Goal: Information Seeking & Learning: Learn about a topic

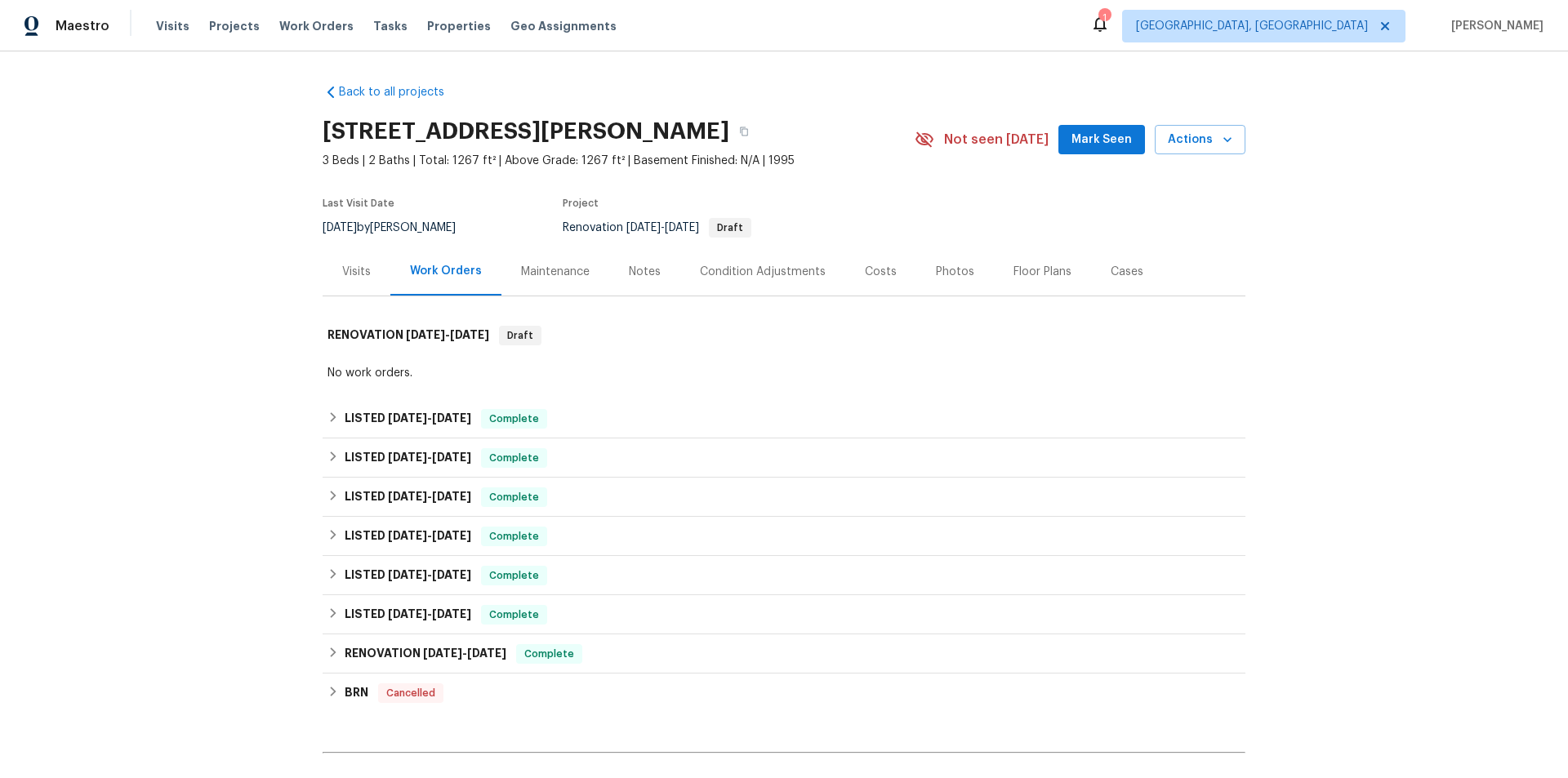
drag, startPoint x: 341, startPoint y: 398, endPoint x: 346, endPoint y: 420, distance: 22.6
click at [341, 400] on div "Back to all projects 6 Almond Trce, Ocala, FL 34472 3 Beds | 2 Baths | Total: 1…" at bounding box center [783, 468] width 923 height 794
click at [349, 428] on h6 "LISTED 8/28/25 - 9/12/25" at bounding box center [407, 419] width 126 height 20
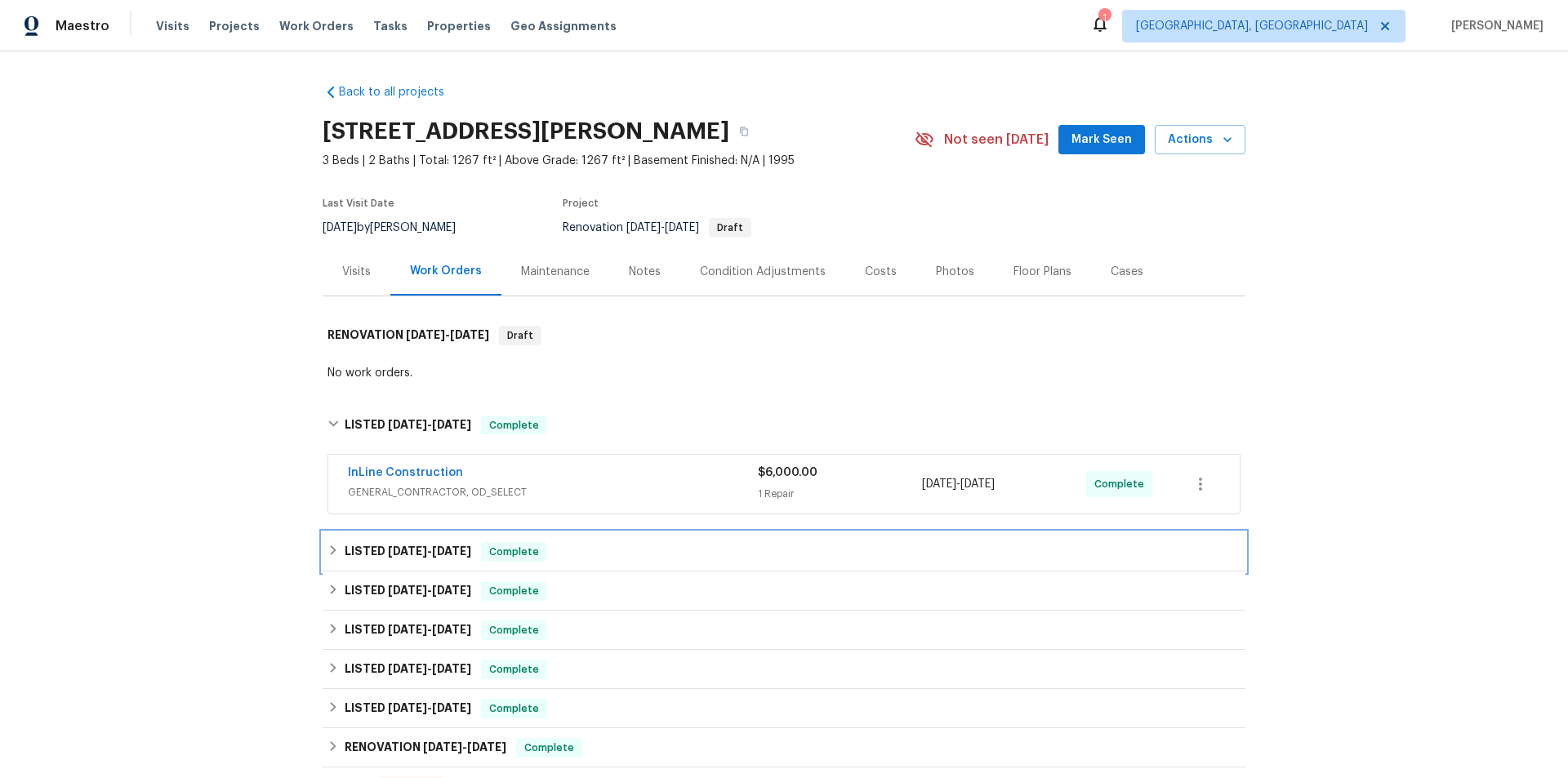
click at [328, 545] on icon at bounding box center [333, 550] width 12 height 12
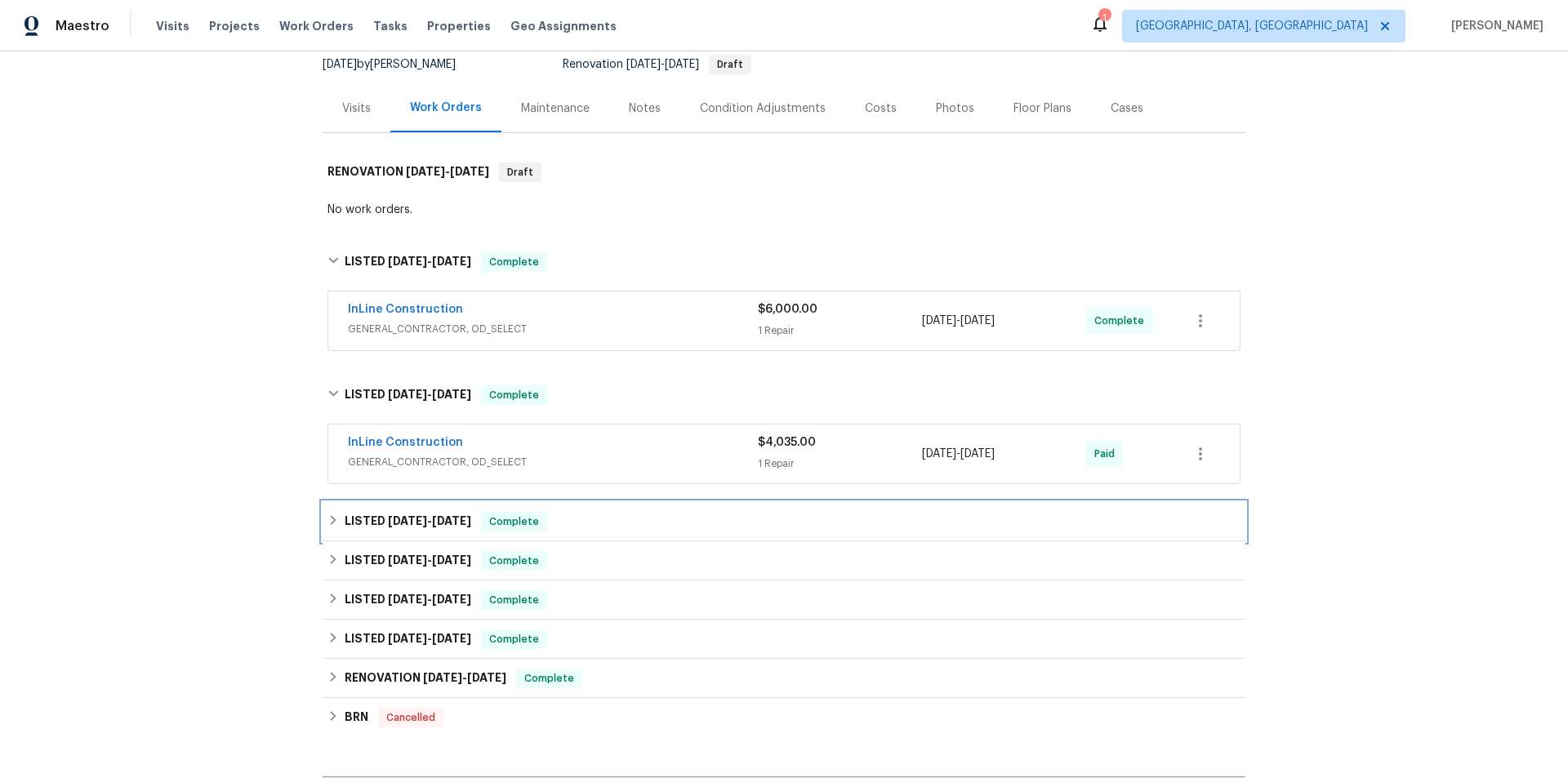
click at [345, 517] on h6 "LISTED 6/6/25 - 6/13/25" at bounding box center [407, 522] width 126 height 20
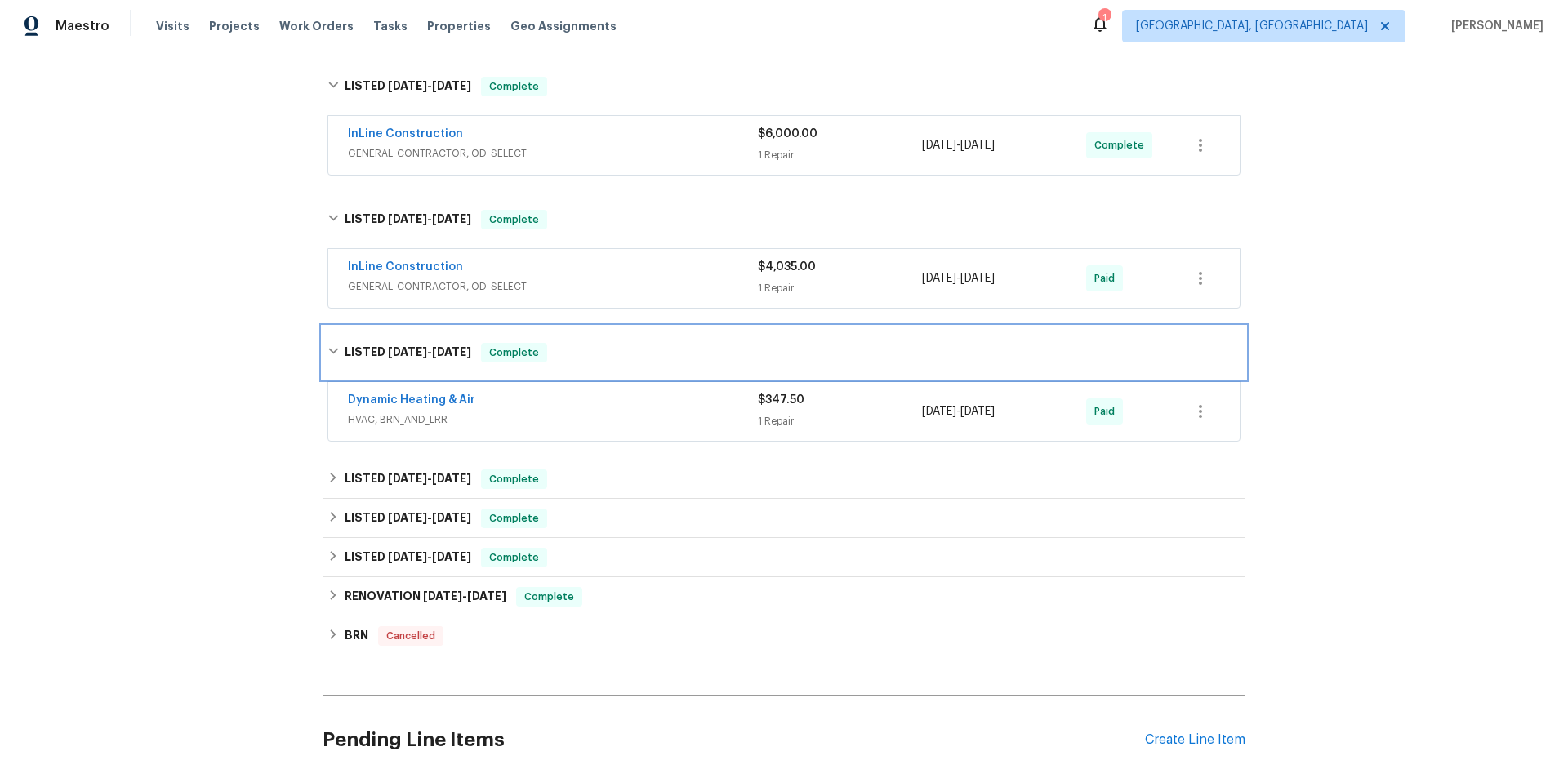
scroll to position [409, 0]
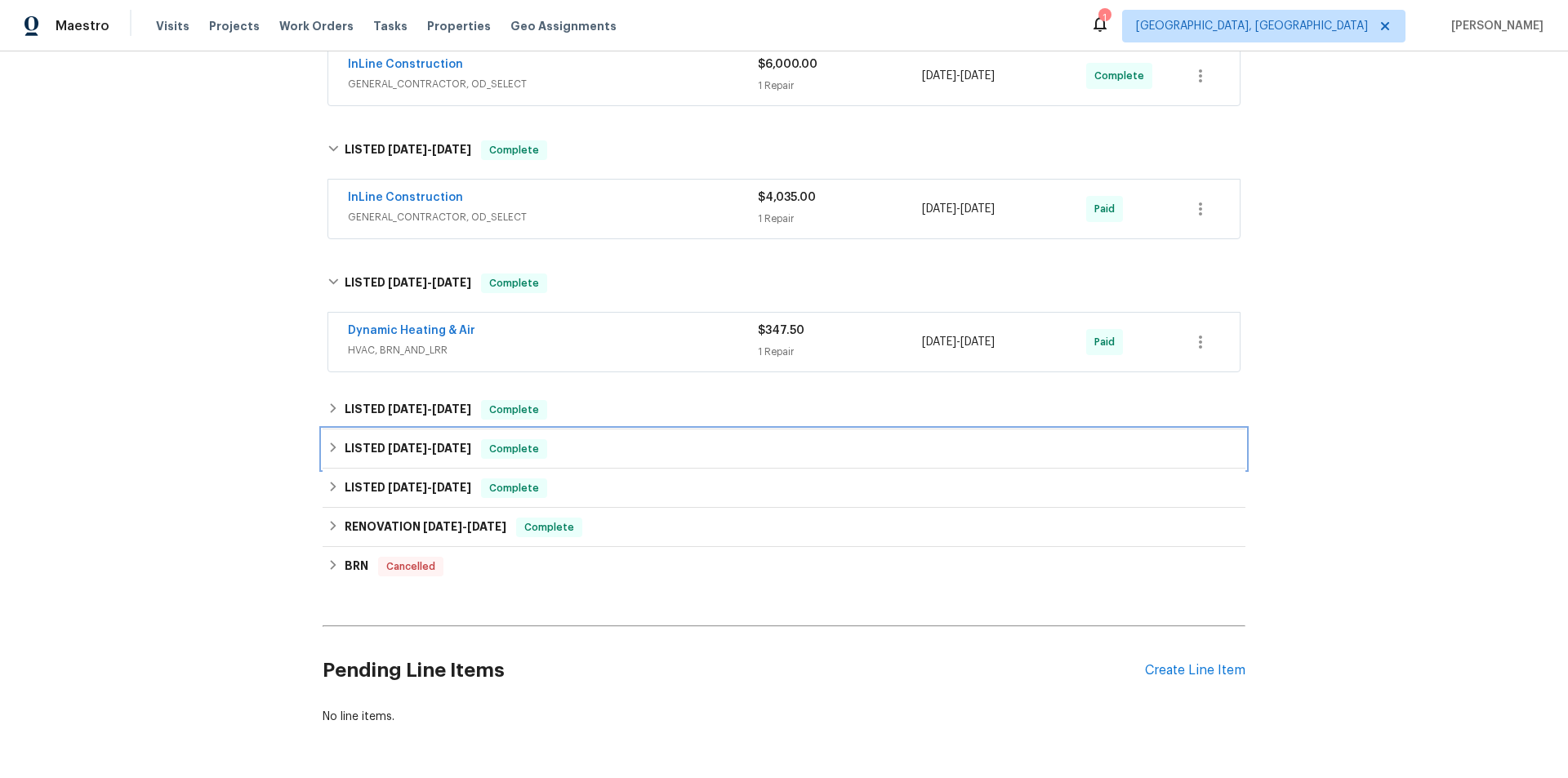
click at [338, 411] on div "Back to all projects 6 Almond Trce, Ocala, FL 34472 3 Beds | 2 Baths | Total: 1…" at bounding box center [783, 200] width 923 height 1076
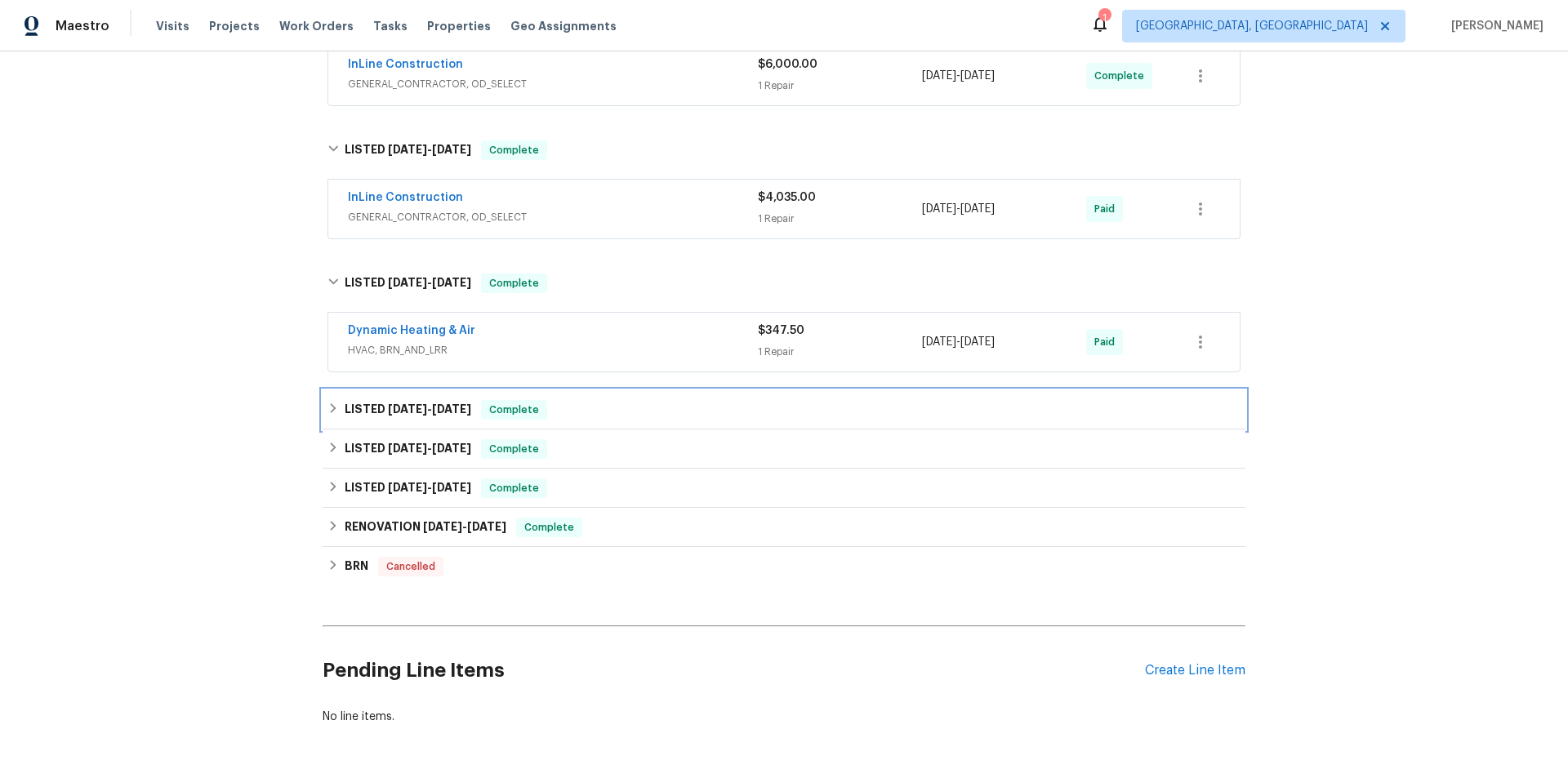
click at [345, 412] on h6 "LISTED 3/25/25 - 3/28/25" at bounding box center [407, 410] width 126 height 20
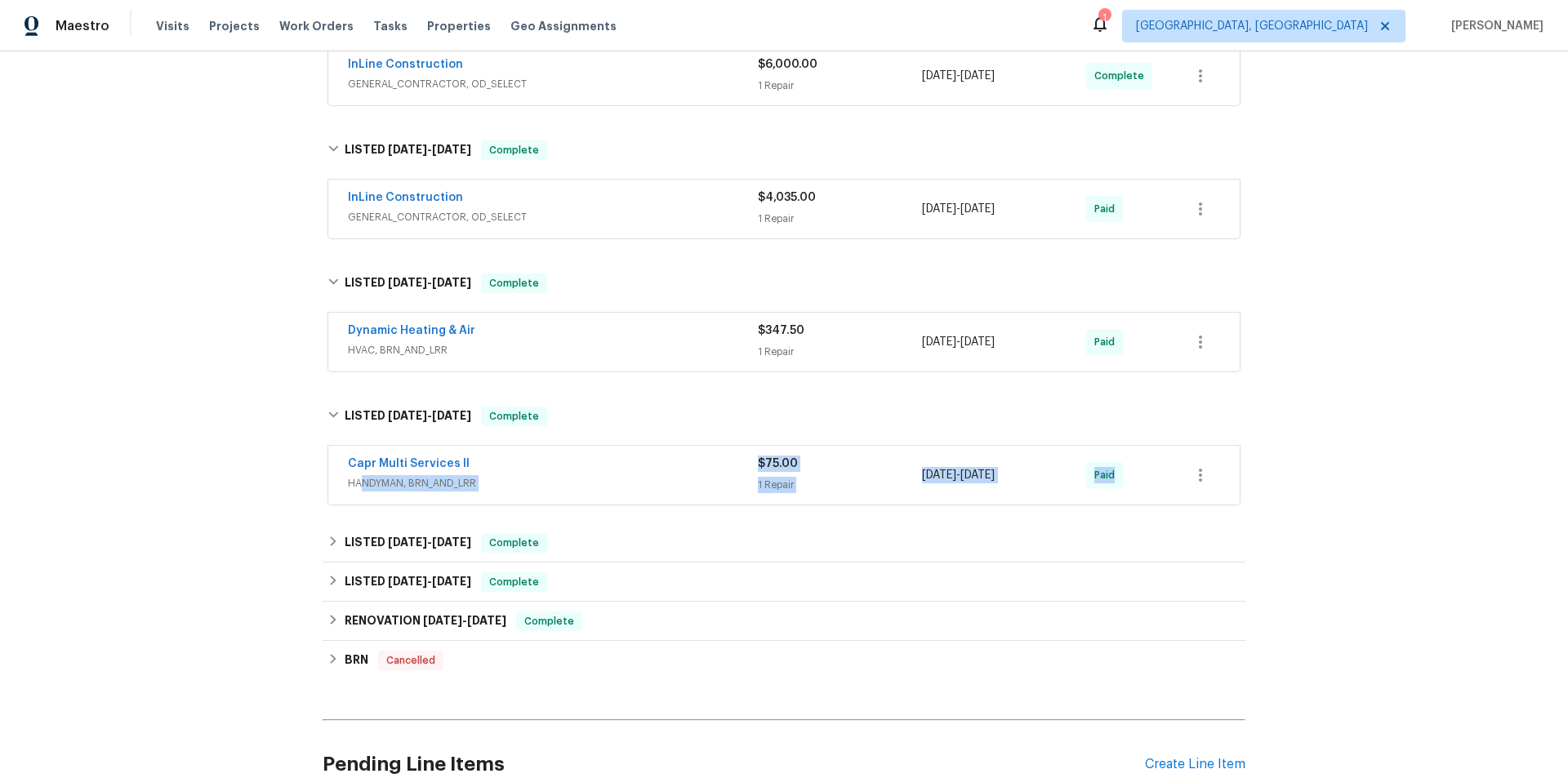
drag, startPoint x: 354, startPoint y: 506, endPoint x: 348, endPoint y: 529, distance: 23.8
click at [348, 524] on div "Back to all projects 6 Almond Trce, Ocala, FL 34472 3 Beds | 2 Baths | Total: 1…" at bounding box center [783, 247] width 923 height 1169
click at [346, 533] on div "LISTED 3/19/25 - 3/19/25 Complete" at bounding box center [783, 543] width 923 height 39
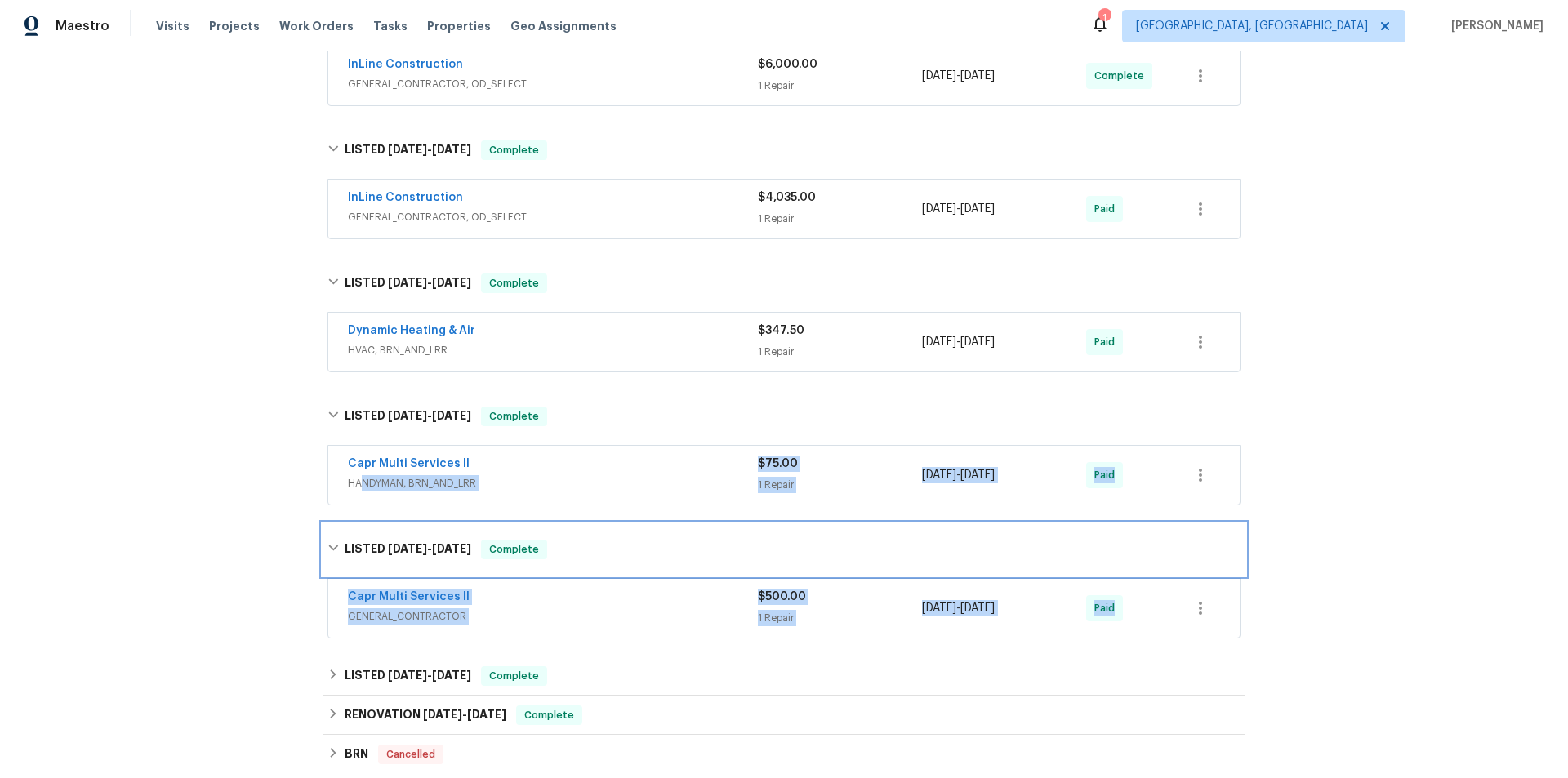
scroll to position [572, 0]
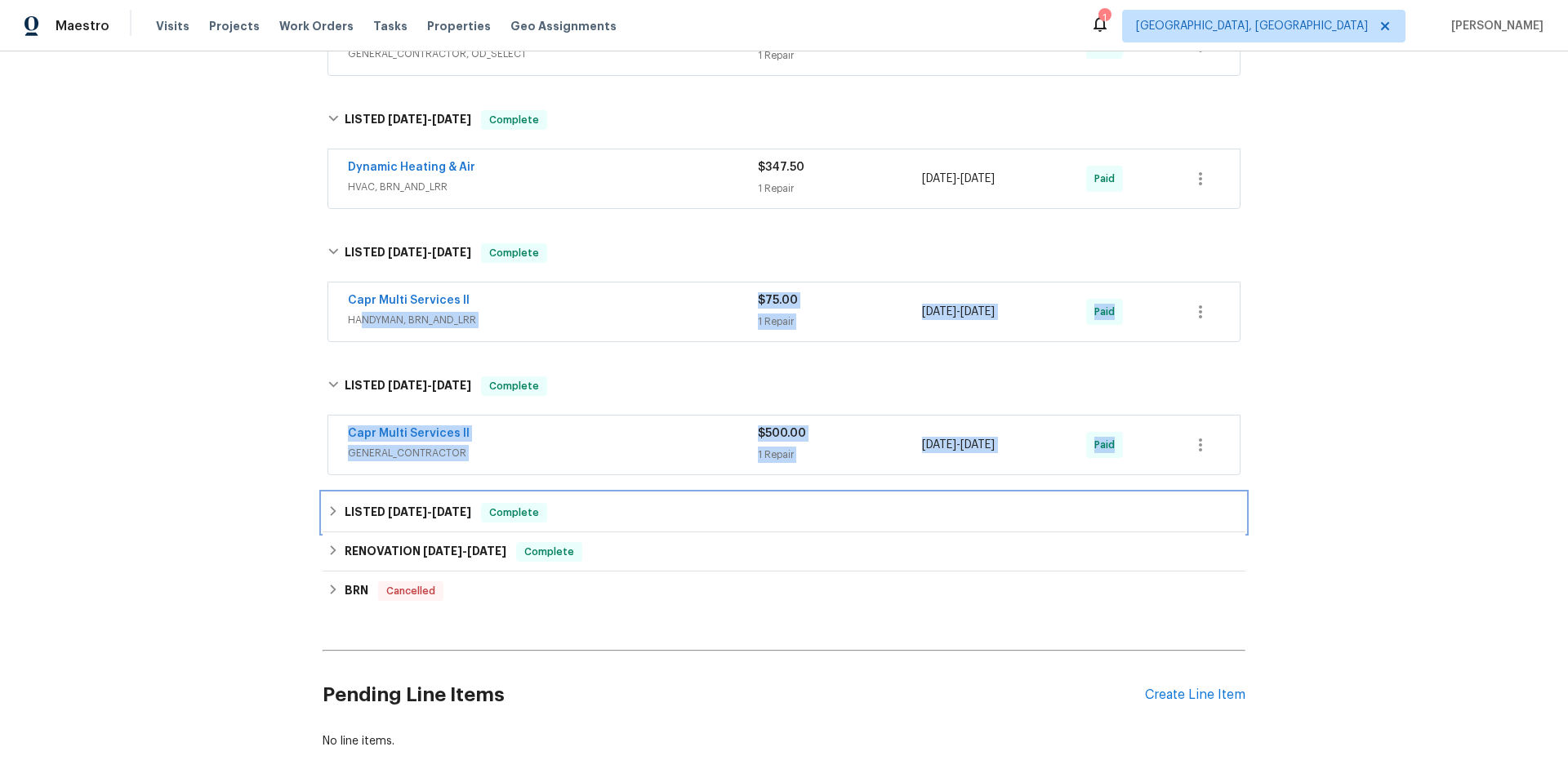
click at [345, 518] on h6 "LISTED 3/18/25 - 3/18/25" at bounding box center [407, 513] width 126 height 20
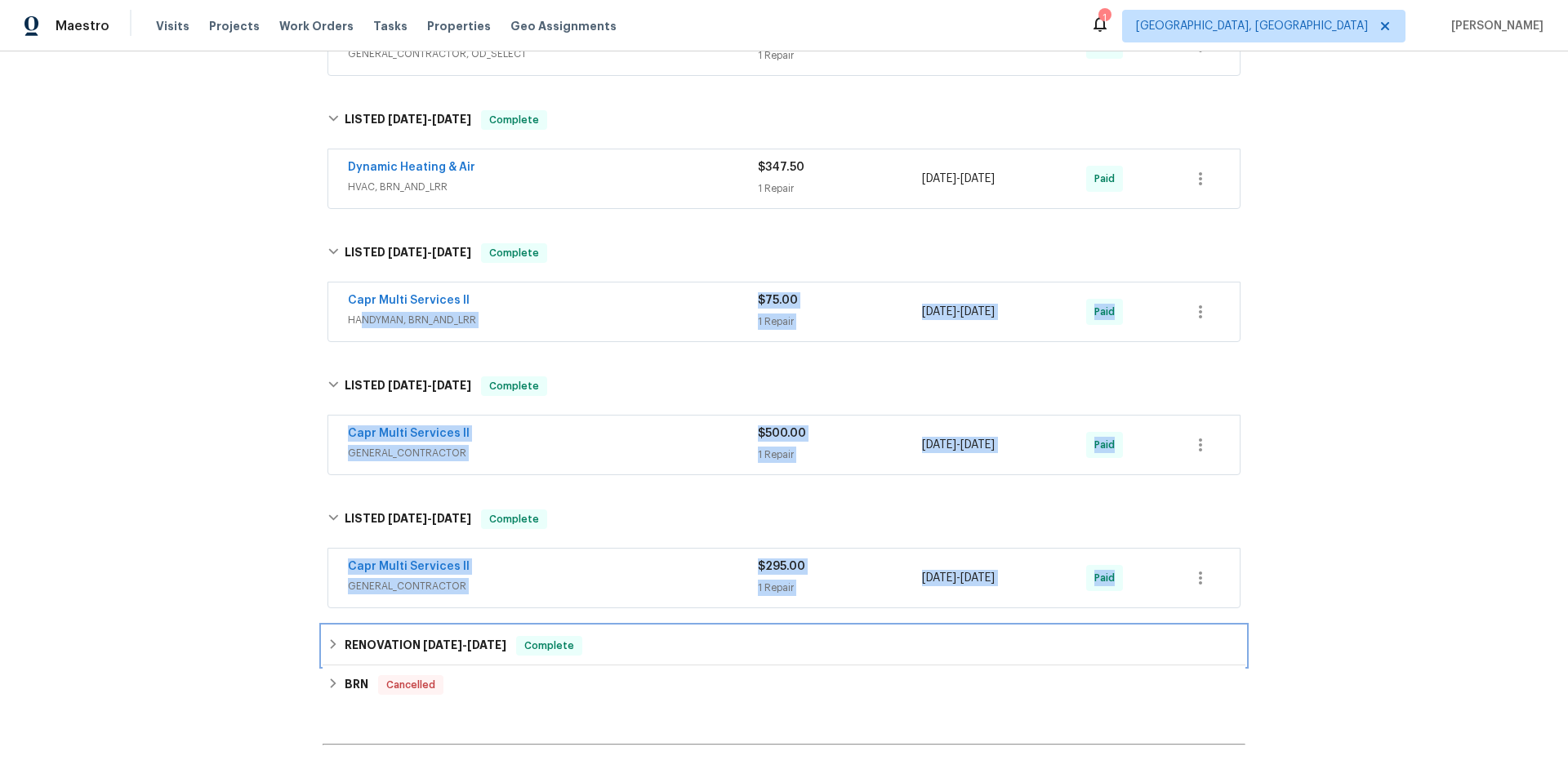
click at [346, 626] on div "RENOVATION 3/10/25 - 3/31/25 Complete" at bounding box center [783, 645] width 923 height 39
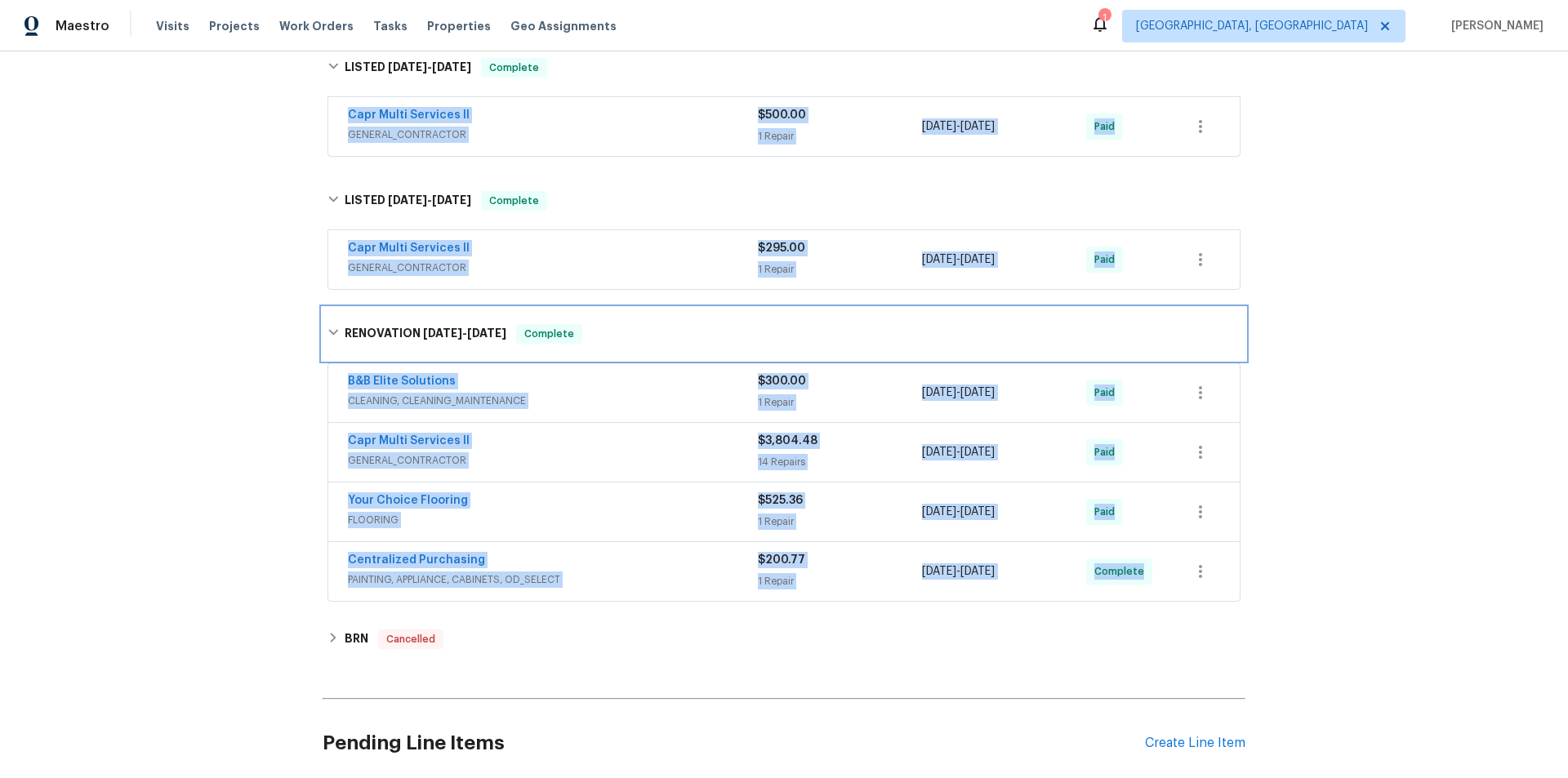
scroll to position [899, 0]
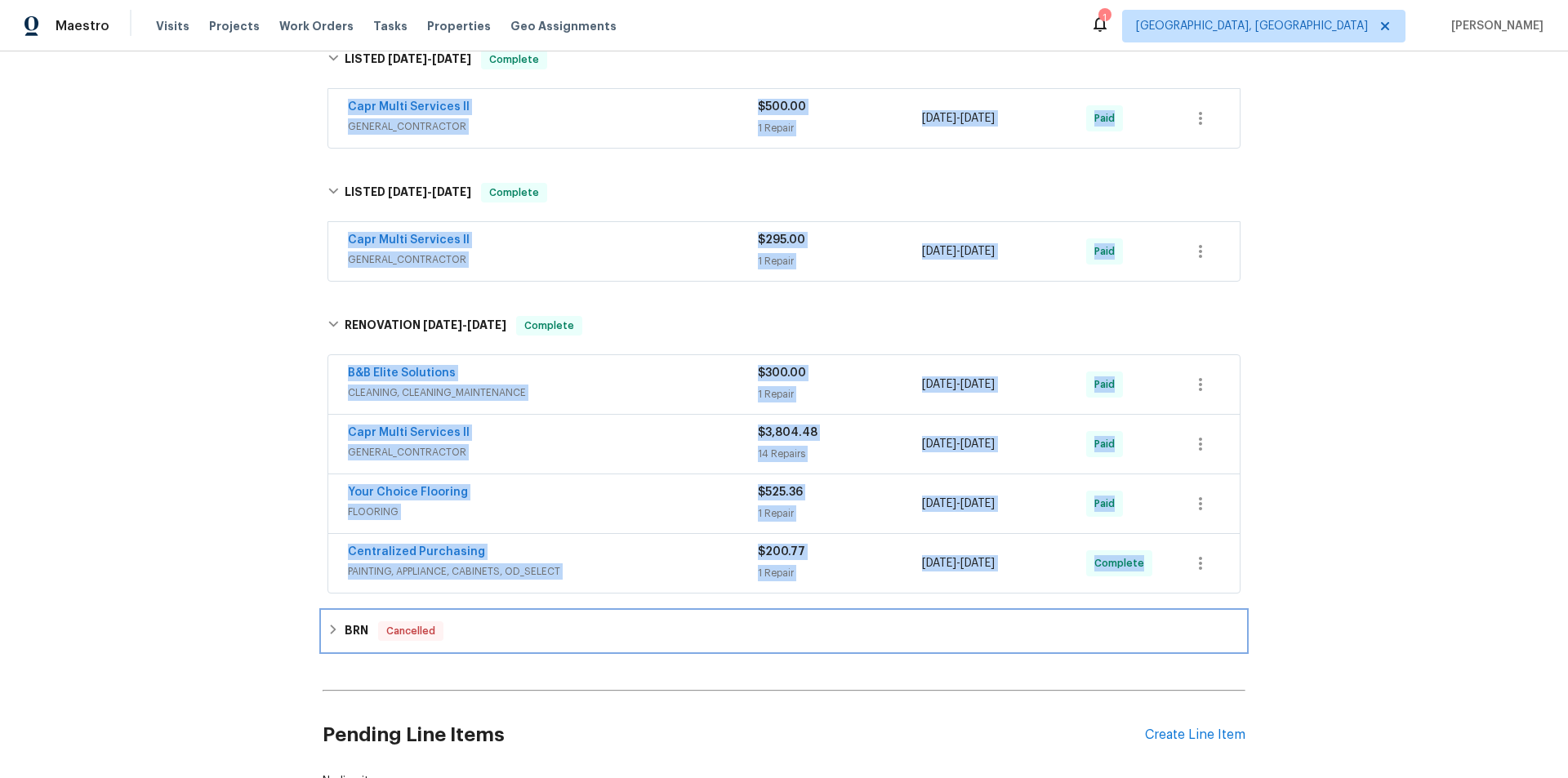
click at [328, 622] on div "BRN Cancelled" at bounding box center [784, 632] width 913 height 20
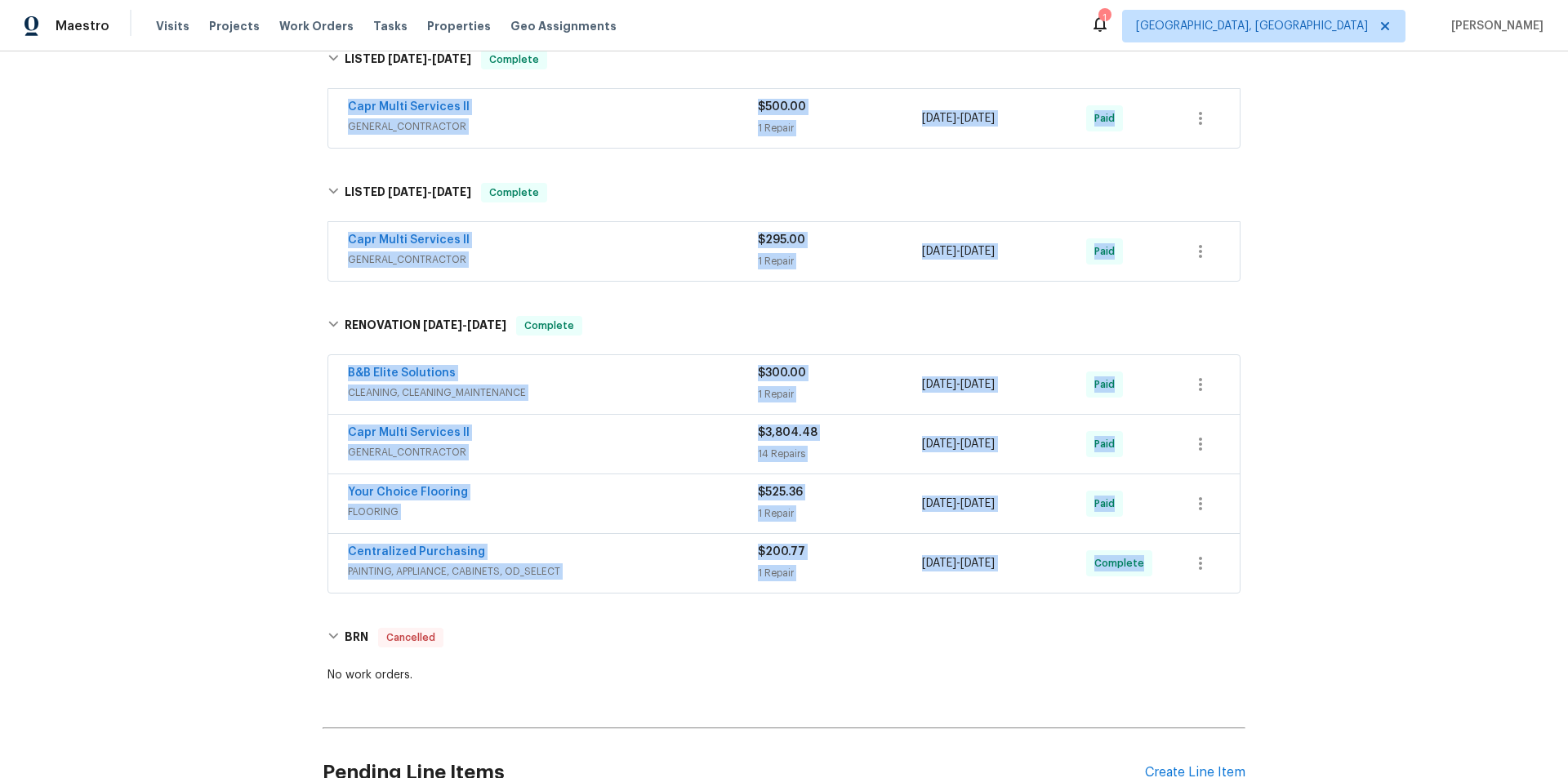
click at [257, 509] on div "Back to all projects 6 Almond Trce, Ocala, FL 34472 3 Beds | 2 Baths | Total: 1…" at bounding box center [784, 415] width 1568 height 727
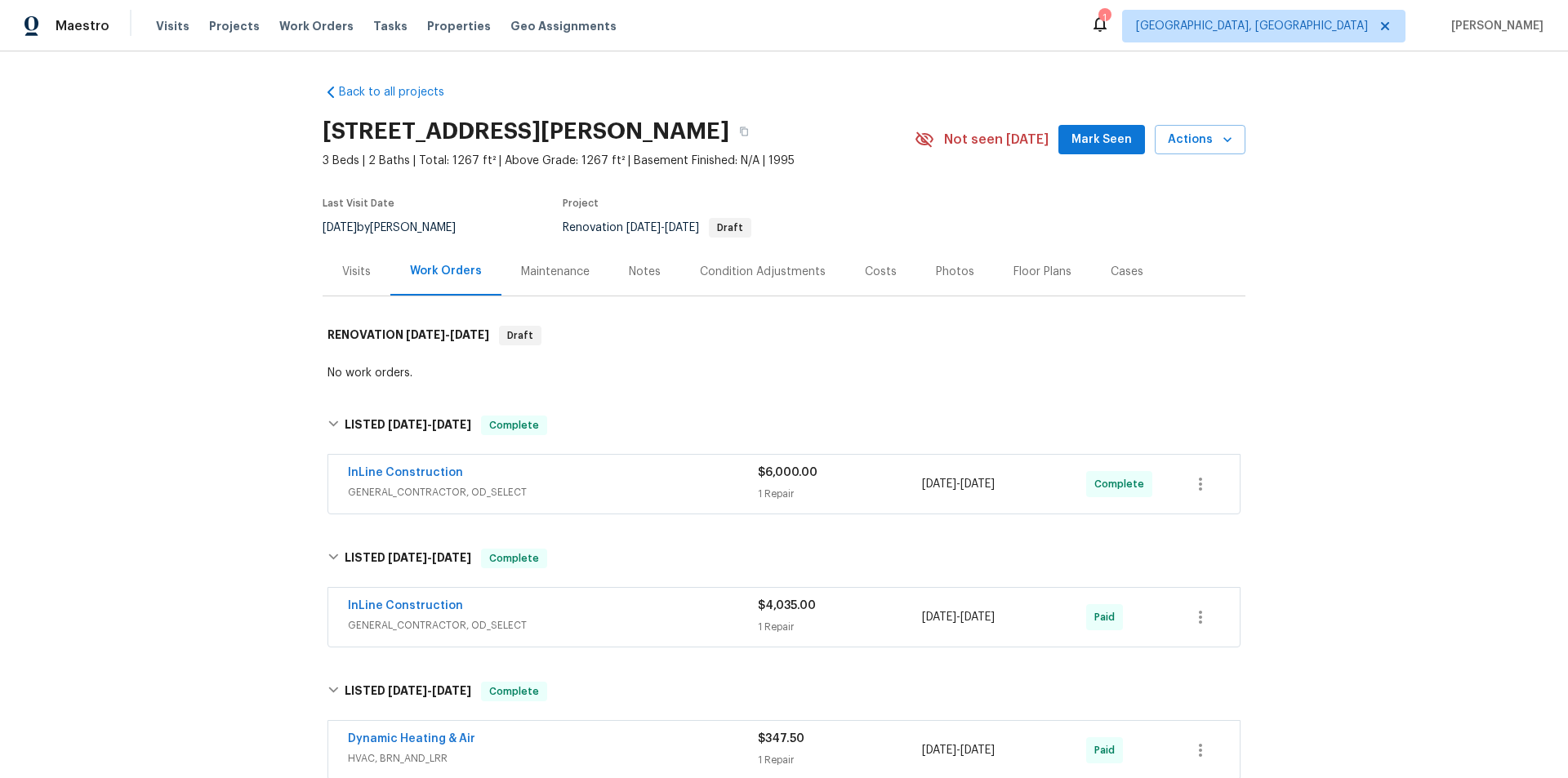
scroll to position [883, 0]
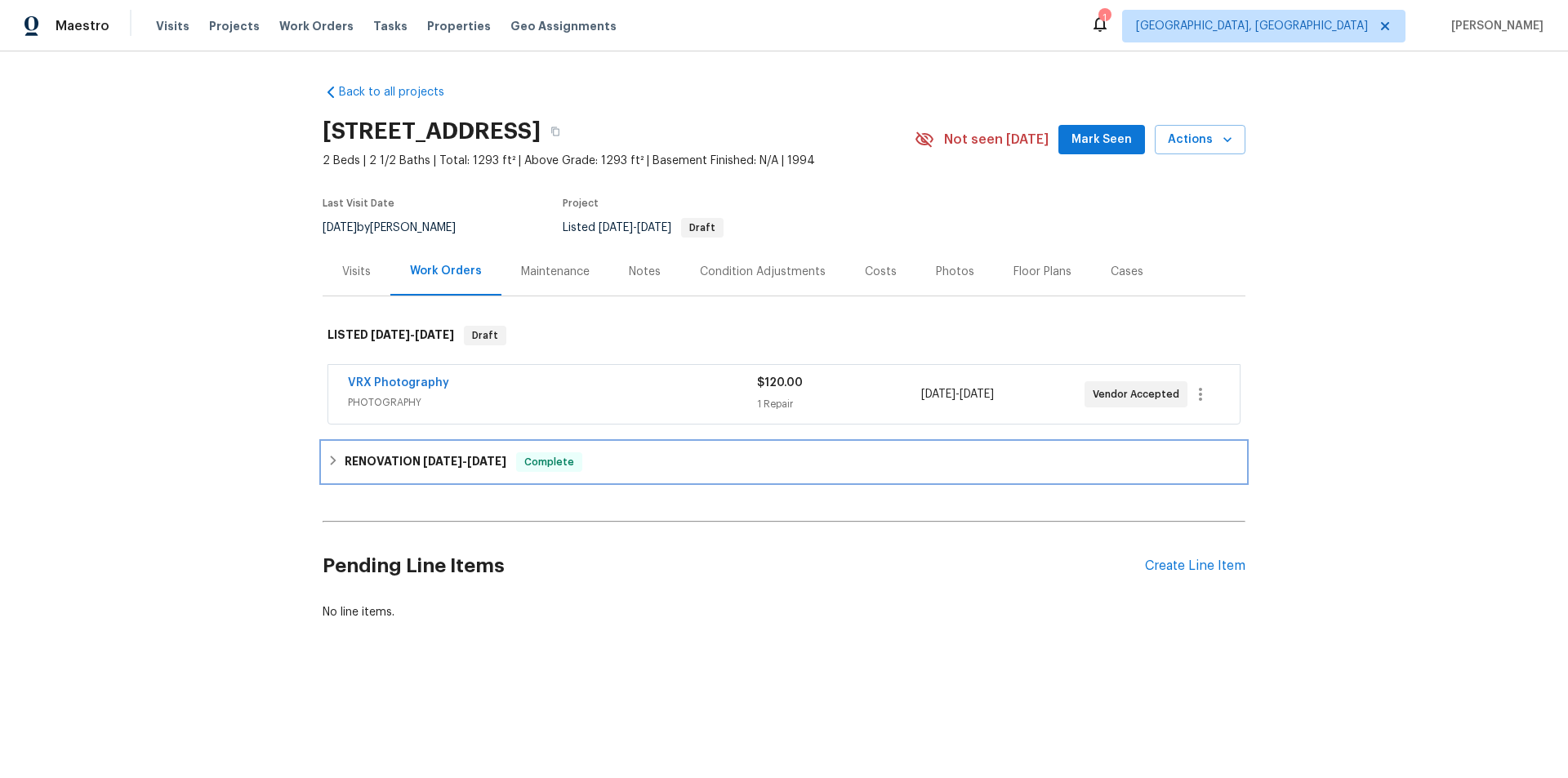
click at [363, 453] on h6 "RENOVATION 9/10/25 - 9/19/25" at bounding box center [426, 462] width 162 height 20
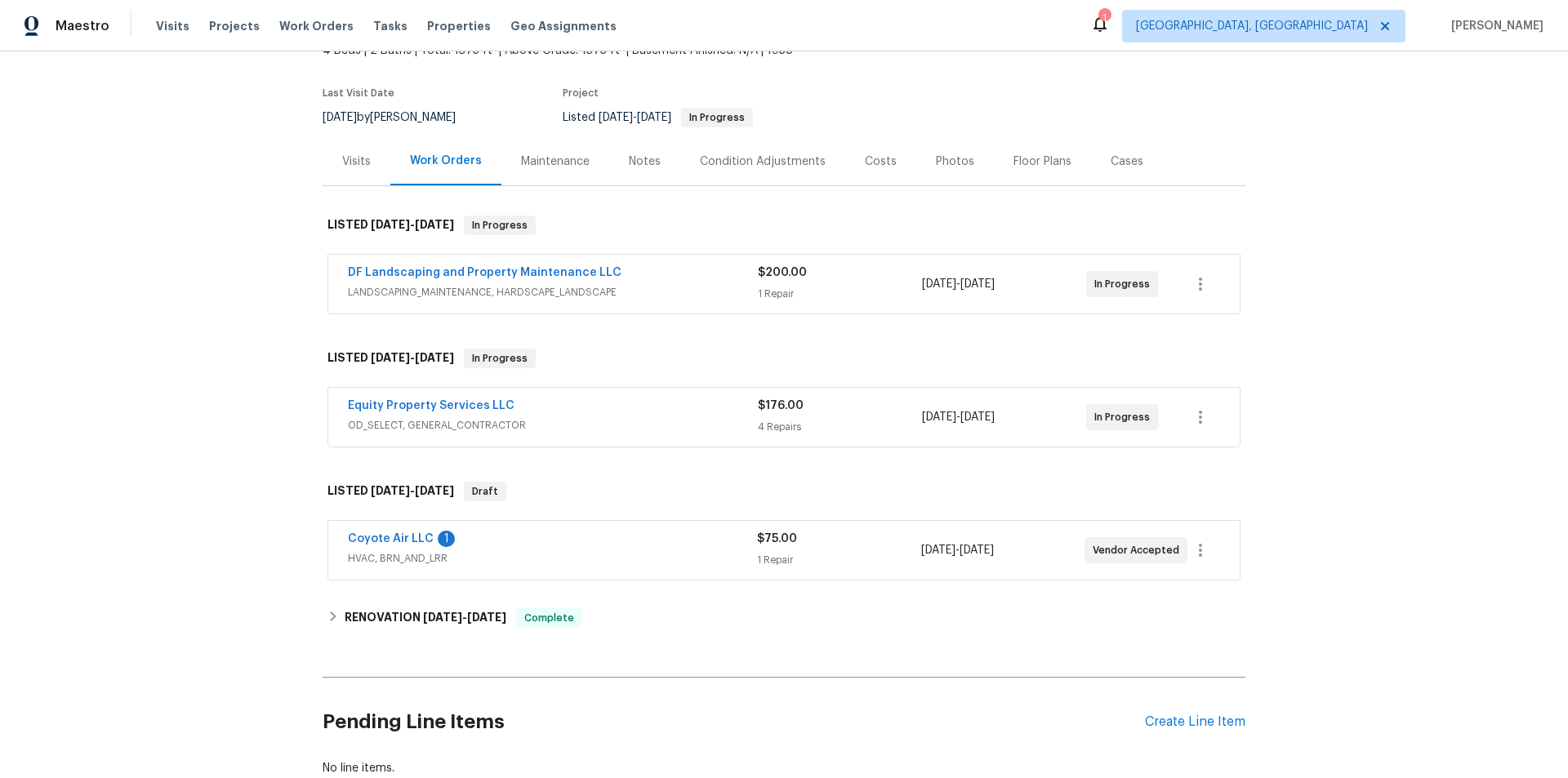
scroll to position [232, 0]
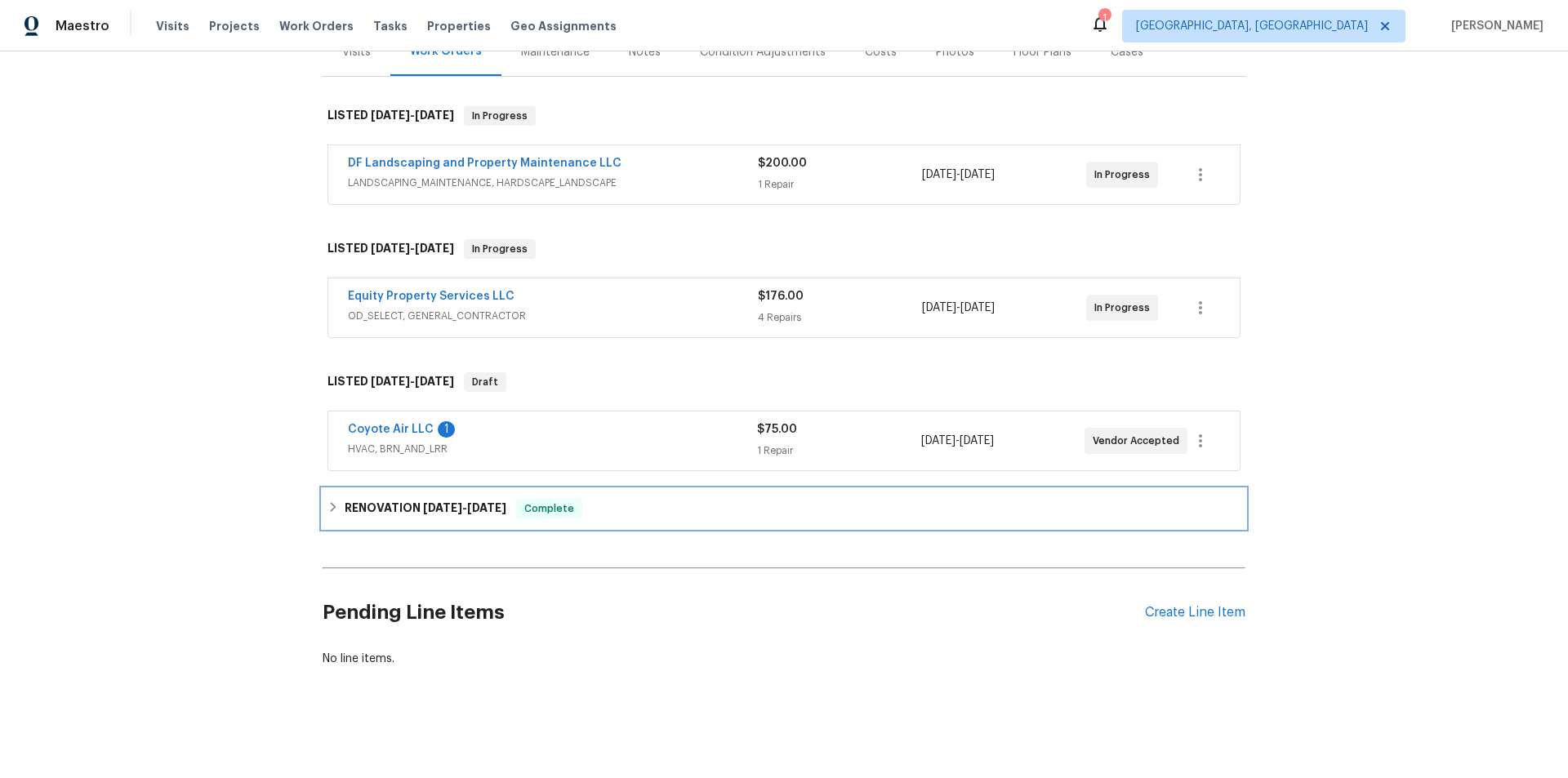
click at [451, 499] on h6 "RENOVATION 8/5/25 - 9/5/25" at bounding box center [426, 509] width 162 height 20
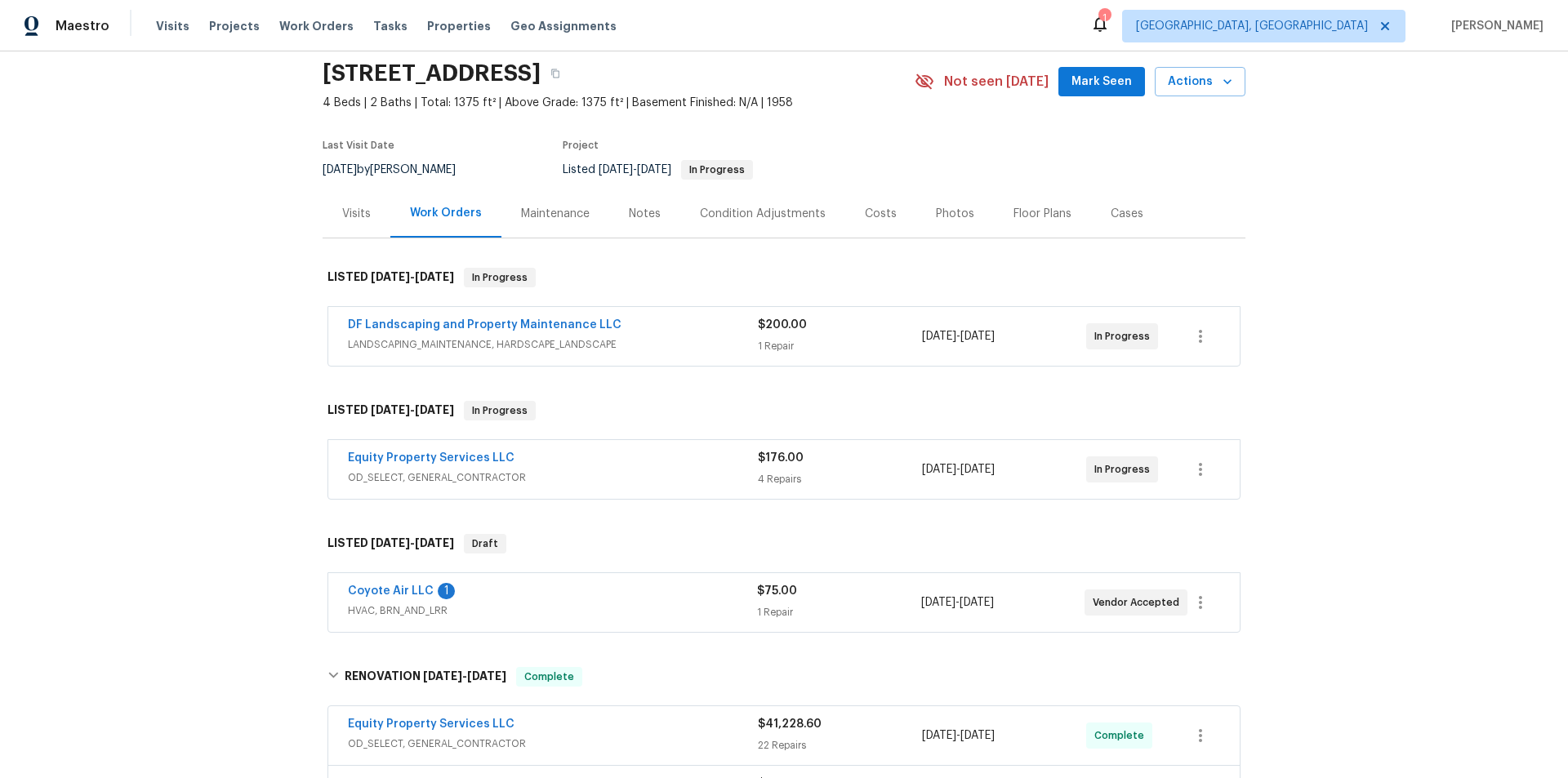
scroll to position [0, 0]
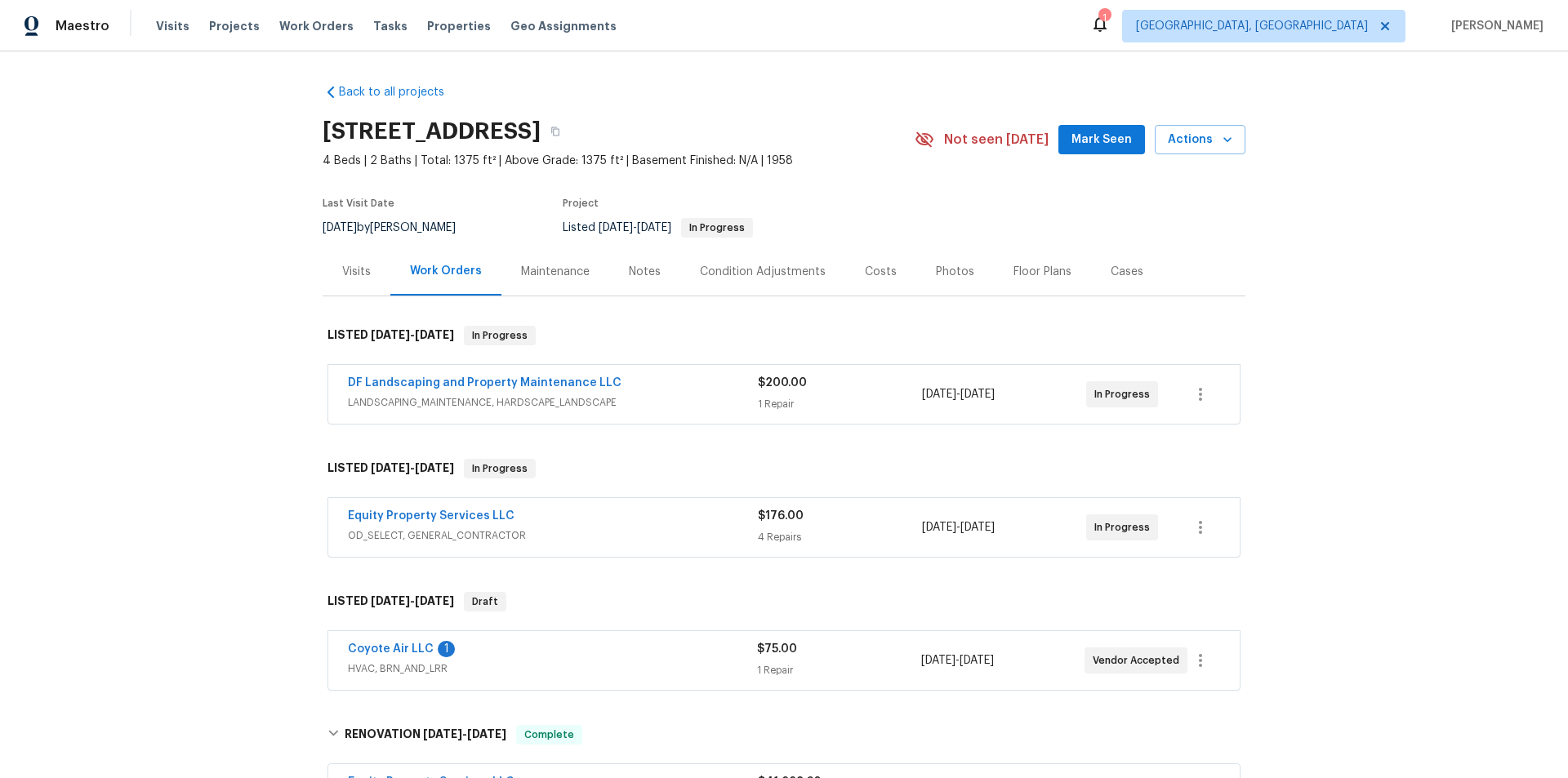
click at [362, 272] on div "Visits" at bounding box center [356, 272] width 28 height 16
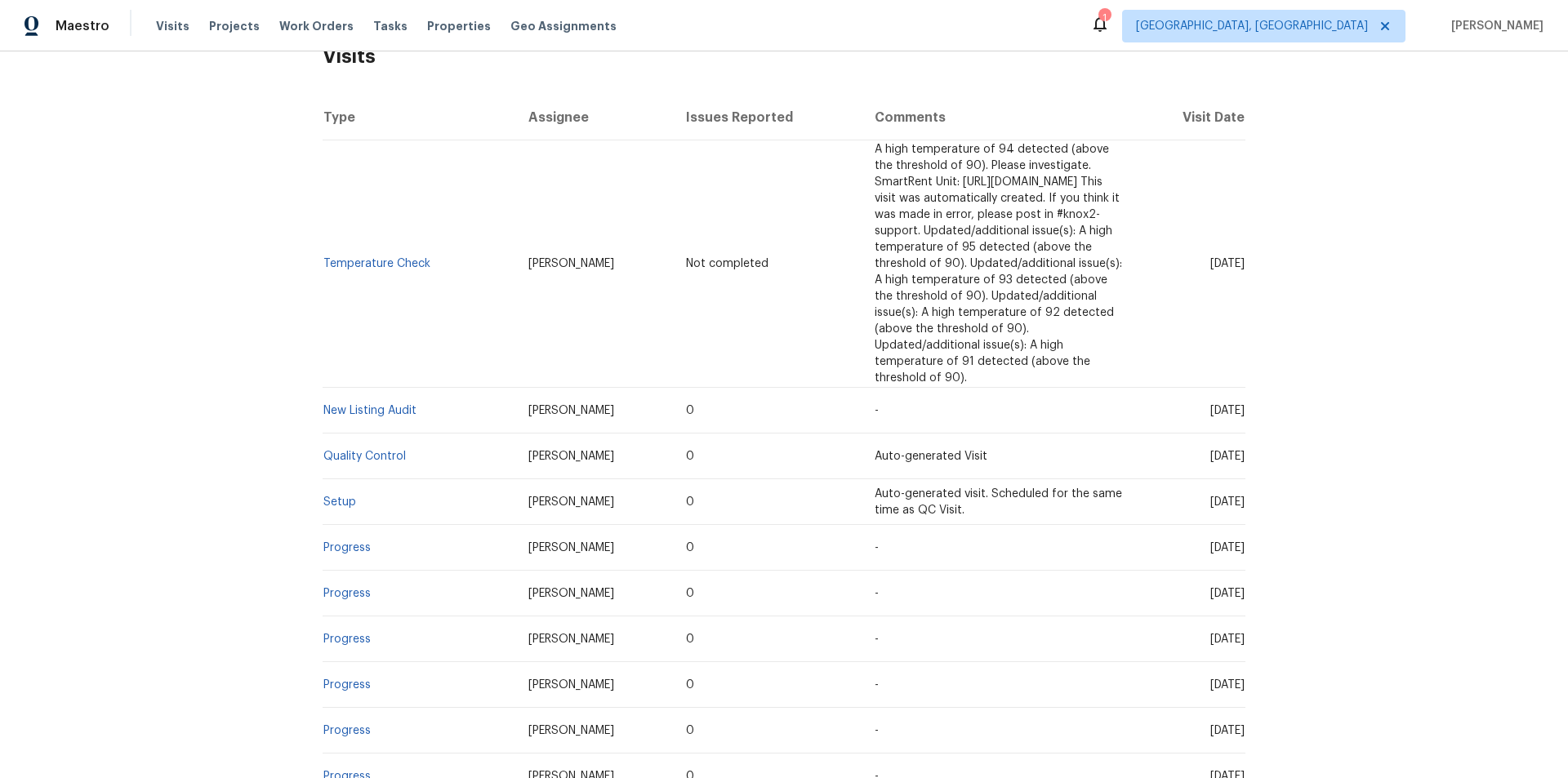
scroll to position [327, 0]
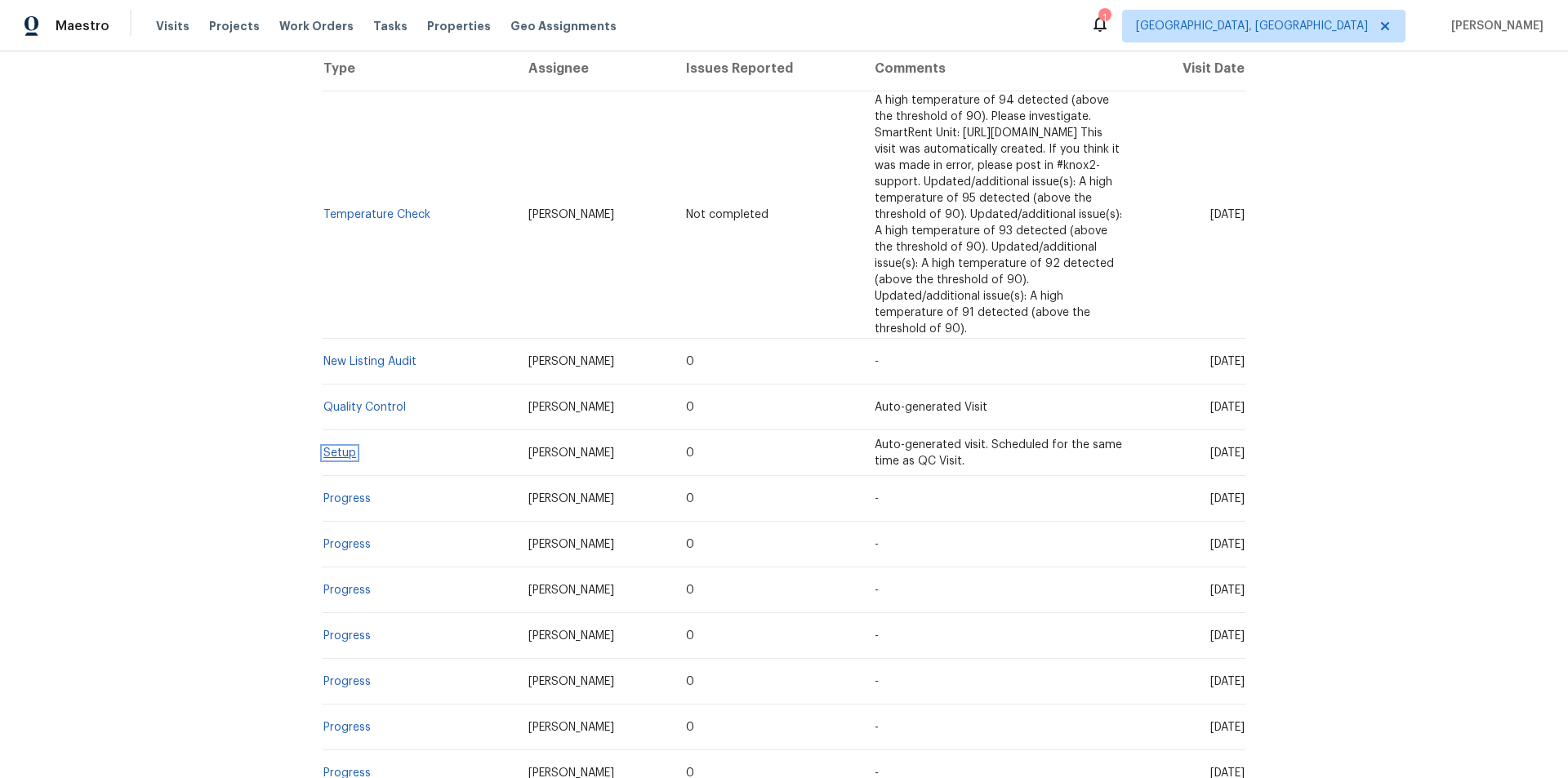
click at [338, 448] on link "Setup" at bounding box center [339, 453] width 33 height 12
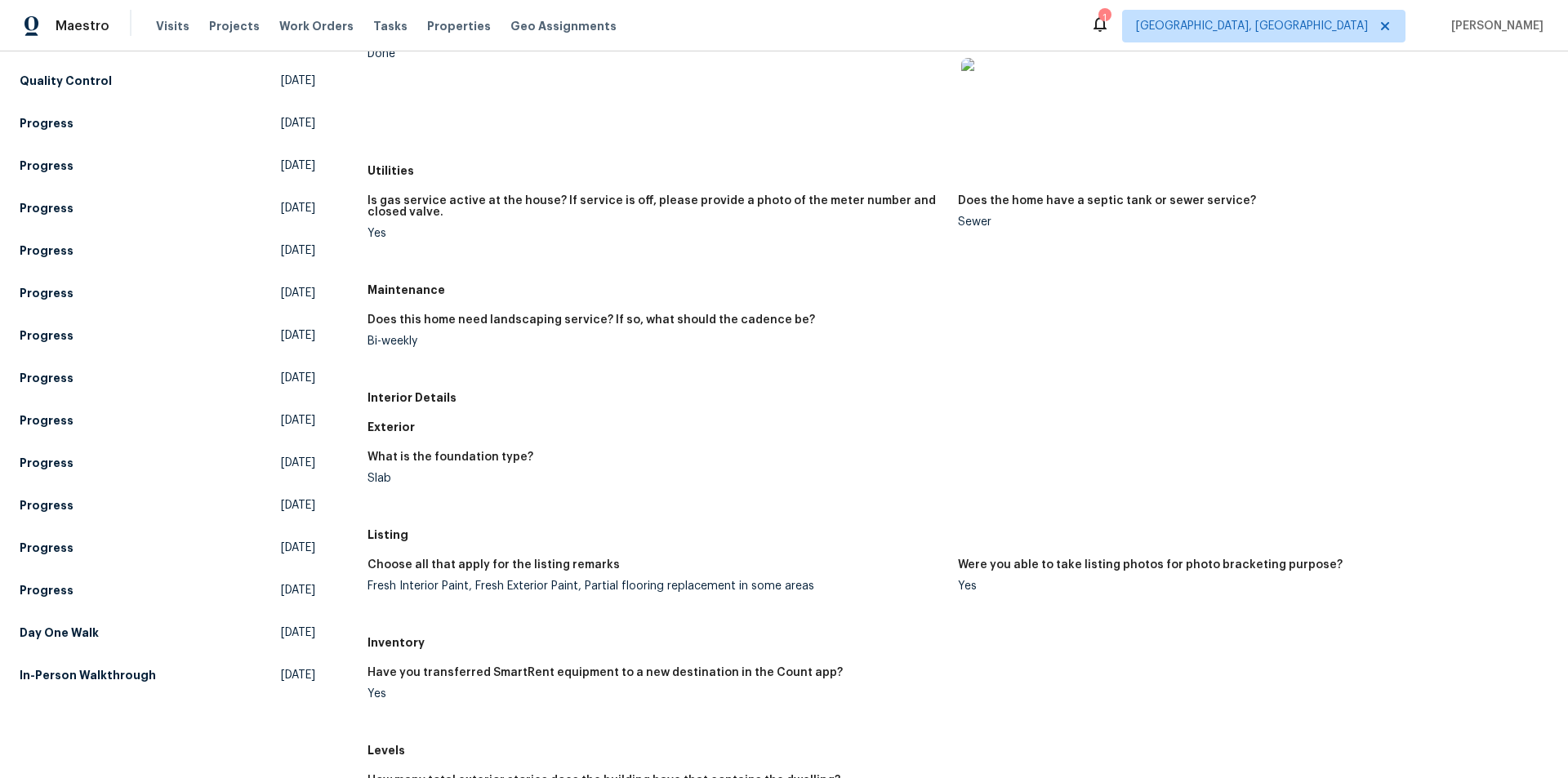
scroll to position [257, 0]
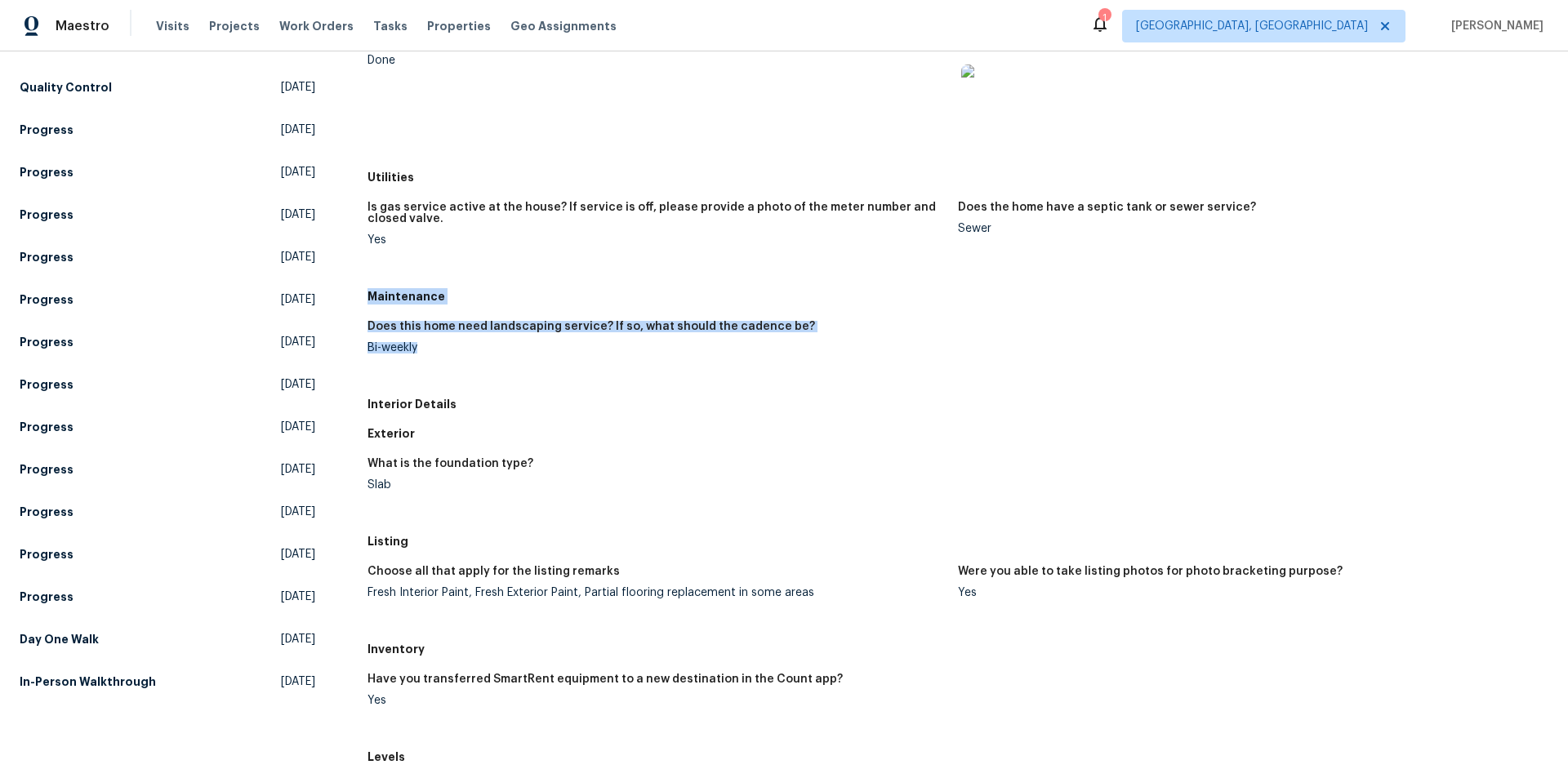
drag, startPoint x: 366, startPoint y: 298, endPoint x: 459, endPoint y: 379, distance: 123.3
click at [459, 379] on div "Maintenance Does this home need landscaping service? If so, what should the cad…" at bounding box center [957, 335] width 1181 height 108
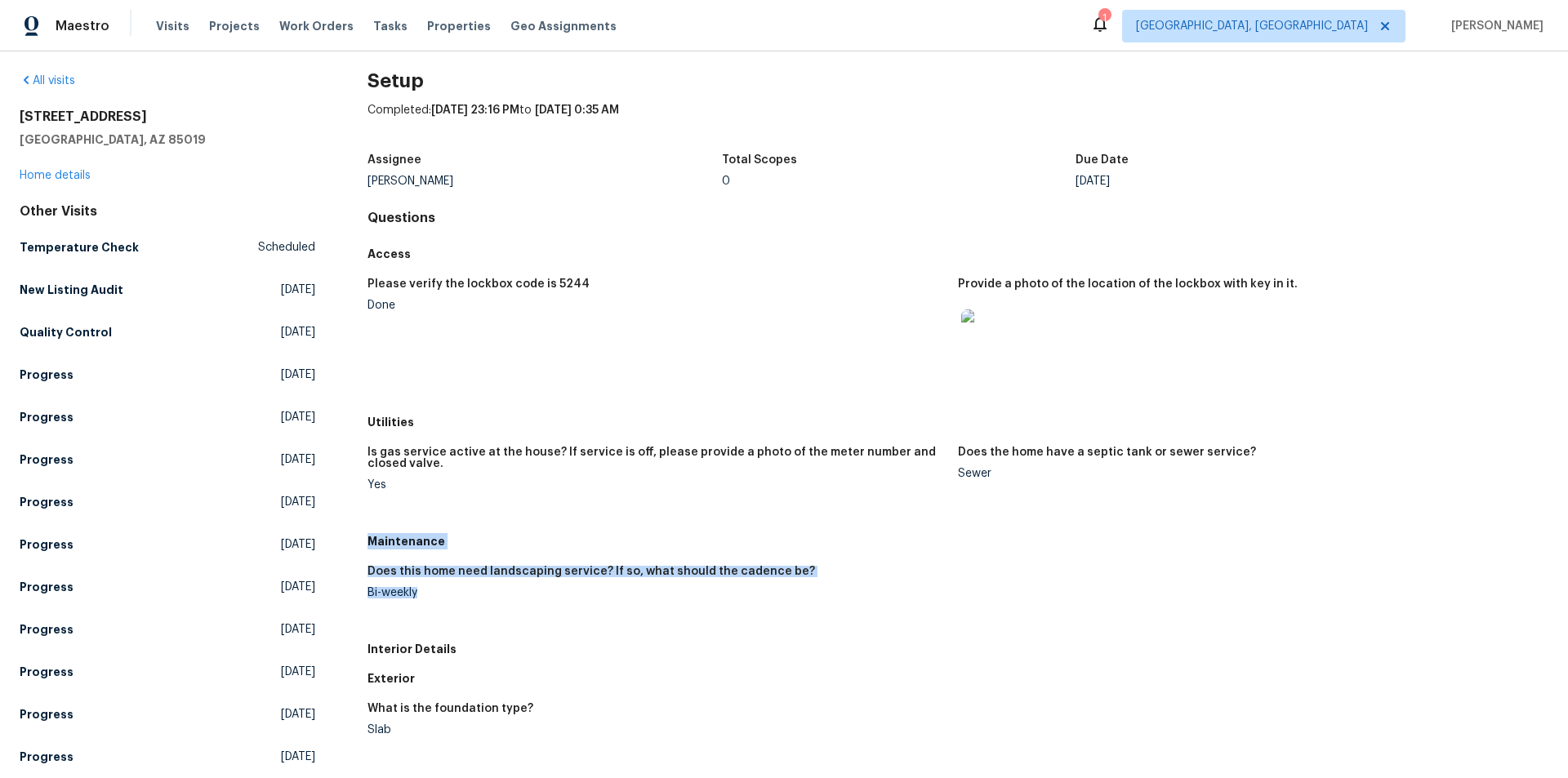
scroll to position [0, 0]
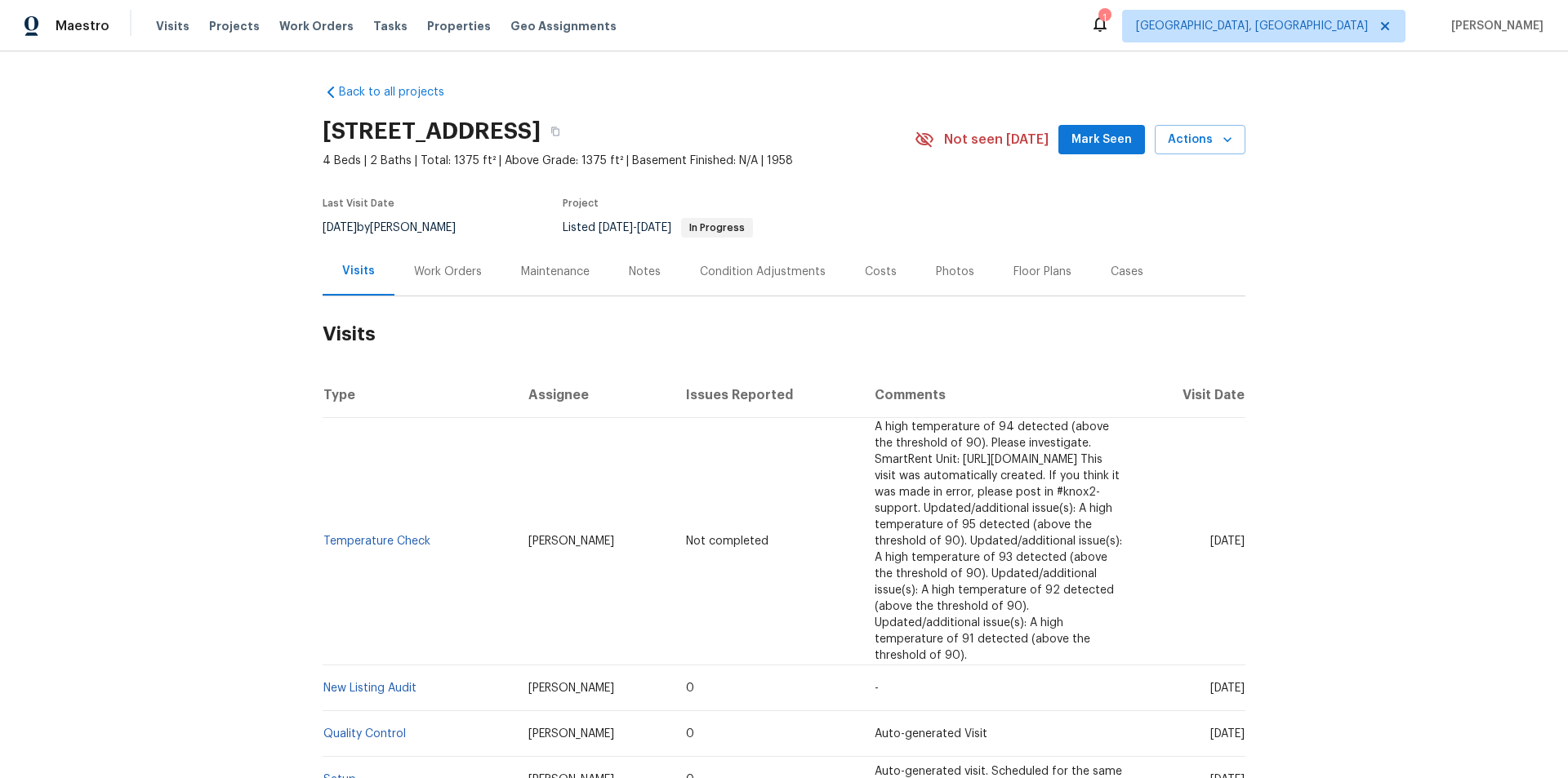
drag, startPoint x: 406, startPoint y: 271, endPoint x: 420, endPoint y: 295, distance: 27.8
click at [414, 273] on div "Work Orders" at bounding box center [447, 272] width 68 height 16
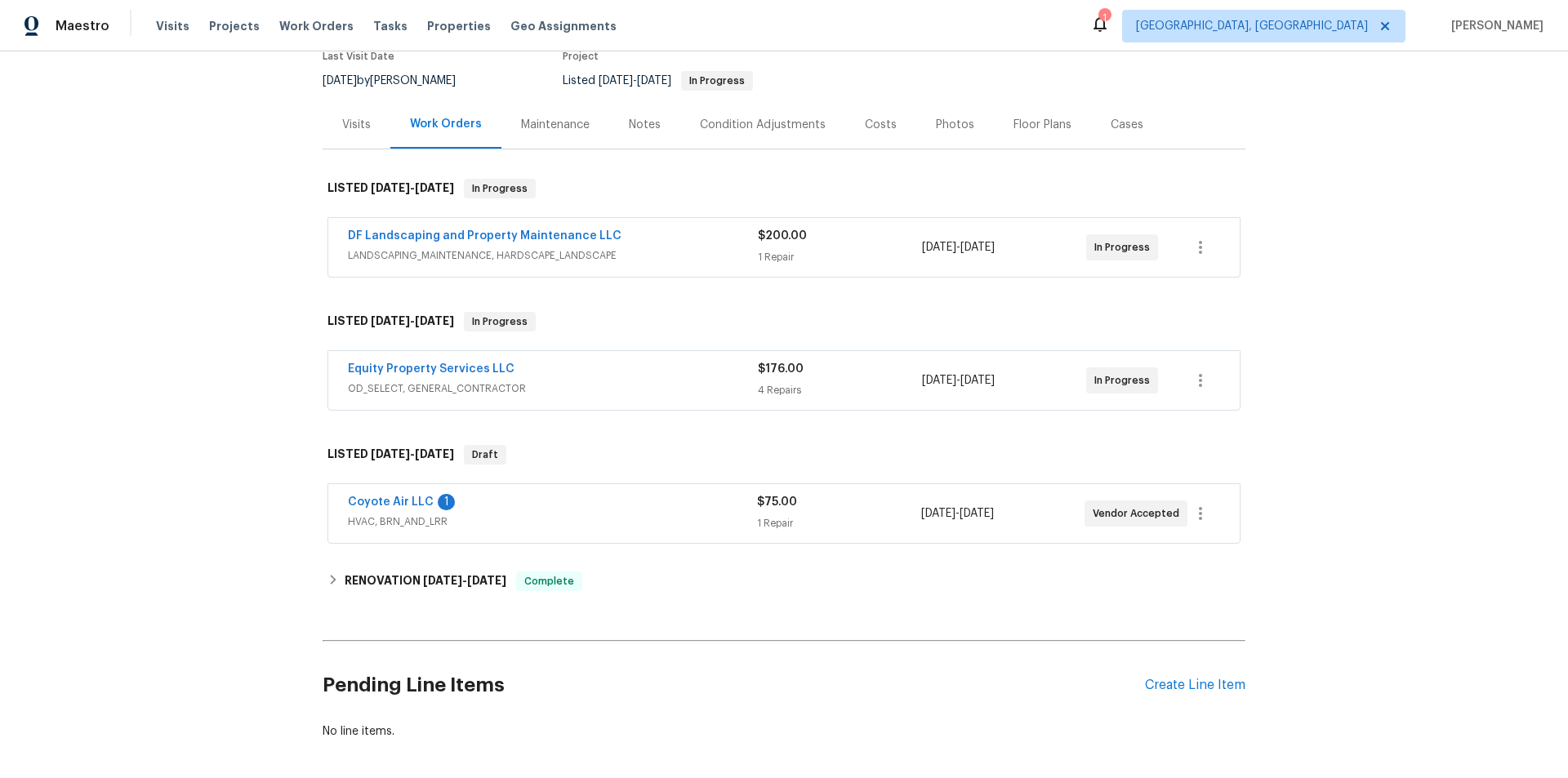
scroll to position [232, 0]
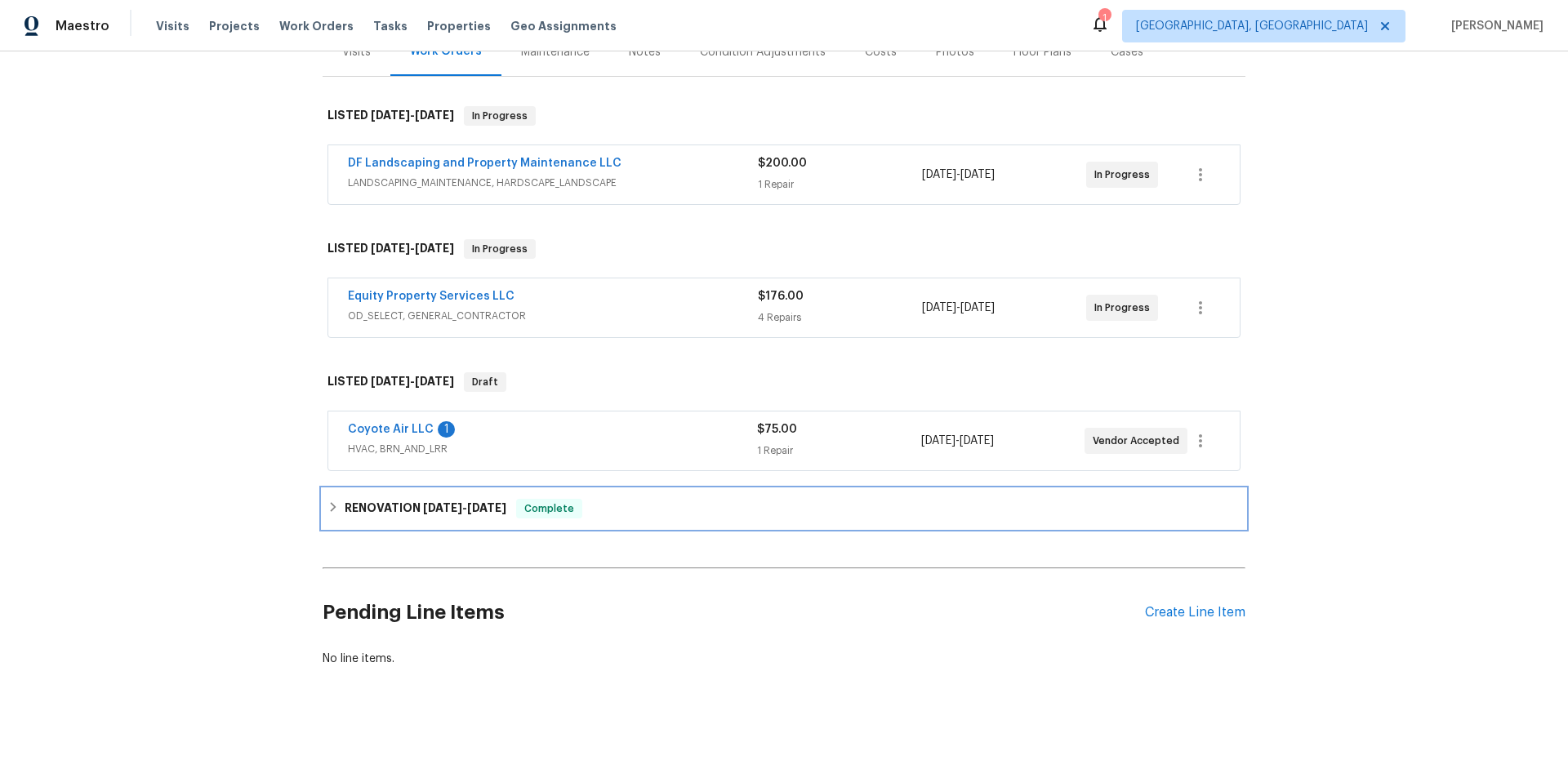
click at [335, 499] on div "RENOVATION 8/5/25 - 9/5/25 Complete" at bounding box center [784, 509] width 913 height 20
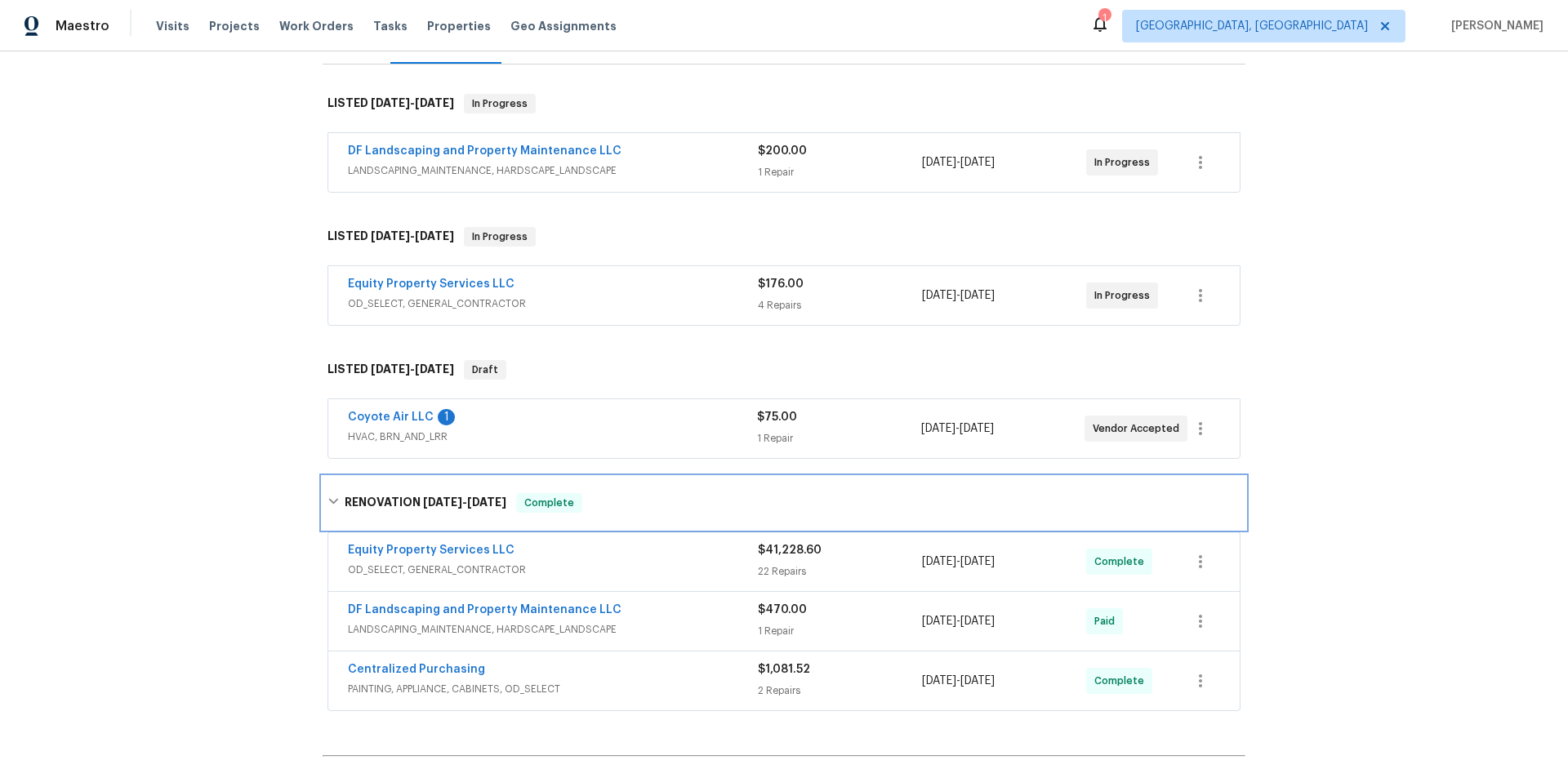
scroll to position [0, 0]
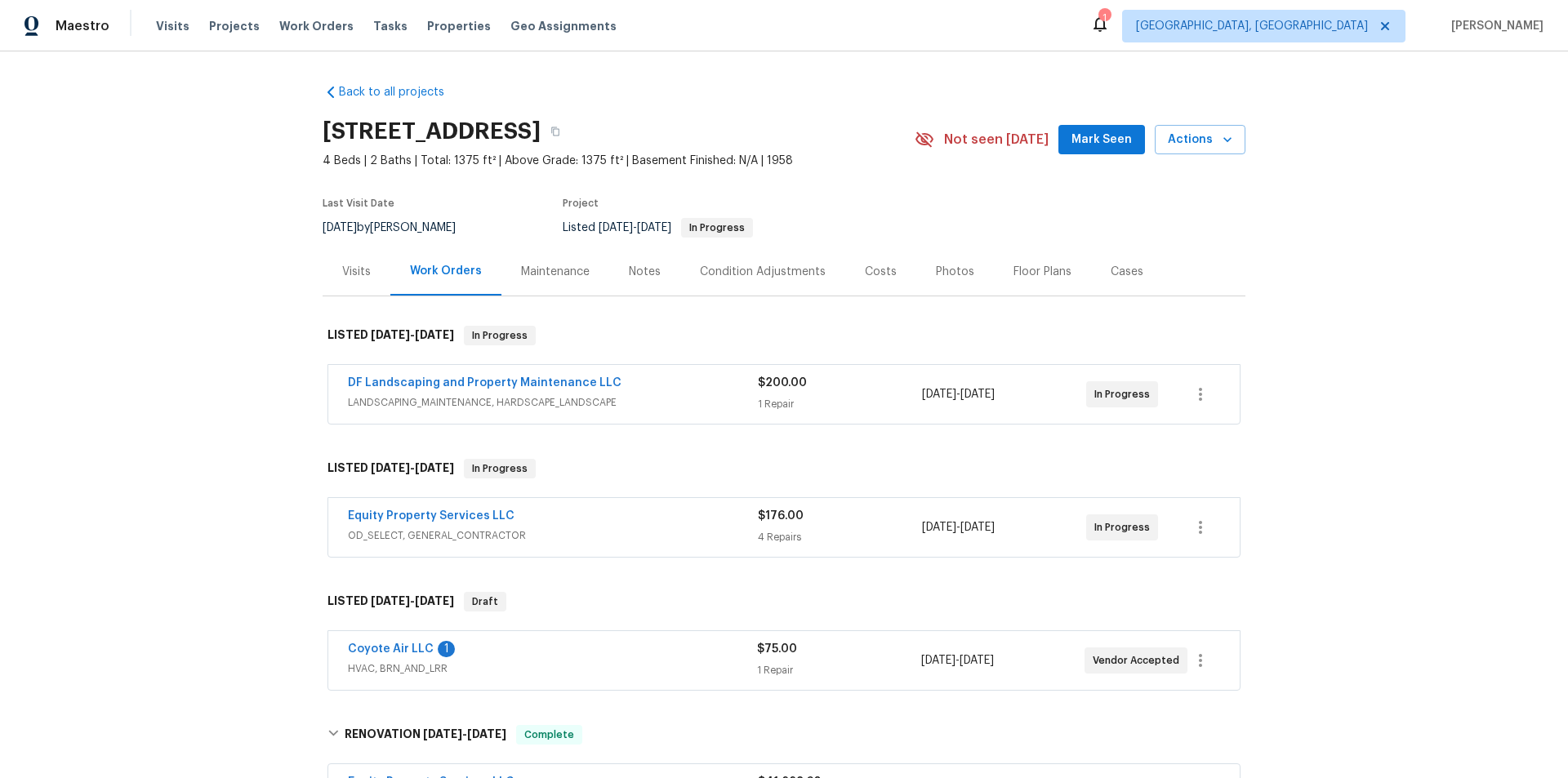
click at [266, 331] on div "Back to all projects 3618 W Rancho Dr, Phoenix, AZ 85019 4 Beds | 2 Baths | Tot…" at bounding box center [784, 415] width 1568 height 727
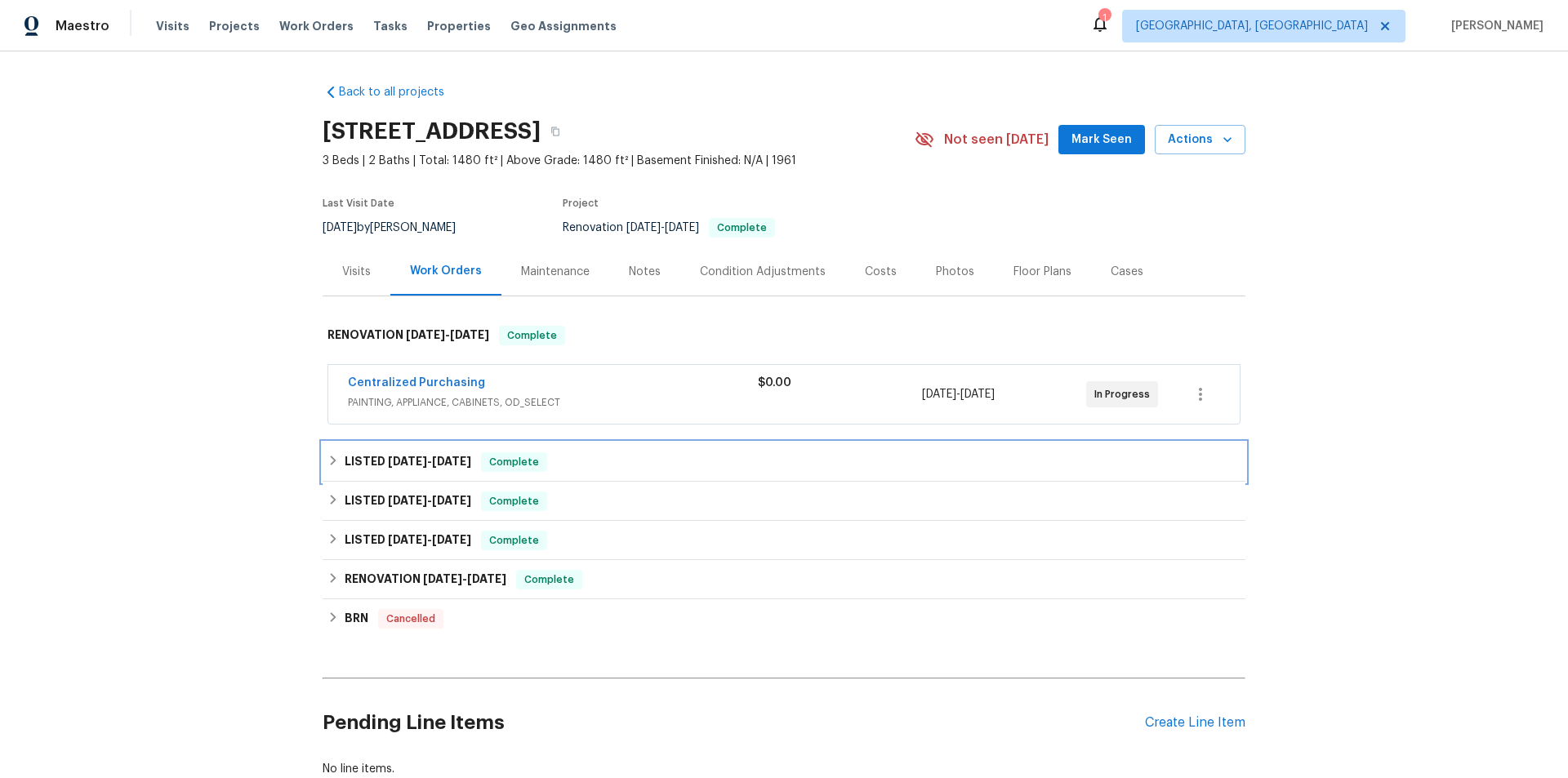
drag, startPoint x: 399, startPoint y: 457, endPoint x: 389, endPoint y: 492, distance: 36.4
click at [399, 458] on span "[DATE]" at bounding box center [407, 461] width 39 height 12
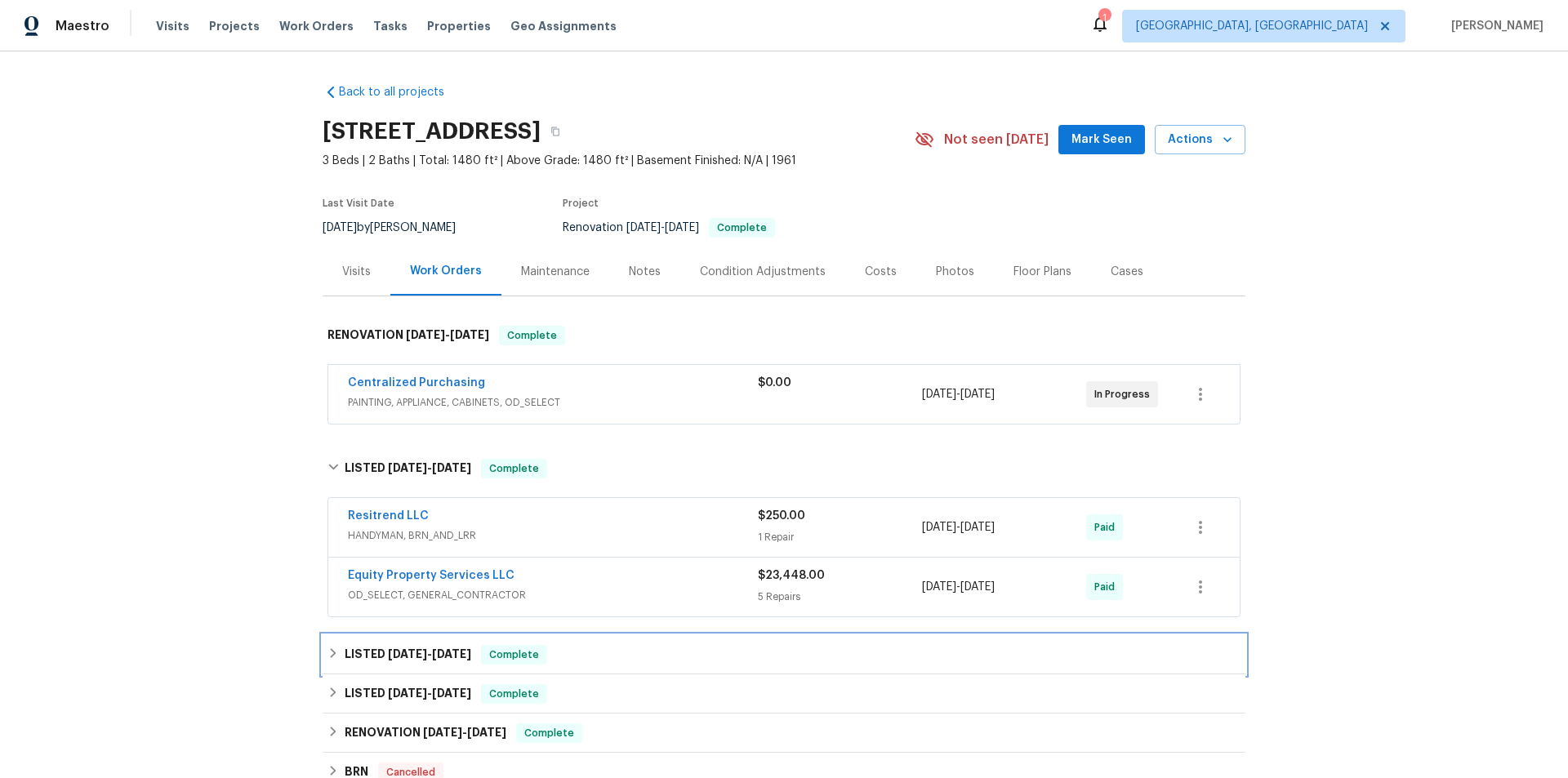
drag, startPoint x: 357, startPoint y: 655, endPoint x: 366, endPoint y: 640, distance: 17.5
click at [359, 655] on h6 "LISTED 5/23/25 - 5/28/25" at bounding box center [407, 655] width 126 height 20
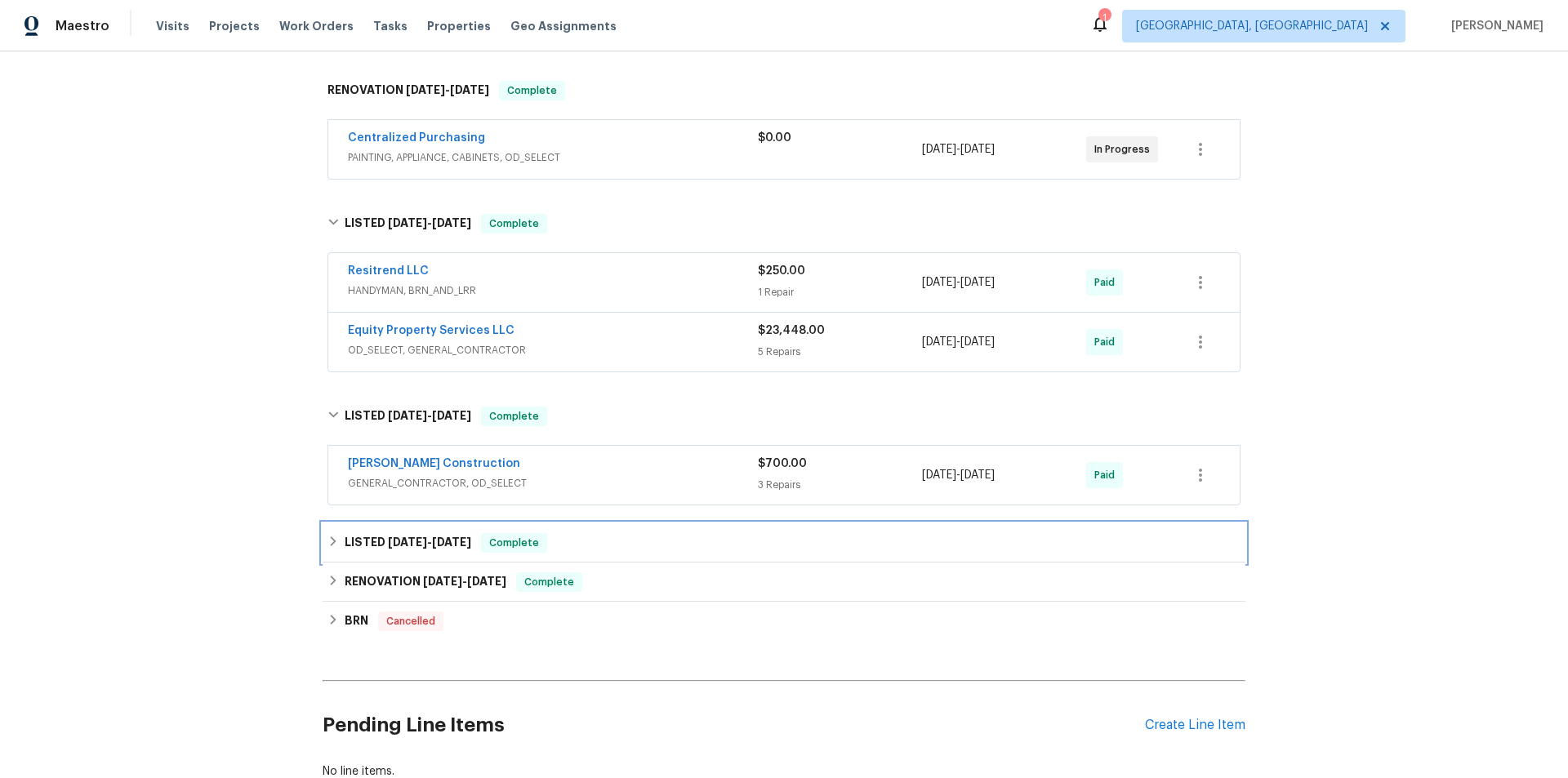
click at [369, 540] on h6 "LISTED 3/14/25 - 3/22/25" at bounding box center [407, 544] width 126 height 20
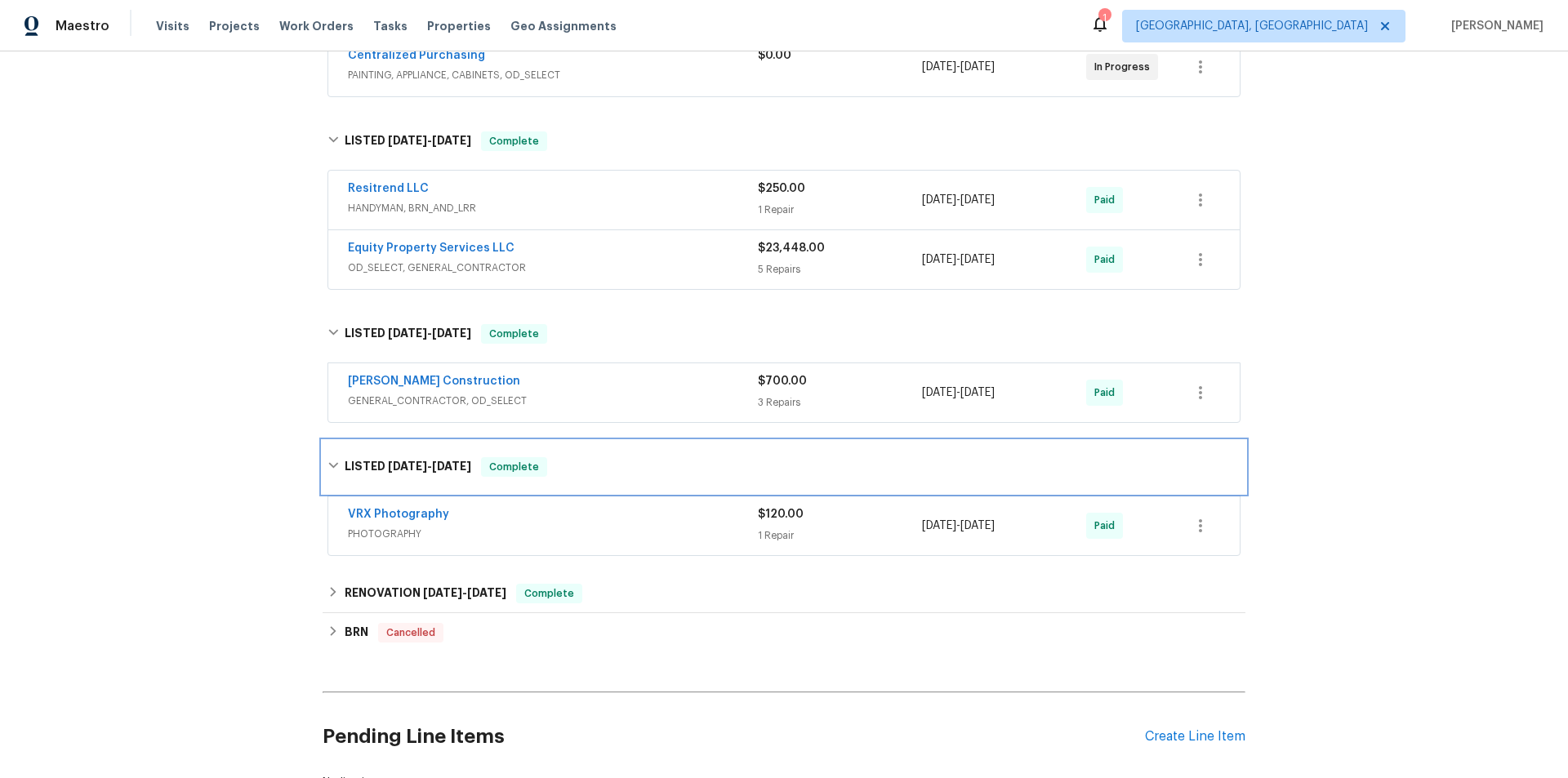
scroll to position [464, 0]
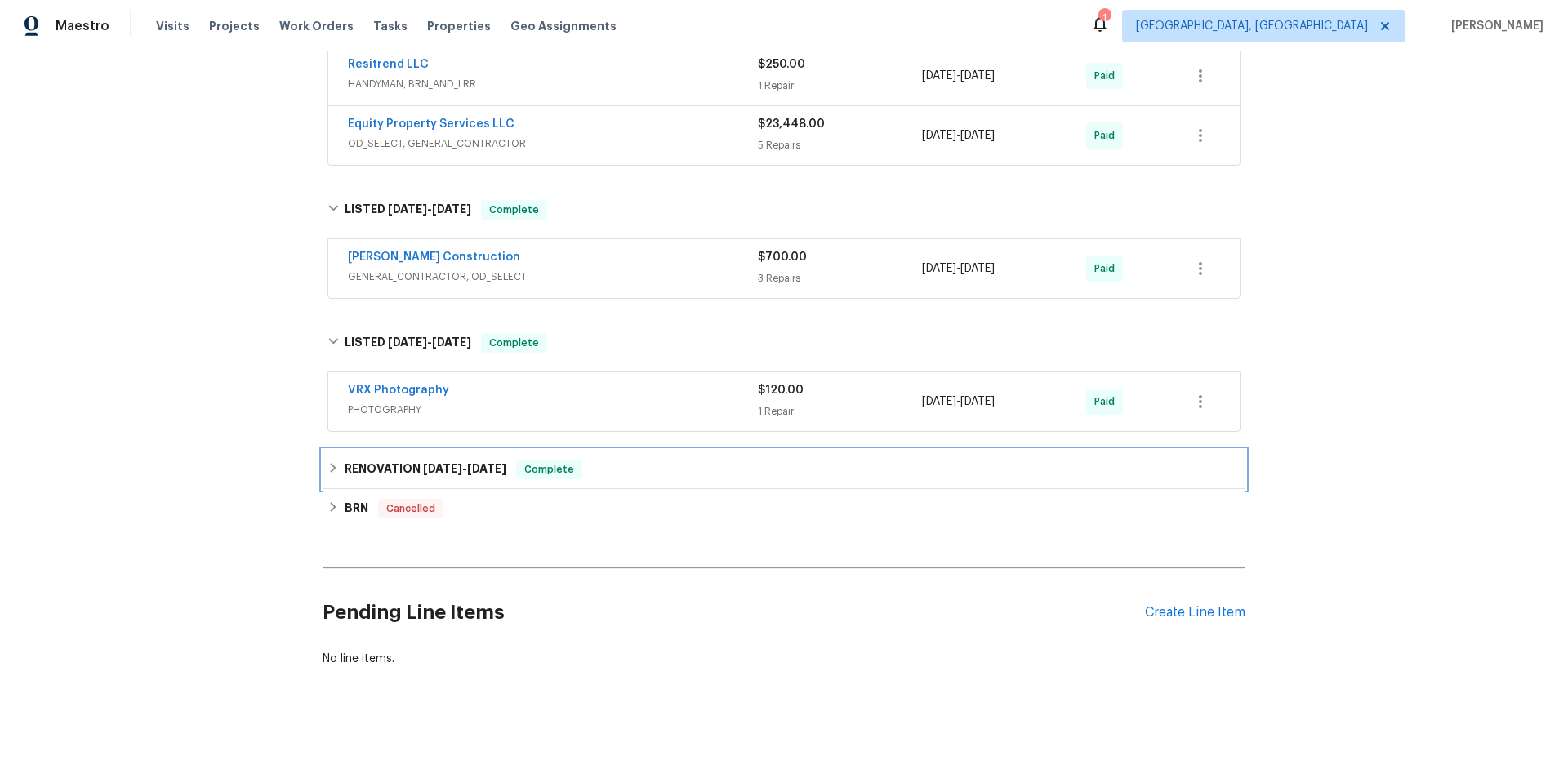
click at [384, 460] on h6 "RENOVATION 3/3/25 - 3/20/25" at bounding box center [426, 470] width 162 height 20
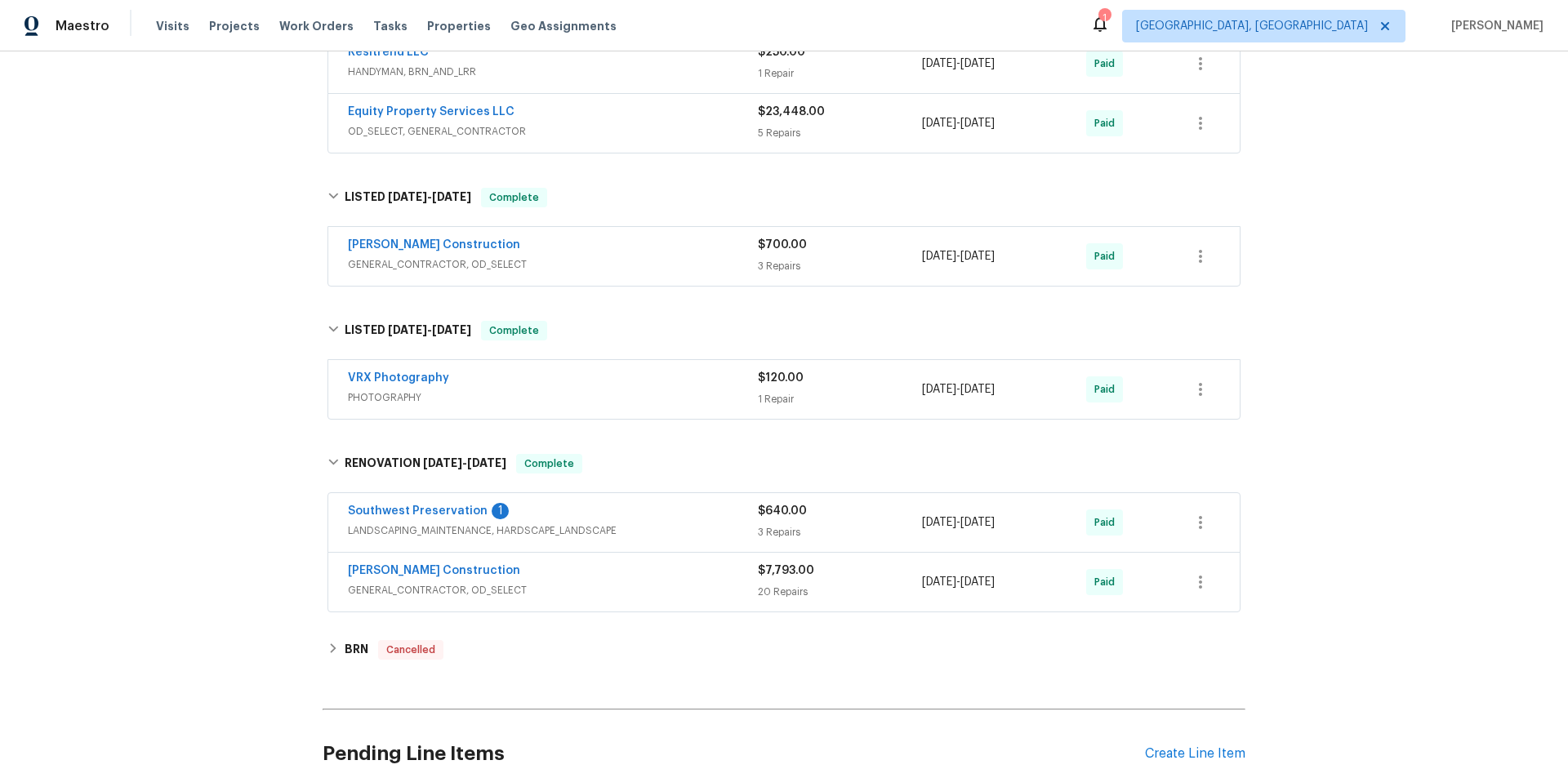
click at [342, 626] on div "Back to all projects 901 W 16th St, Tempe, AZ 85281 3 Beds | 2 Baths | Total: 1…" at bounding box center [783, 214] width 923 height 1215
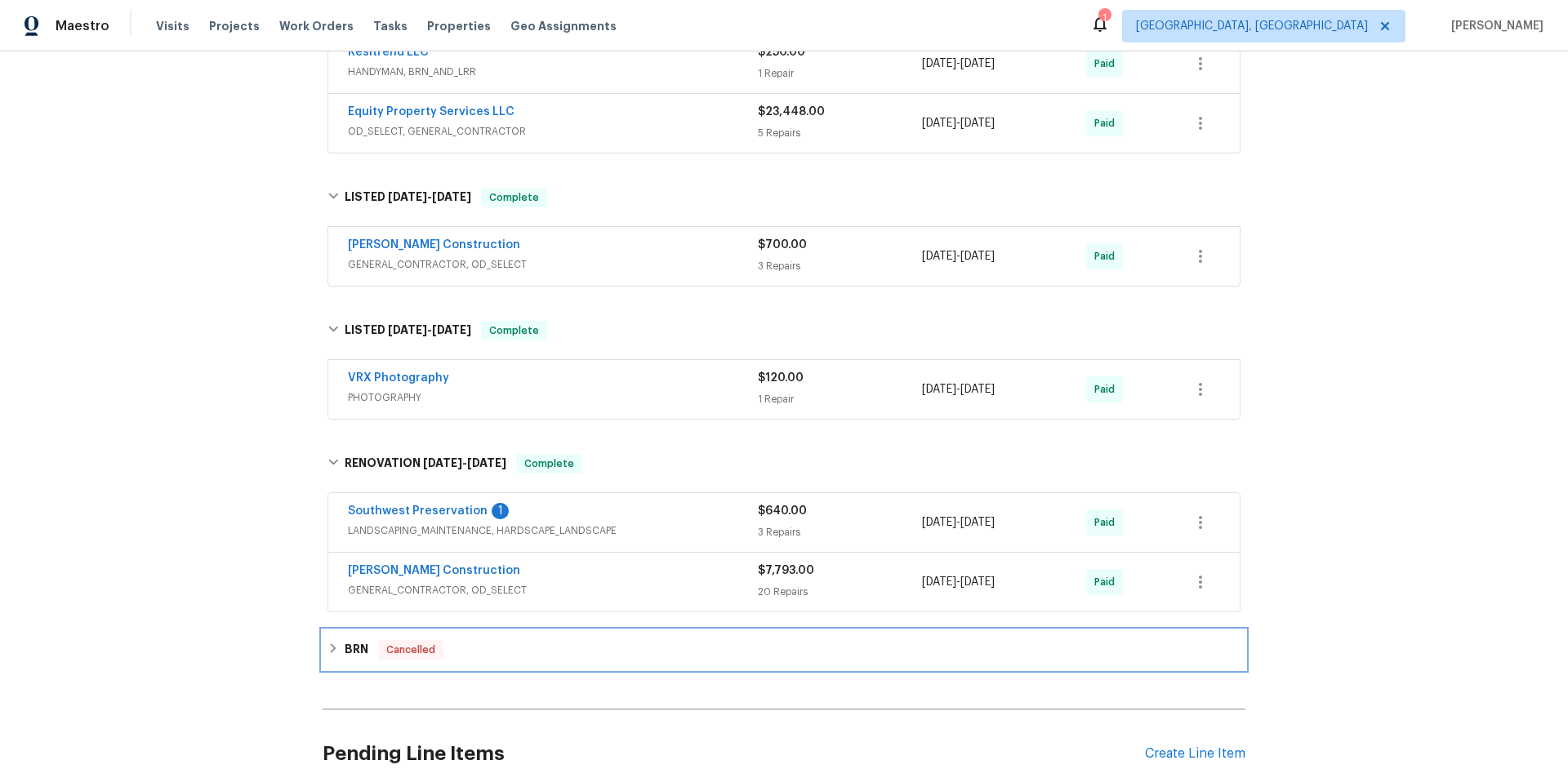
click at [344, 636] on div "BRN Cancelled" at bounding box center [783, 650] width 923 height 39
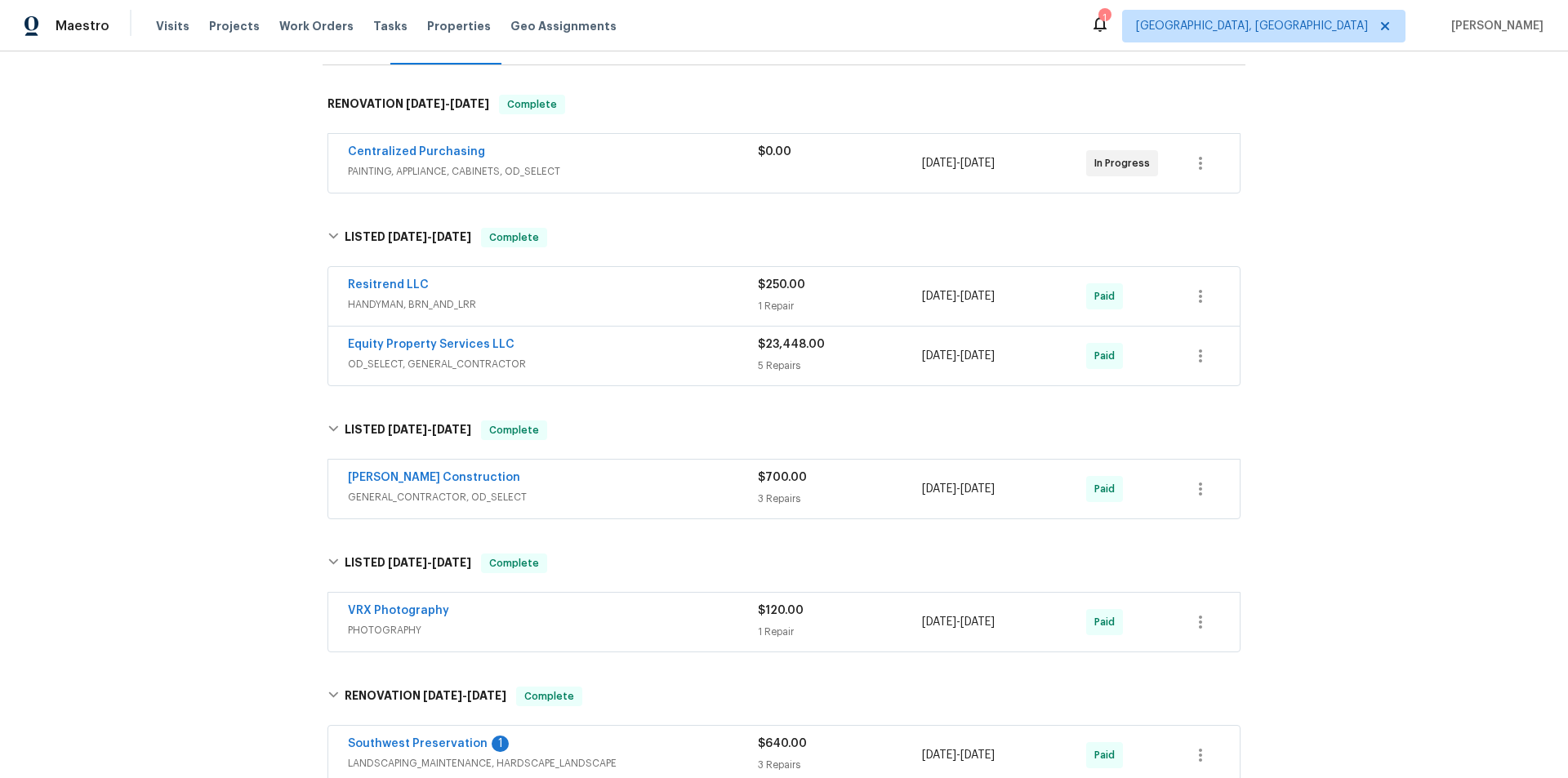
scroll to position [245, 0]
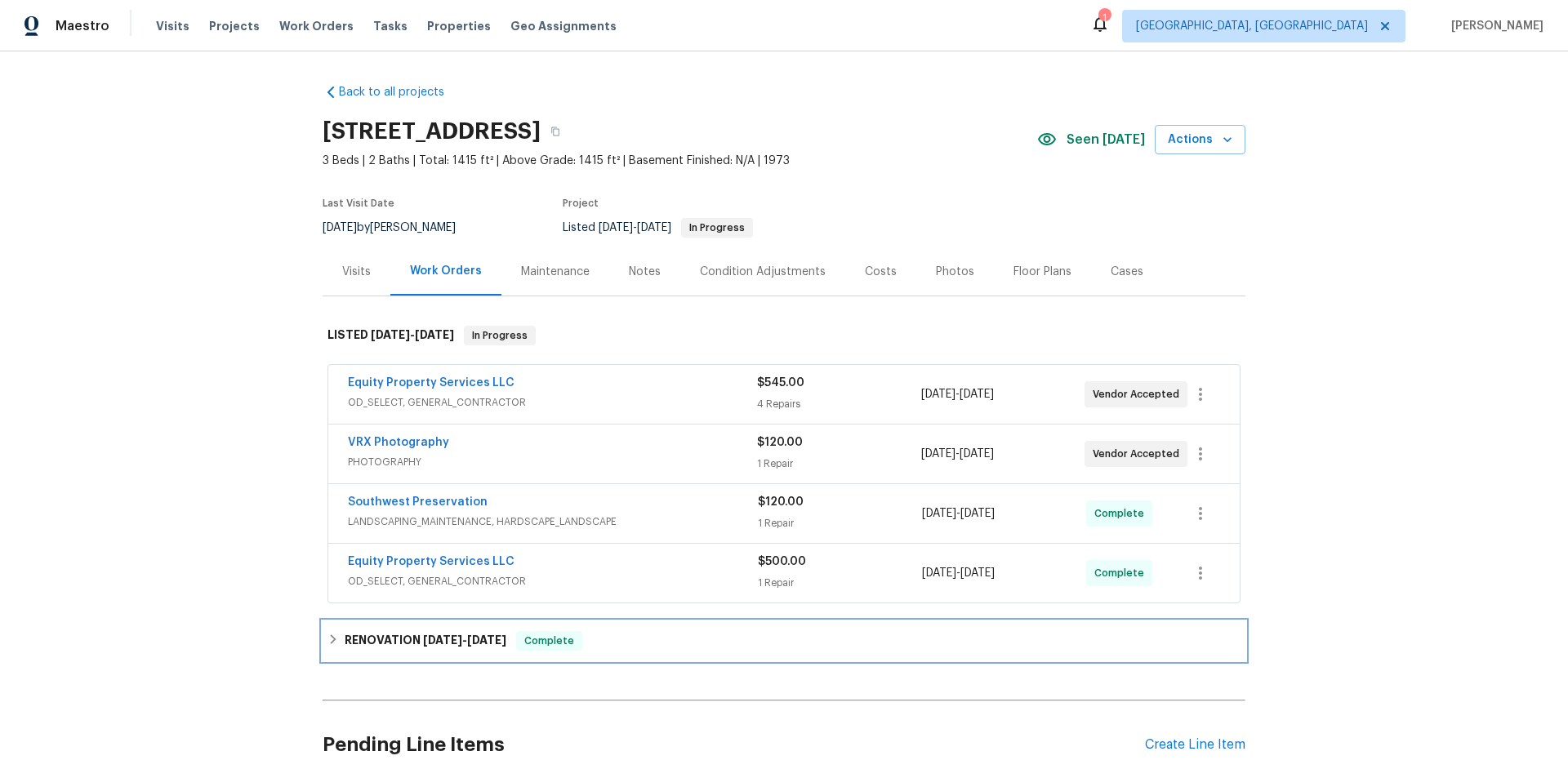
click at [388, 633] on h6 "RENOVATION [DATE] - [DATE]" at bounding box center [426, 642] width 162 height 20
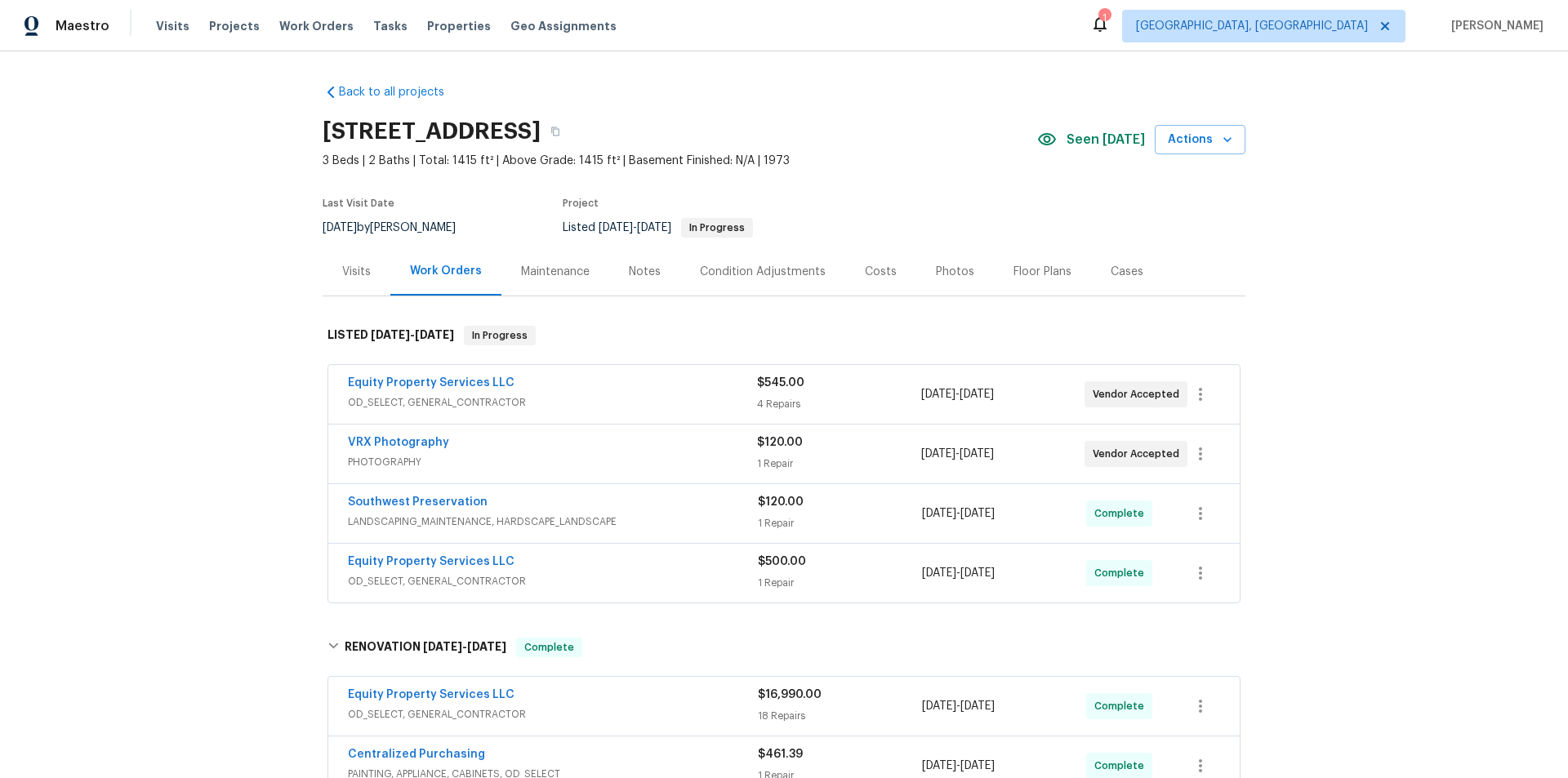
click at [1430, 222] on div "Back to all projects 2337 W Tierra Buena Ln, Phoenix, AZ 85023 3 Beds | 2 Baths…" at bounding box center [784, 415] width 1568 height 727
click at [553, 265] on div "Maintenance" at bounding box center [555, 272] width 69 height 16
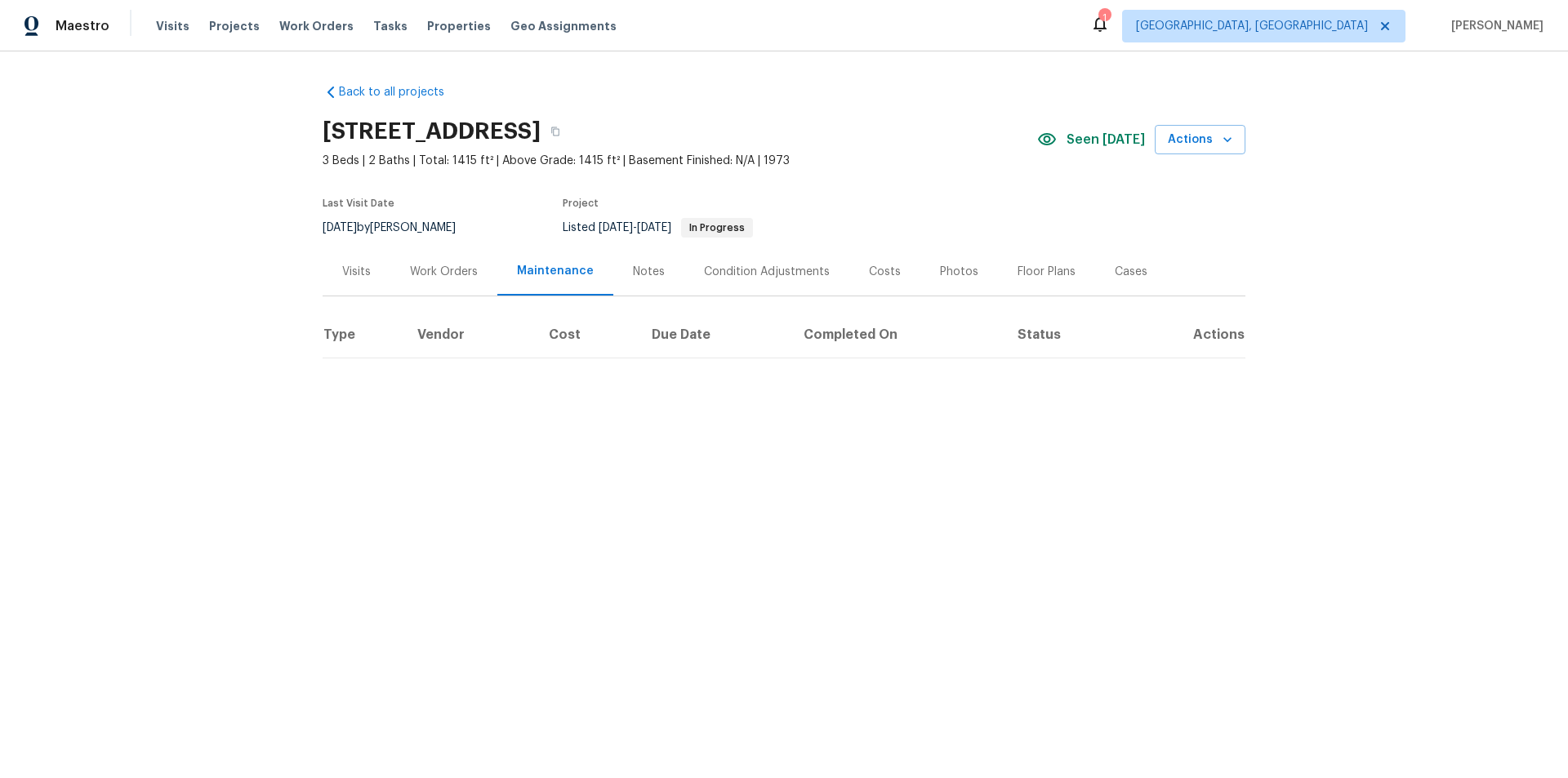
click at [356, 267] on div "Visits" at bounding box center [356, 272] width 28 height 16
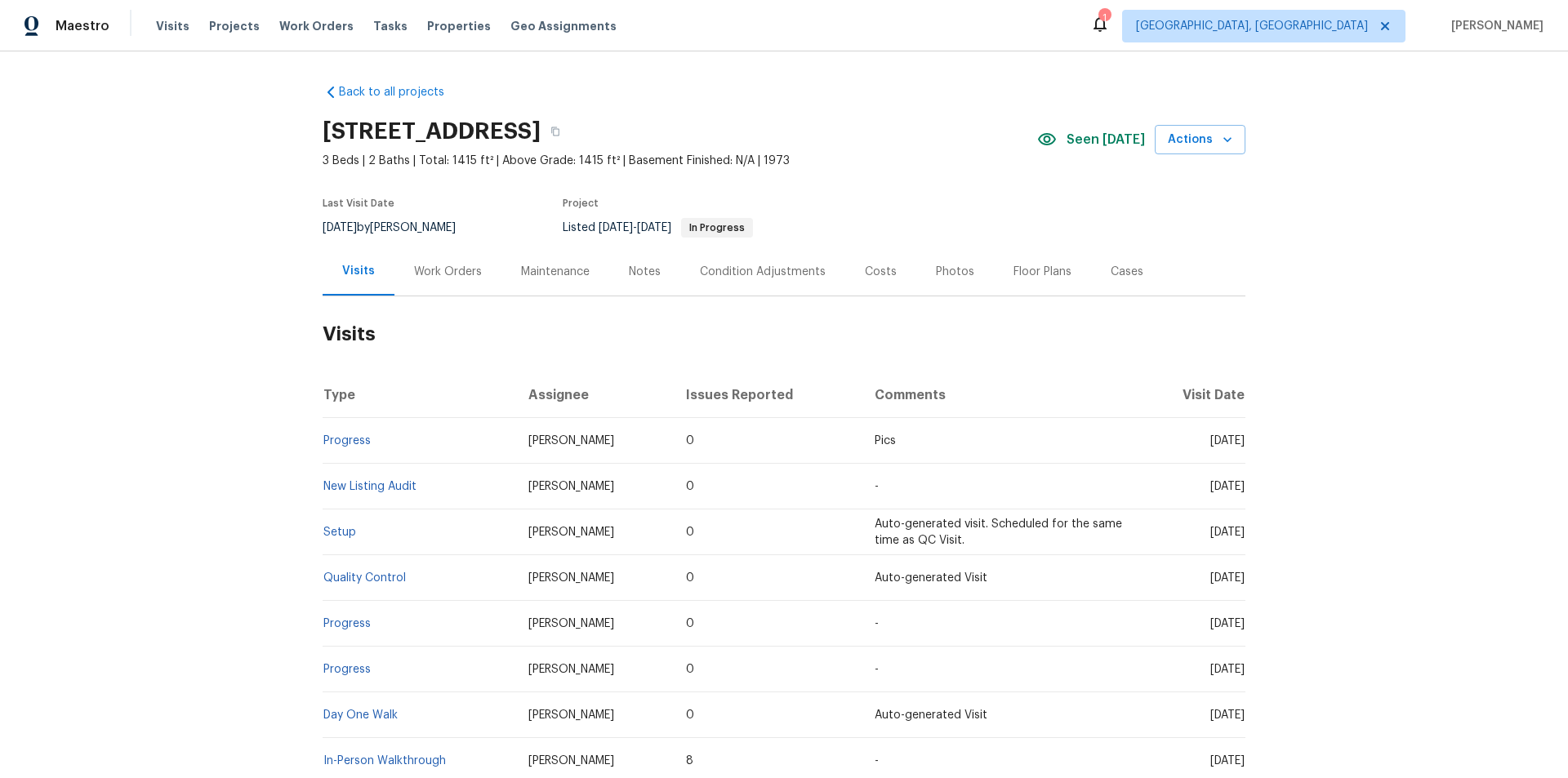
scroll to position [129, 0]
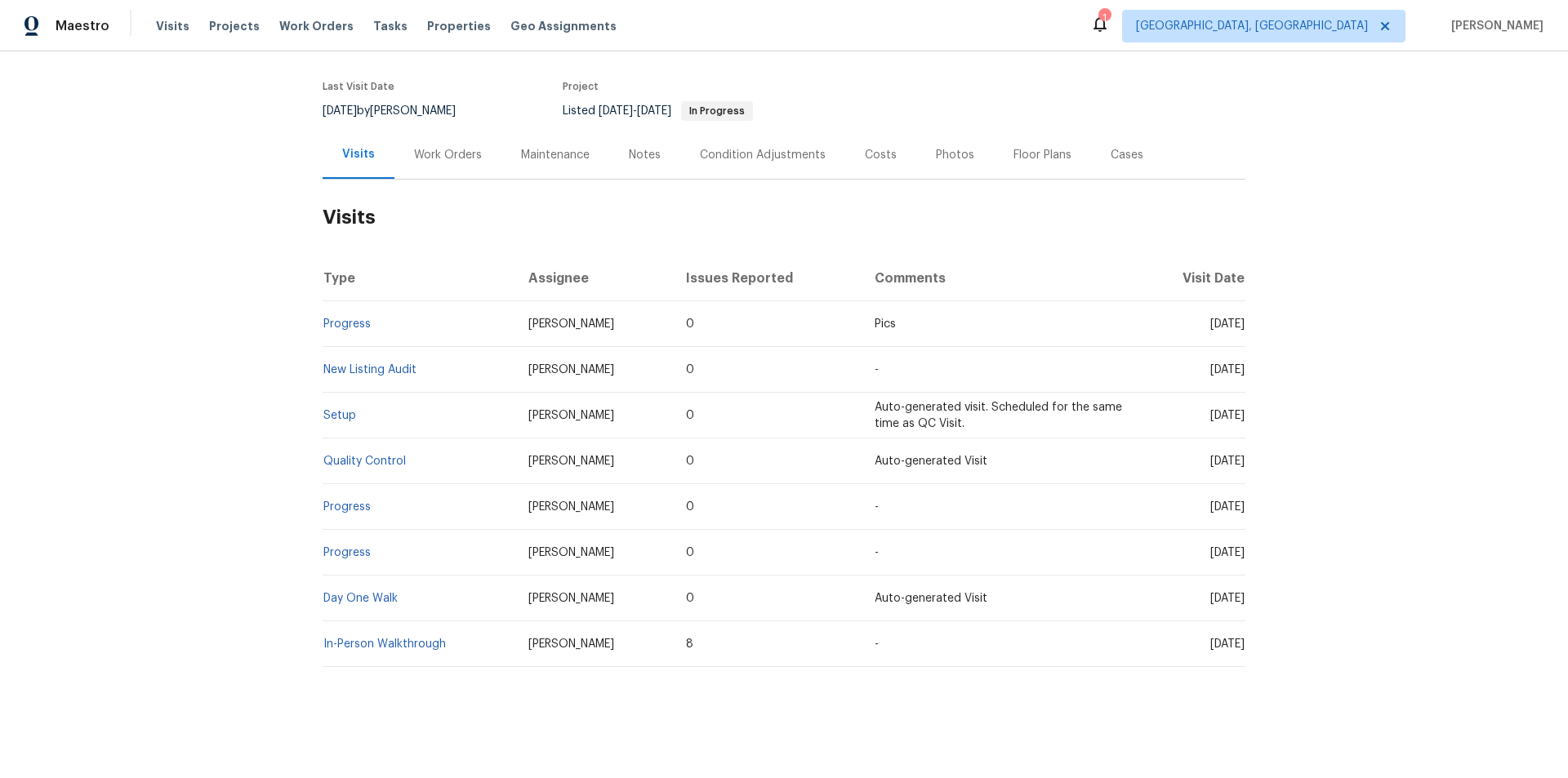
click at [453, 149] on div "Work Orders" at bounding box center [447, 155] width 68 height 16
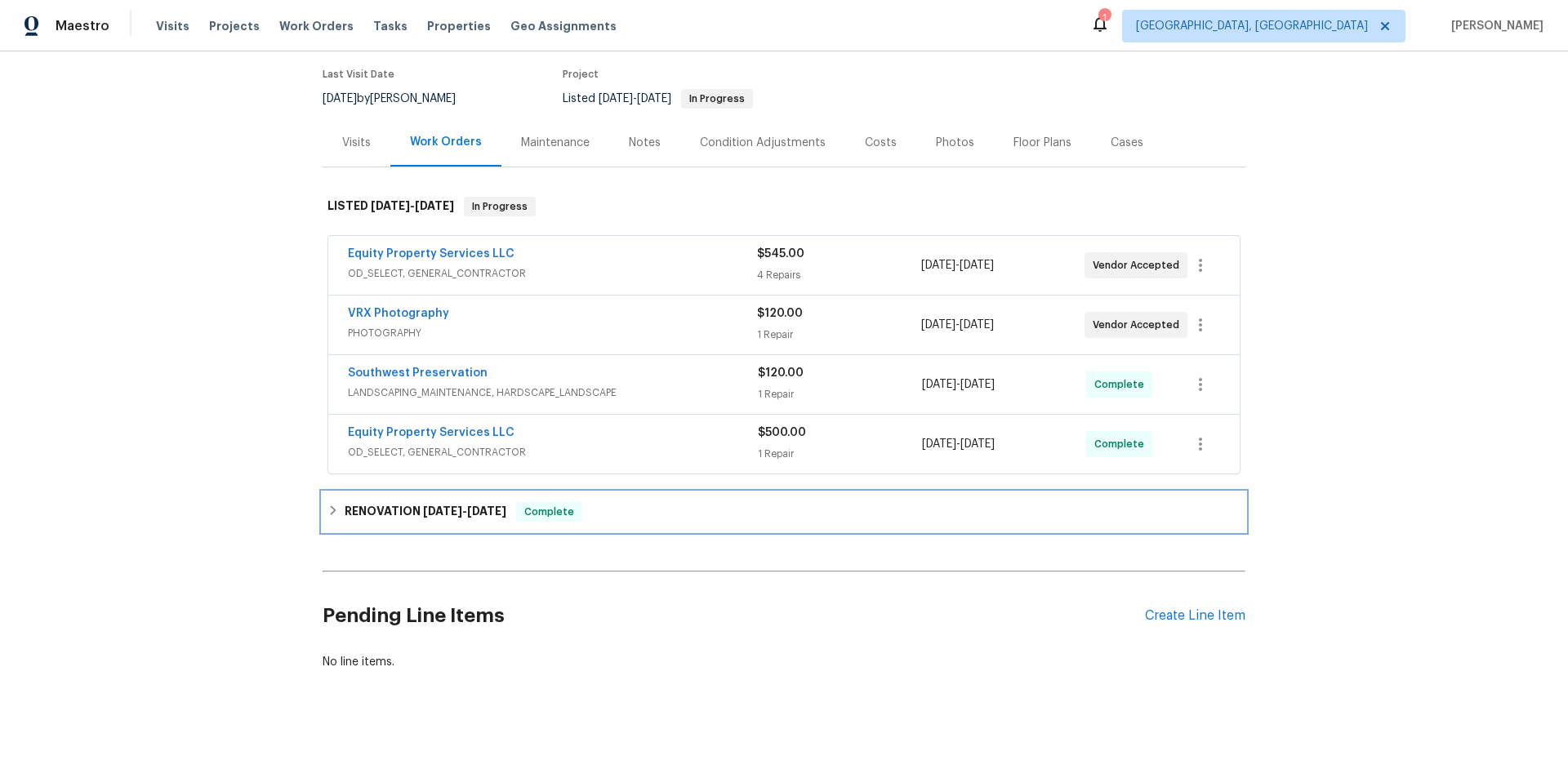
click at [436, 518] on h6 "RENOVATION 9/2/25 - 9/11/25" at bounding box center [426, 512] width 162 height 20
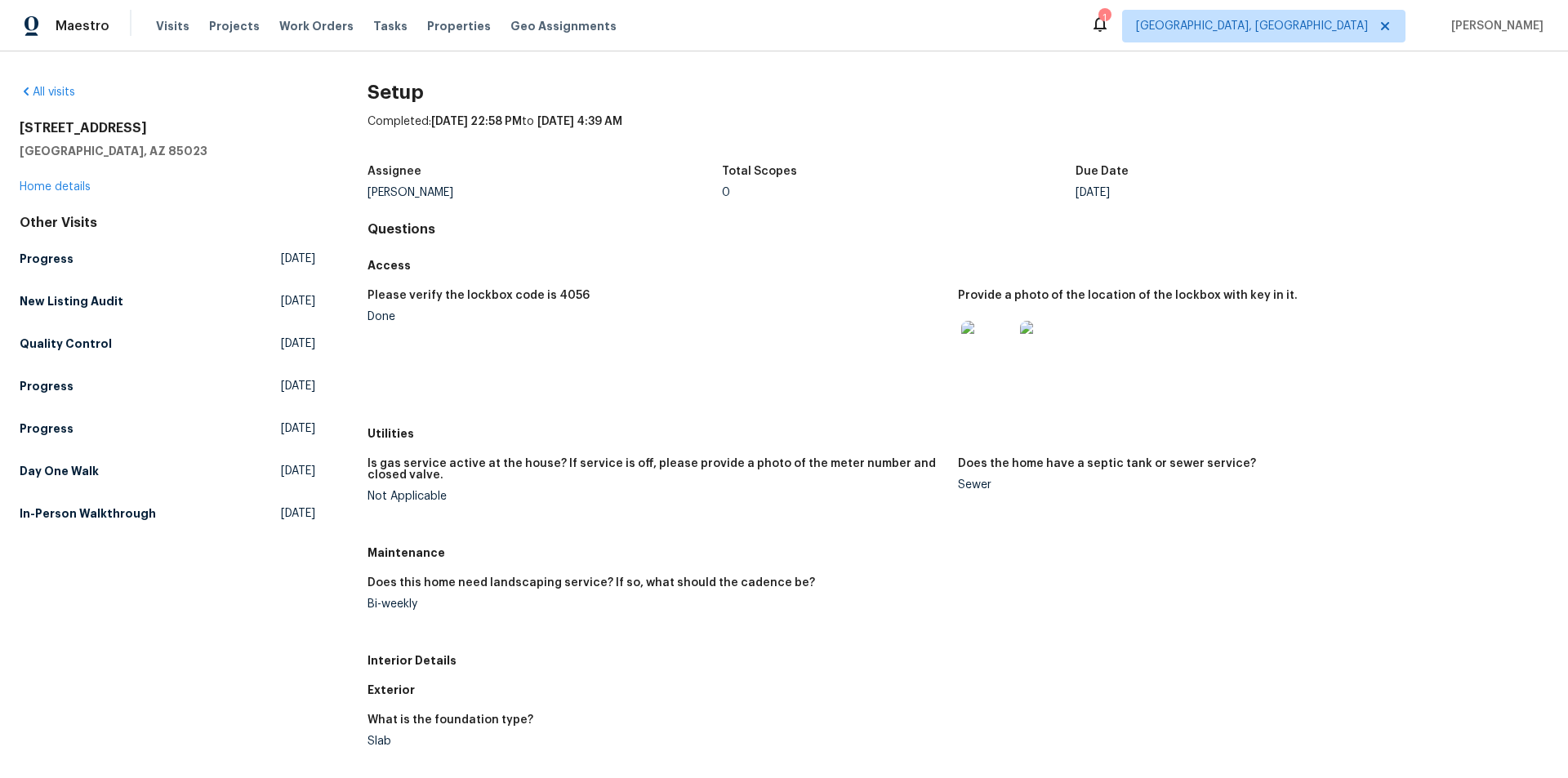
click at [1151, 125] on div "Completed: 9/16/2025, 22:58 PM to 9/17/2025, 4:39 AM" at bounding box center [957, 134] width 1181 height 43
drag, startPoint x: 369, startPoint y: 608, endPoint x: 468, endPoint y: 607, distance: 99.0
click at [468, 607] on div "Bi-weekly" at bounding box center [656, 605] width 577 height 12
click at [469, 607] on div "Bi-weekly" at bounding box center [656, 605] width 577 height 12
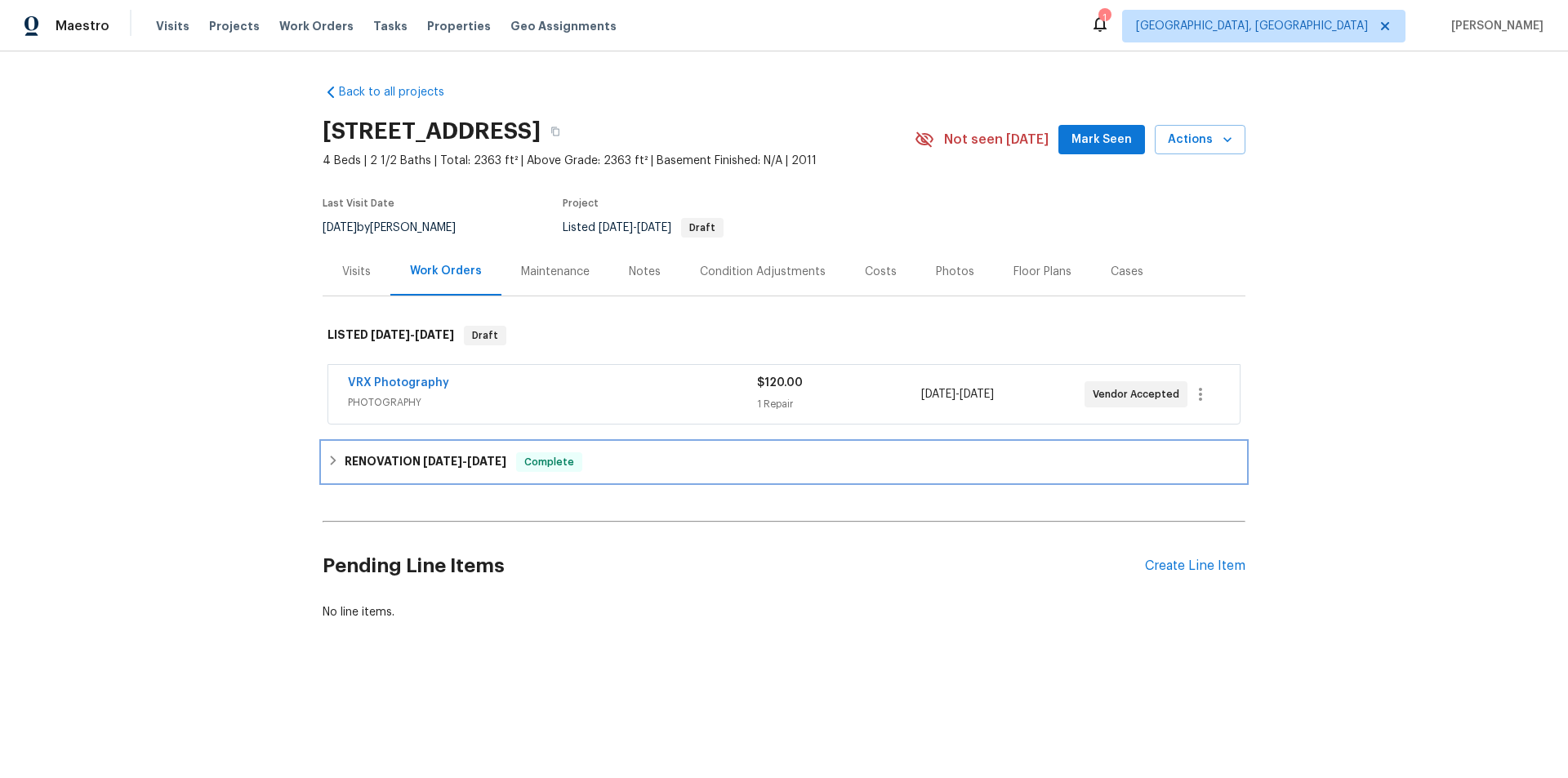
click at [376, 464] on h6 "RENOVATION 9/3/25 - 9/14/25" at bounding box center [426, 462] width 162 height 20
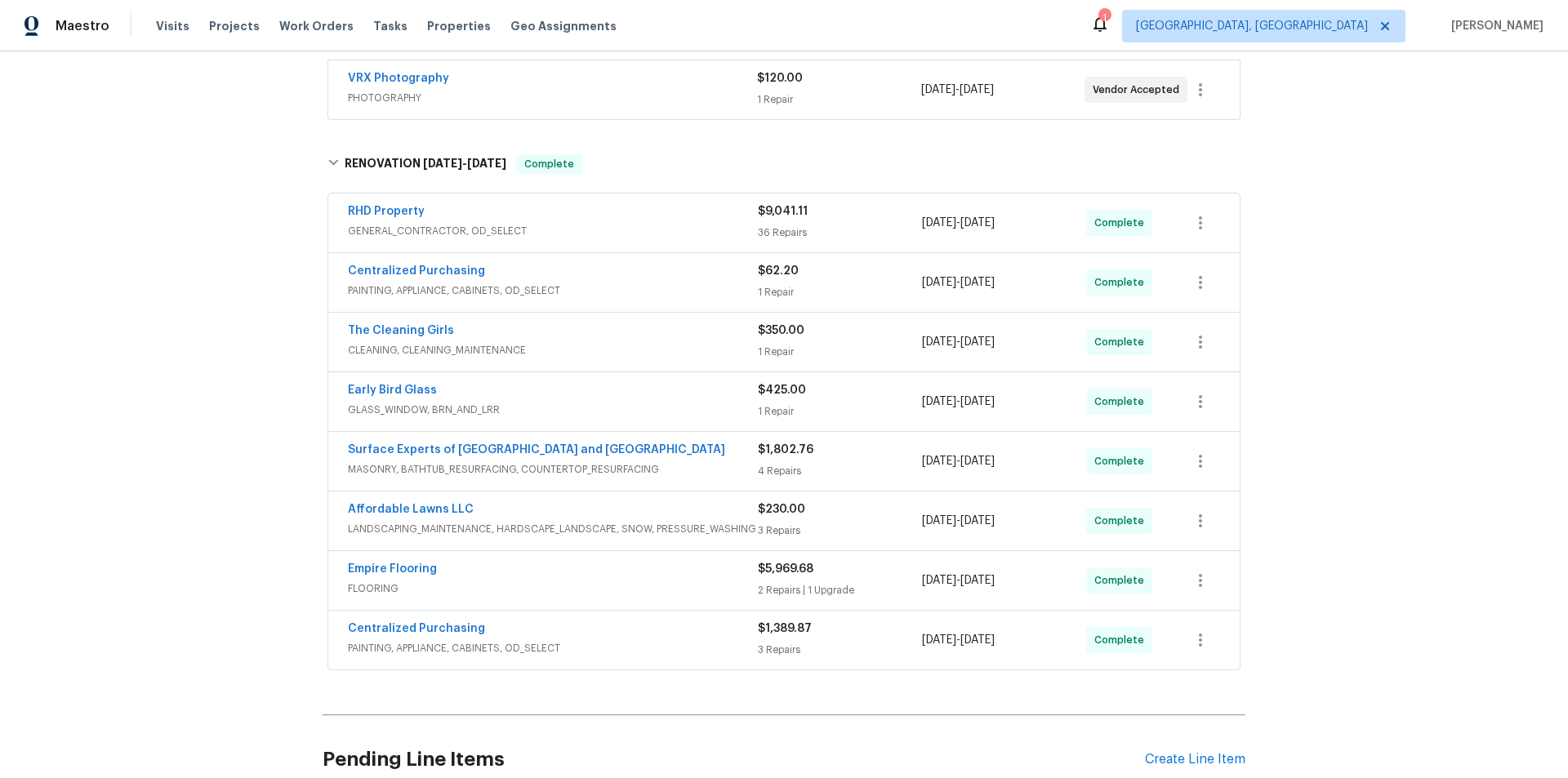
scroll to position [262, 0]
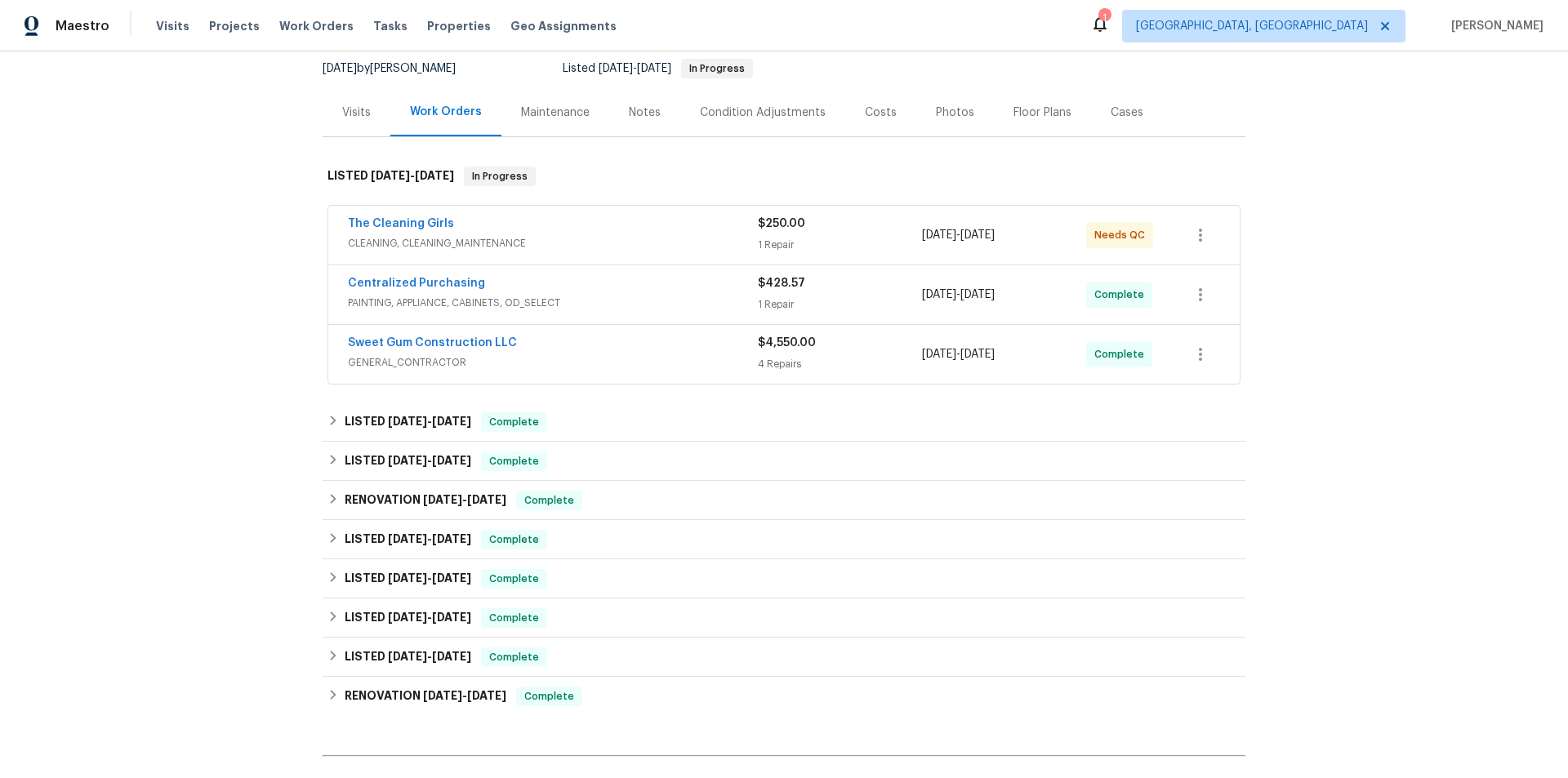
scroll to position [163, 0]
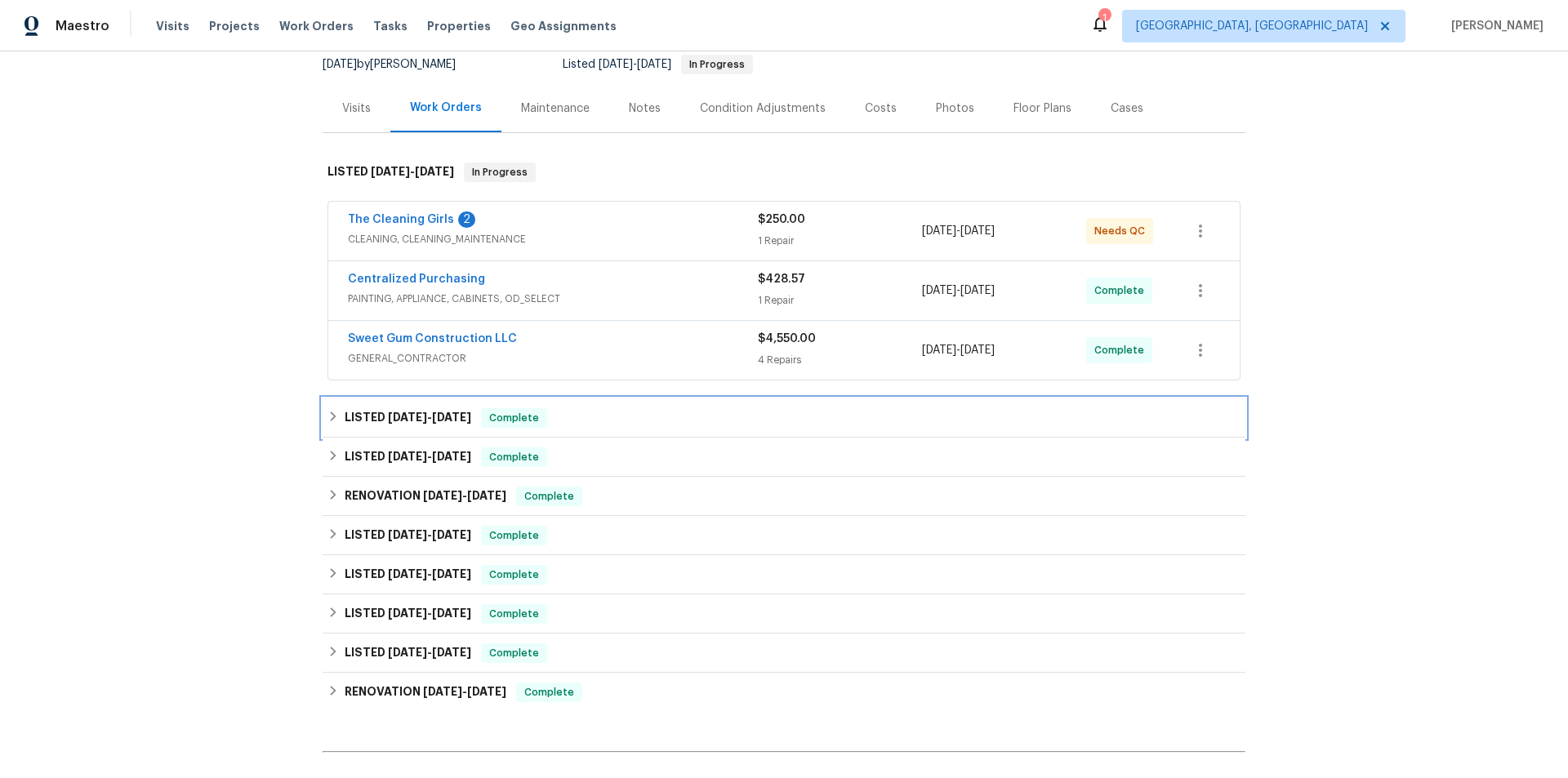
click at [430, 424] on h6 "LISTED 6/26/25 - 7/1/25" at bounding box center [407, 419] width 126 height 20
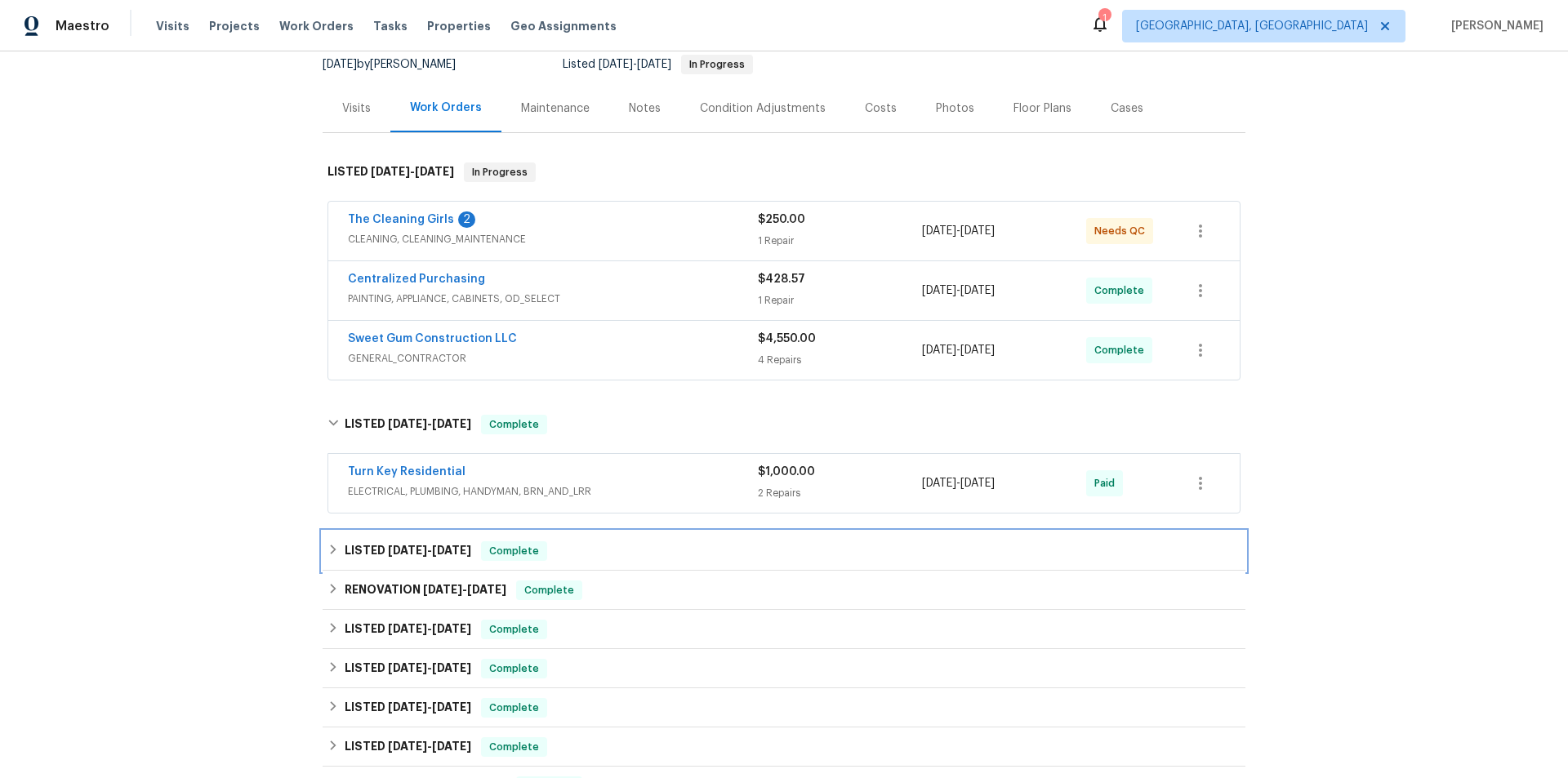
click at [406, 562] on div "LISTED 6/20/25 - 6/25/25 Complete" at bounding box center [783, 551] width 923 height 39
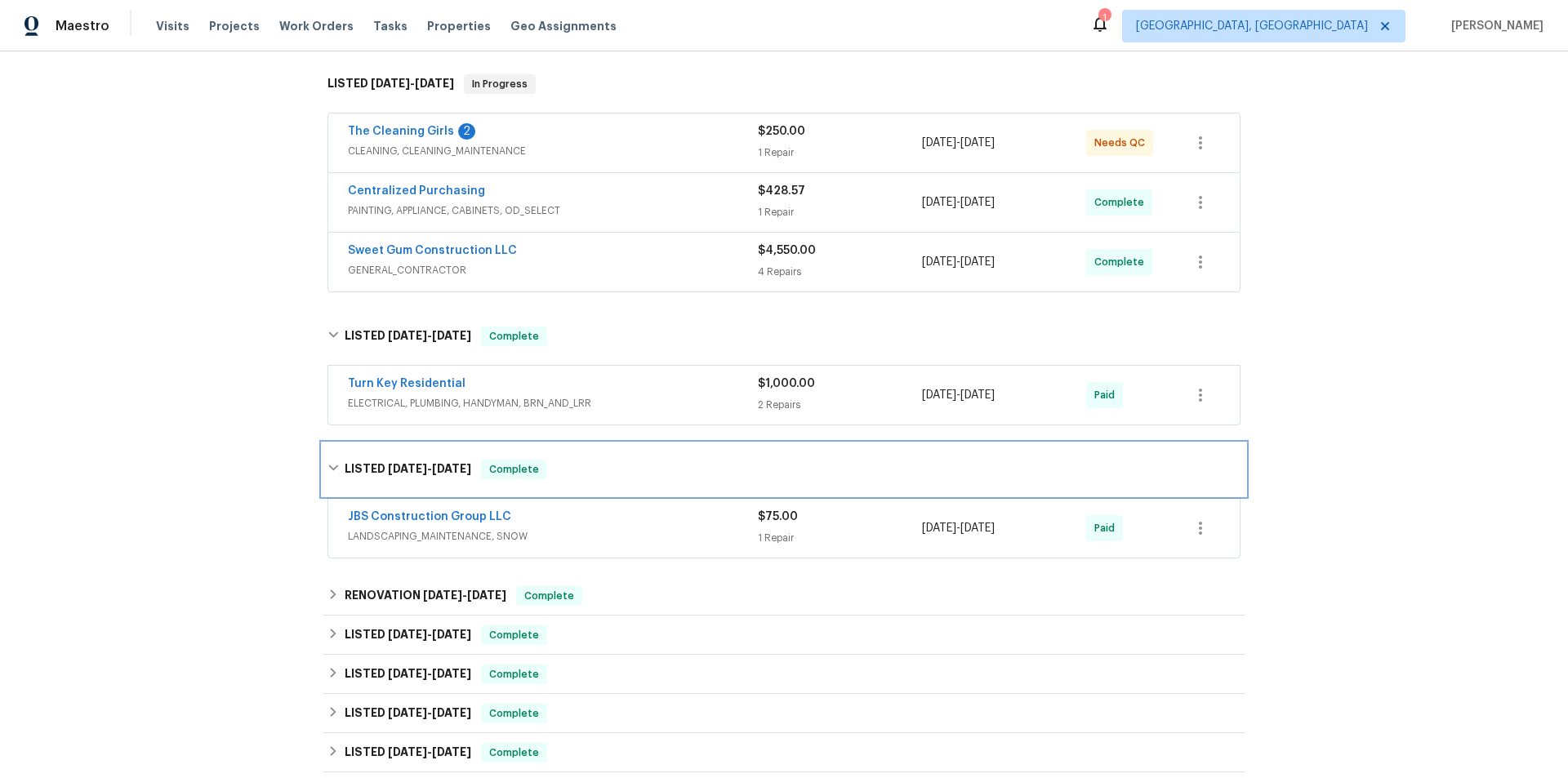
scroll to position [409, 0]
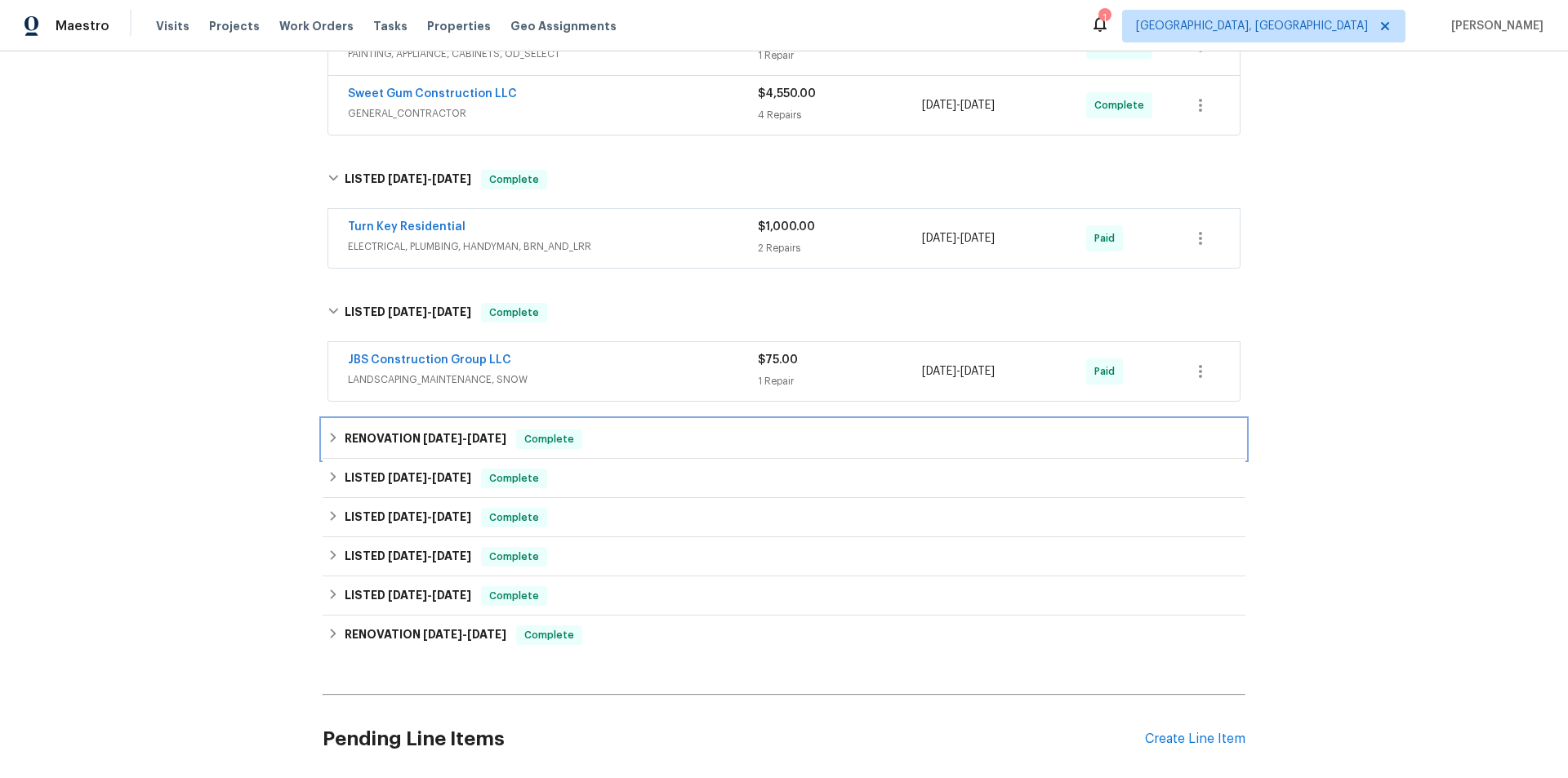
click at [403, 448] on h6 "RENOVATION 4/28/25 - 8/27/25" at bounding box center [426, 439] width 162 height 20
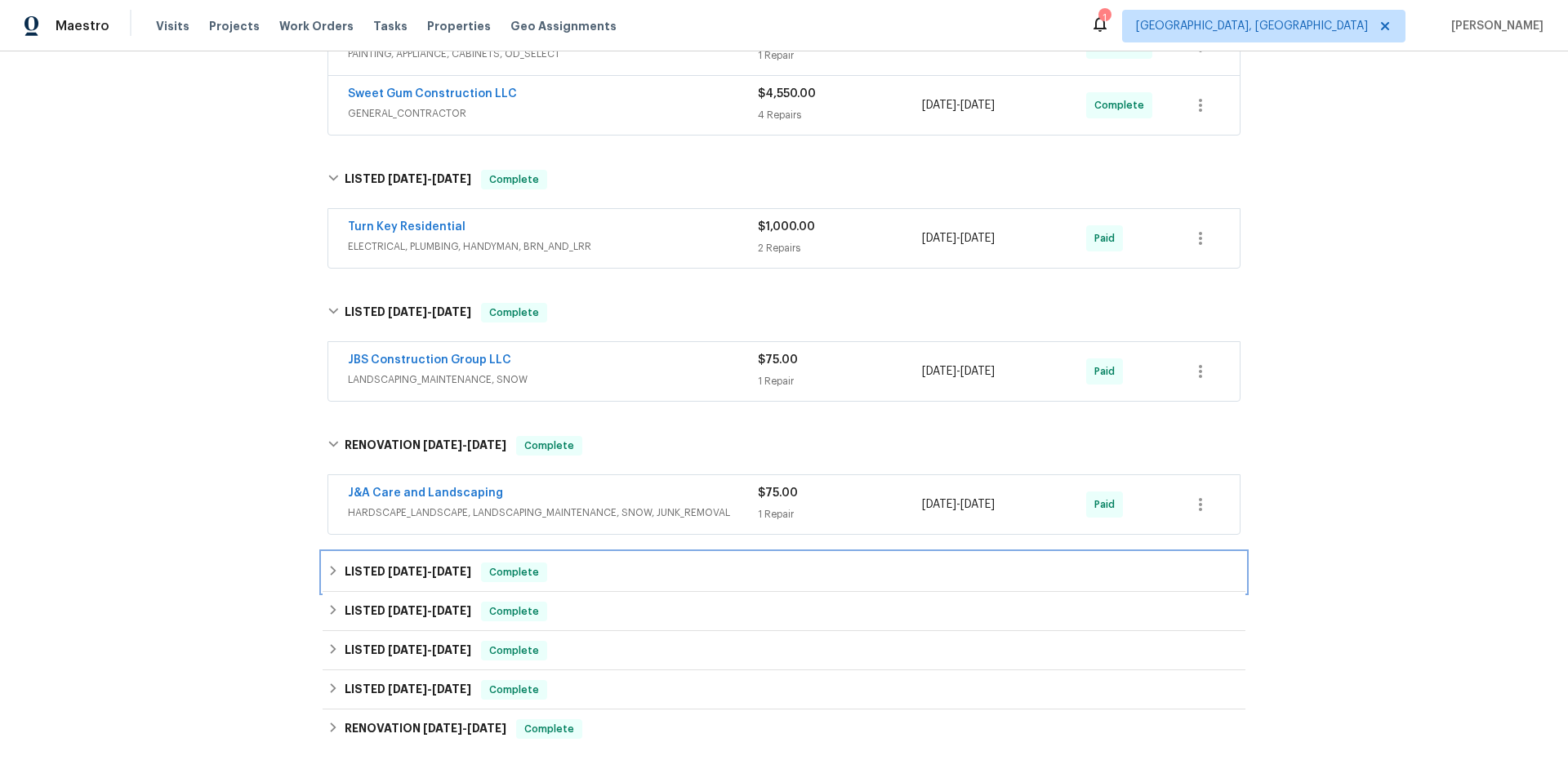
click at [394, 576] on h6 "LISTED 4/13/25 - 5/1/25" at bounding box center [407, 573] width 126 height 20
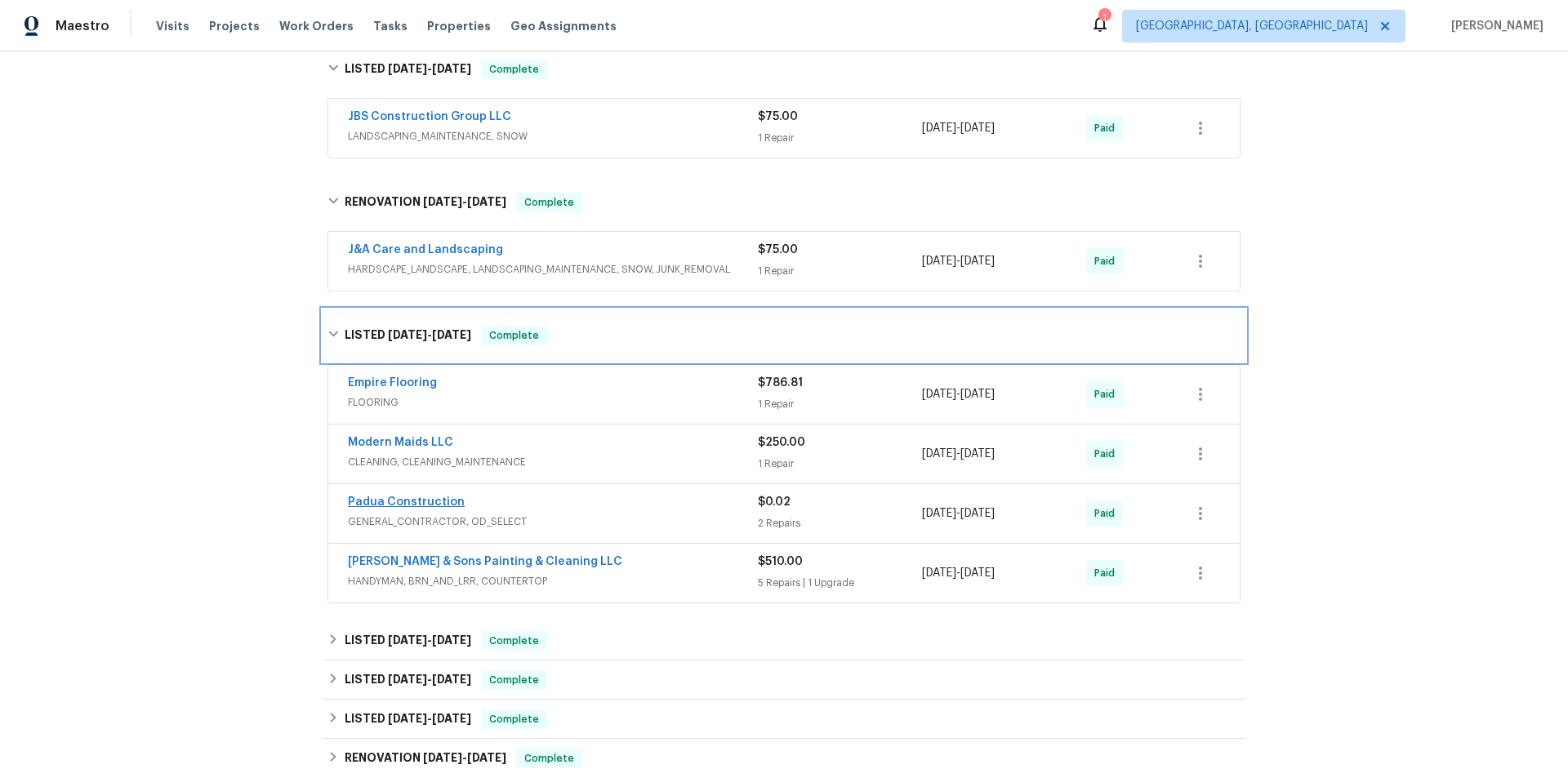
scroll to position [654, 0]
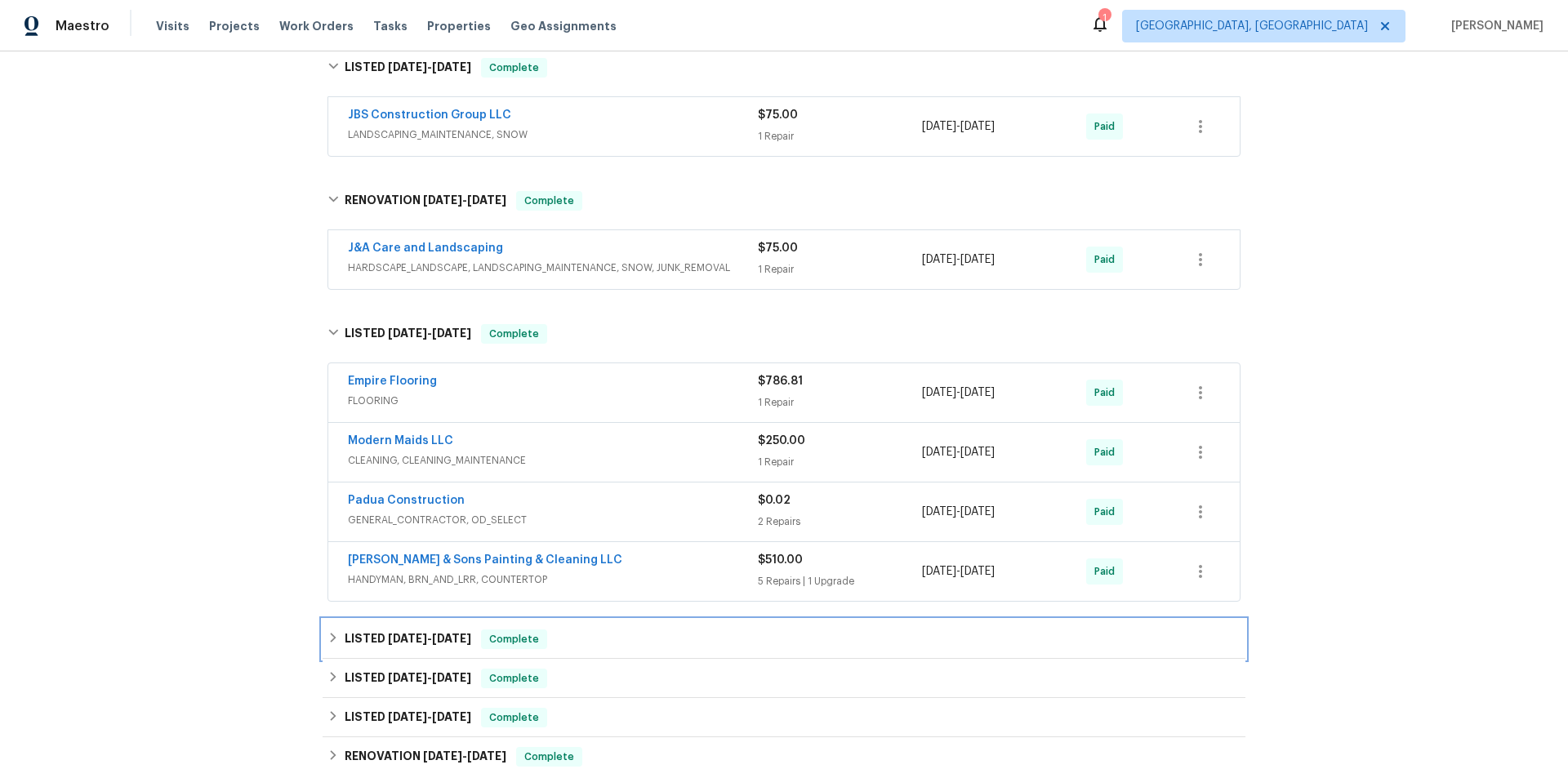
click at [382, 629] on div "LISTED 2/9/25 - 4/4/25 Complete" at bounding box center [783, 639] width 923 height 39
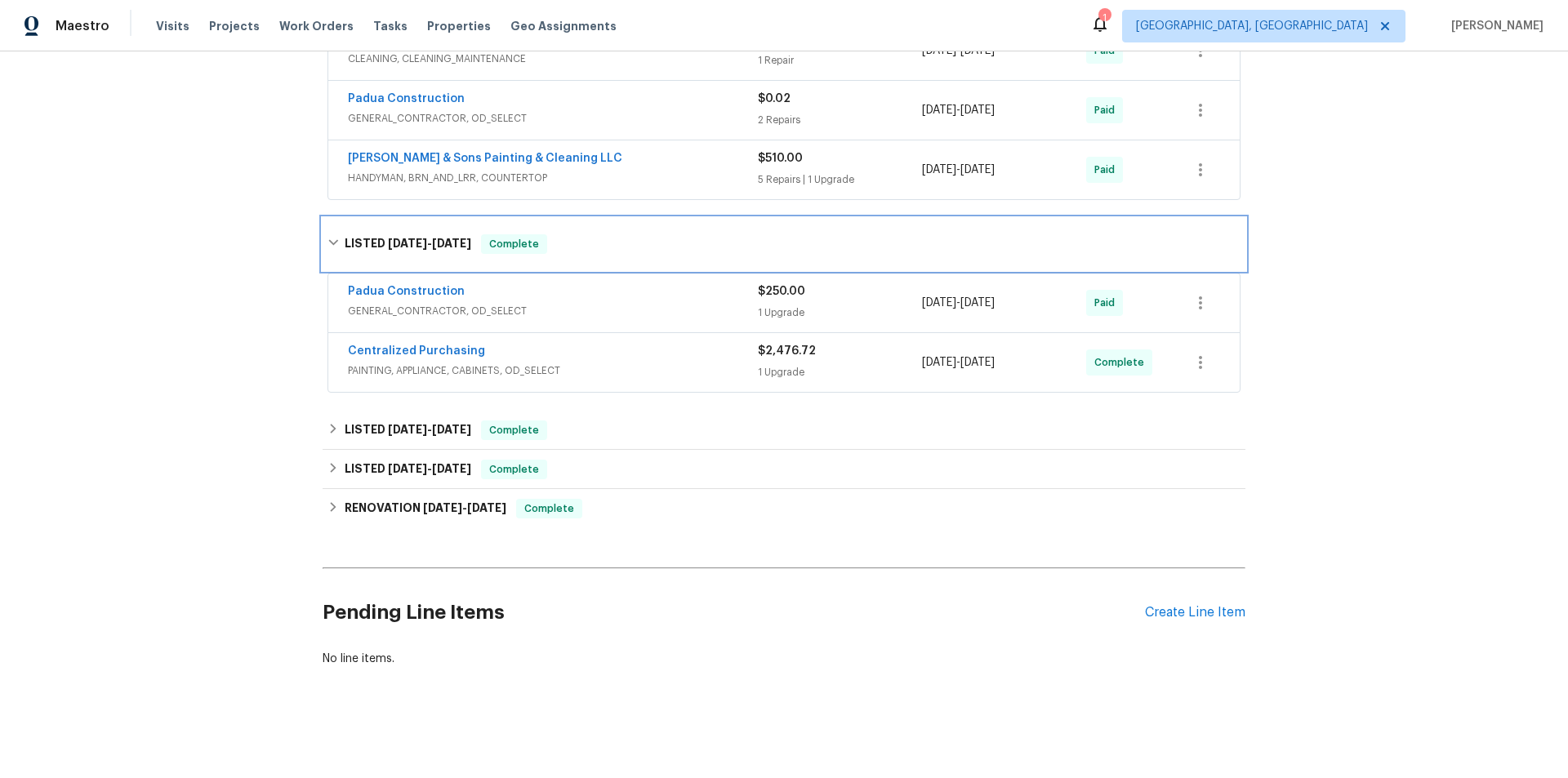
scroll to position [1062, 0]
drag, startPoint x: 416, startPoint y: 397, endPoint x: 410, endPoint y: 414, distance: 18.0
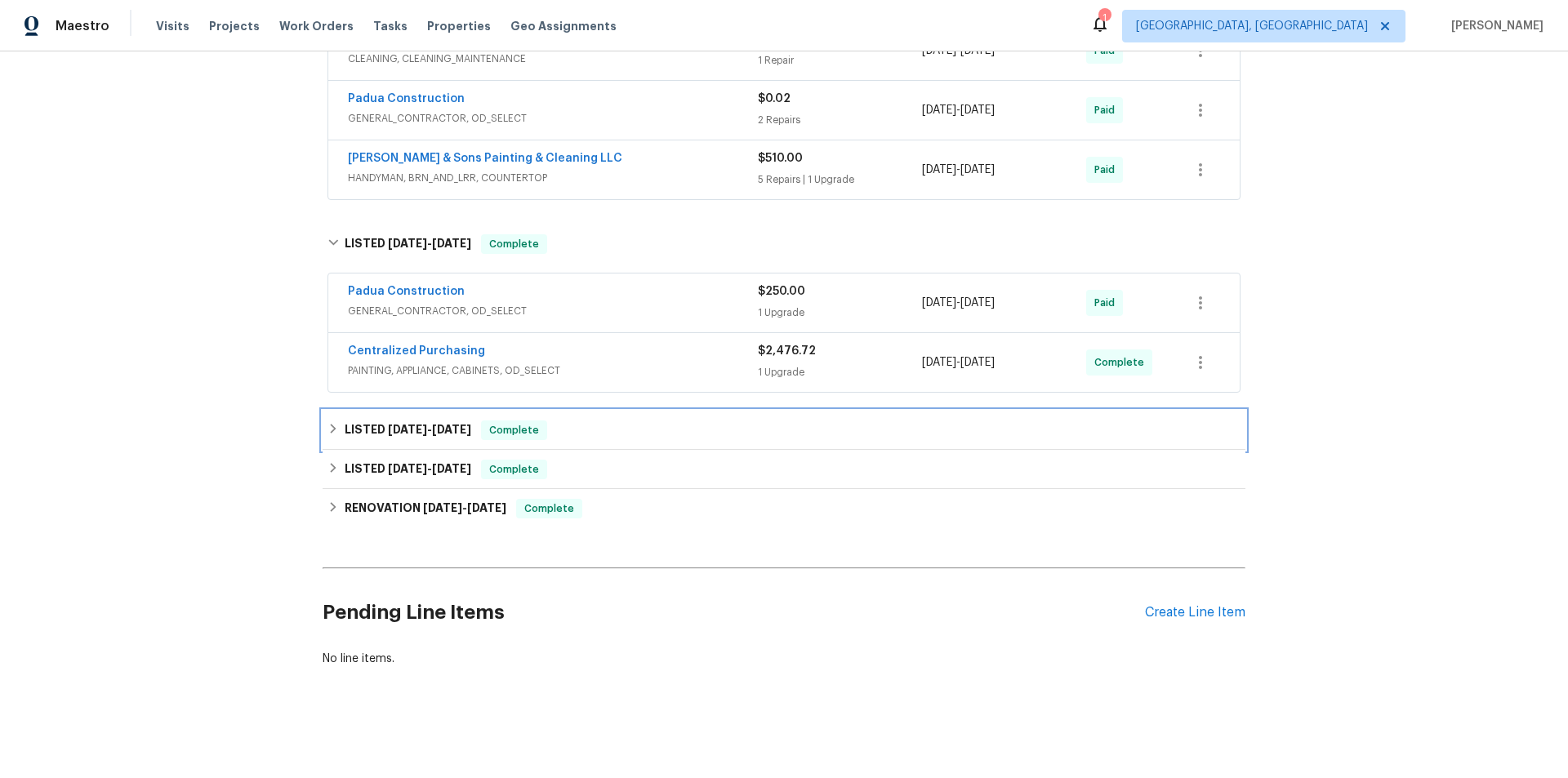
click at [409, 420] on h6 "LISTED 1/29/25 - 2/1/25" at bounding box center [407, 430] width 126 height 20
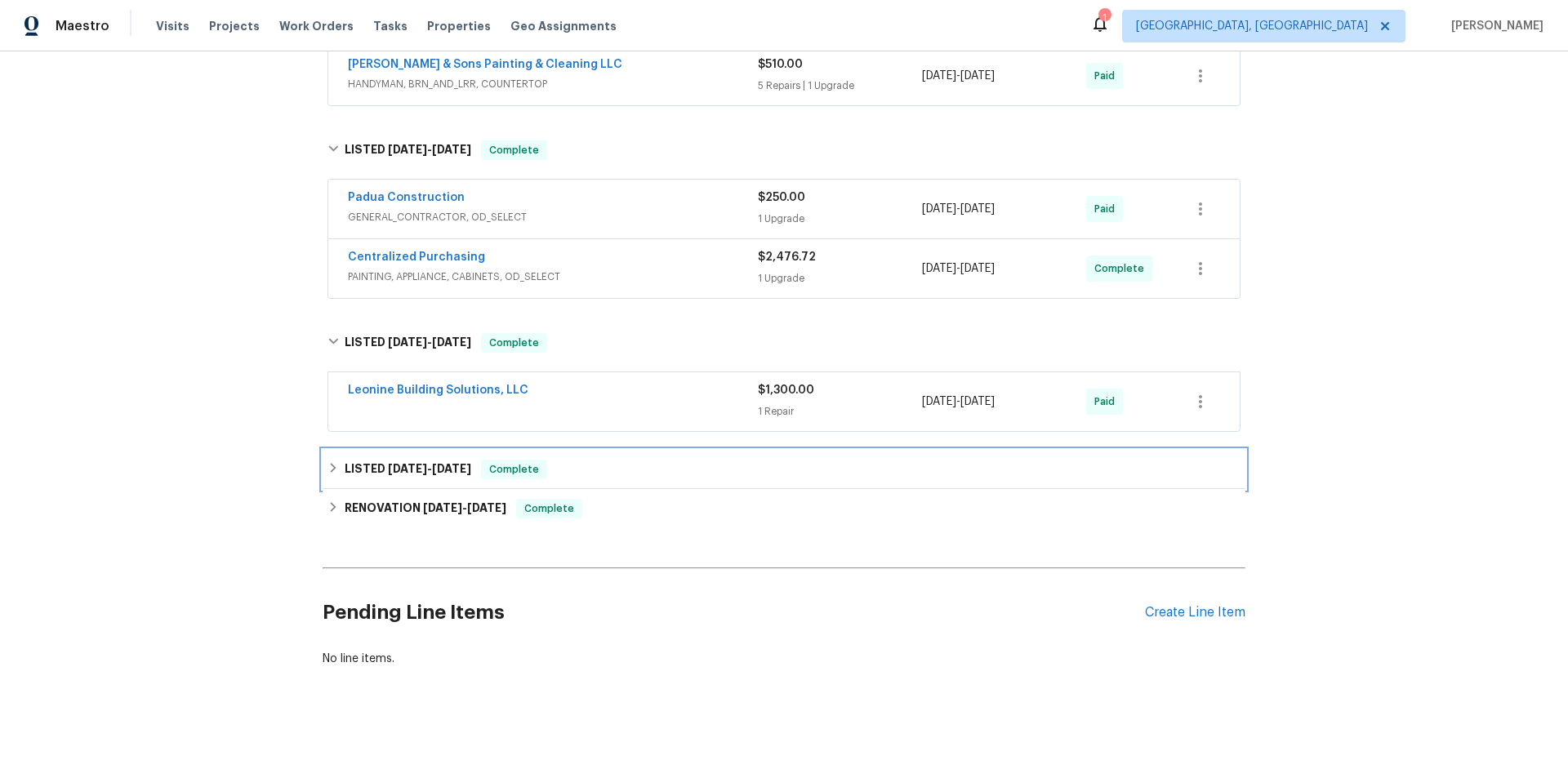
click at [377, 460] on h6 "LISTED 8/20/24 - 8/20/24" at bounding box center [407, 470] width 126 height 20
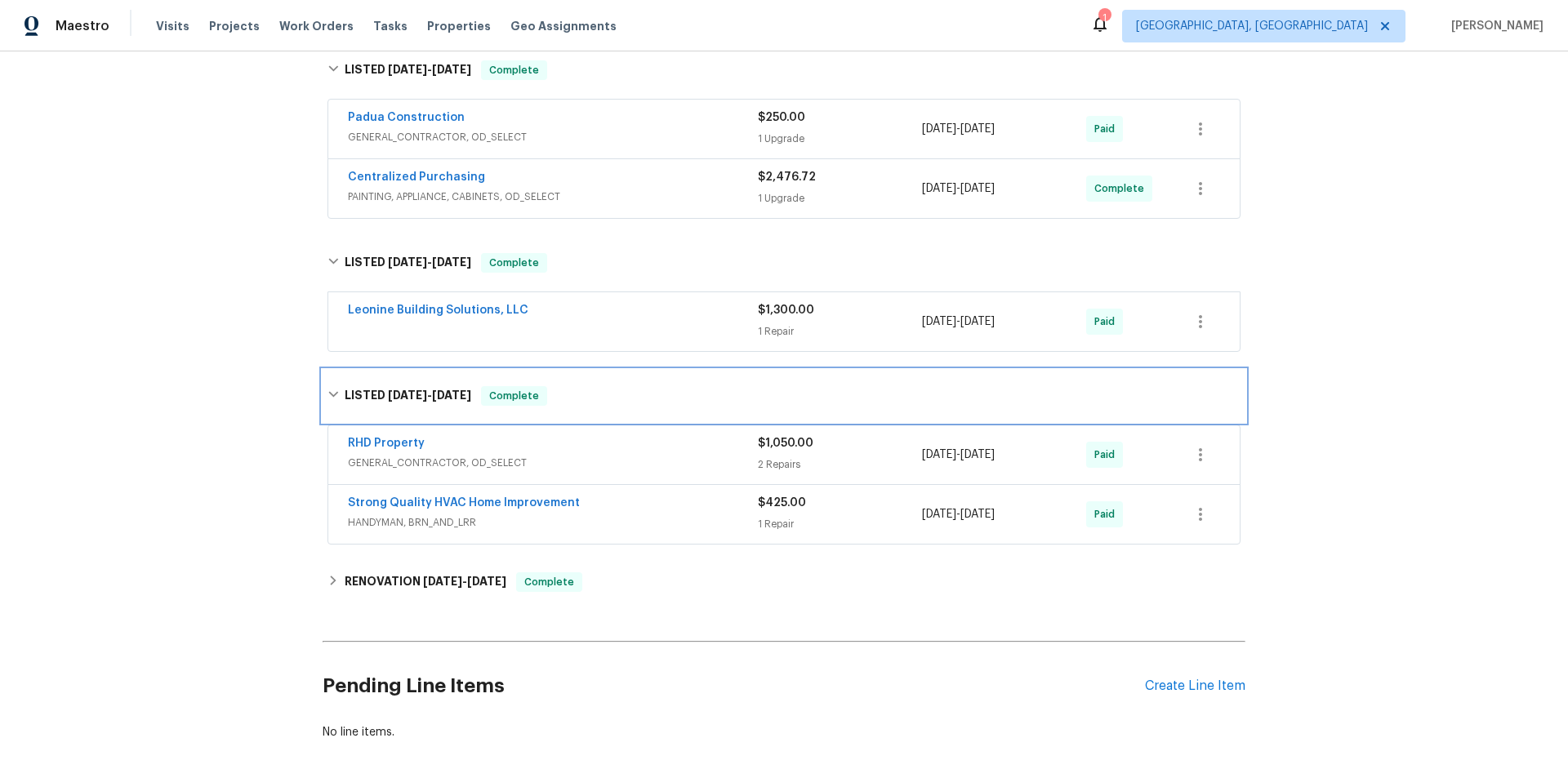
scroll to position [1315, 0]
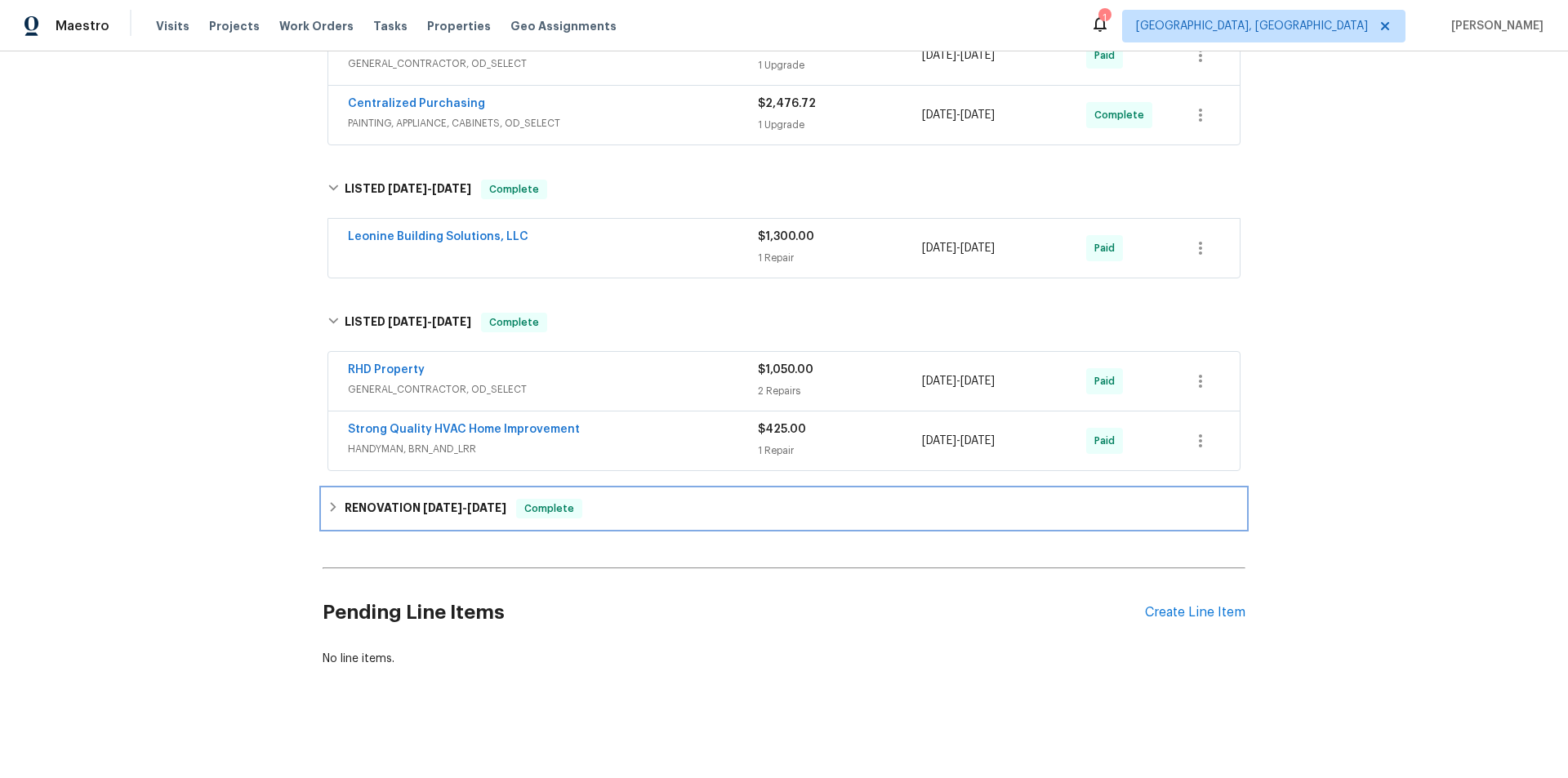
click at [401, 499] on h6 "RENOVATION 7/29/24 - 8/16/24" at bounding box center [426, 509] width 162 height 20
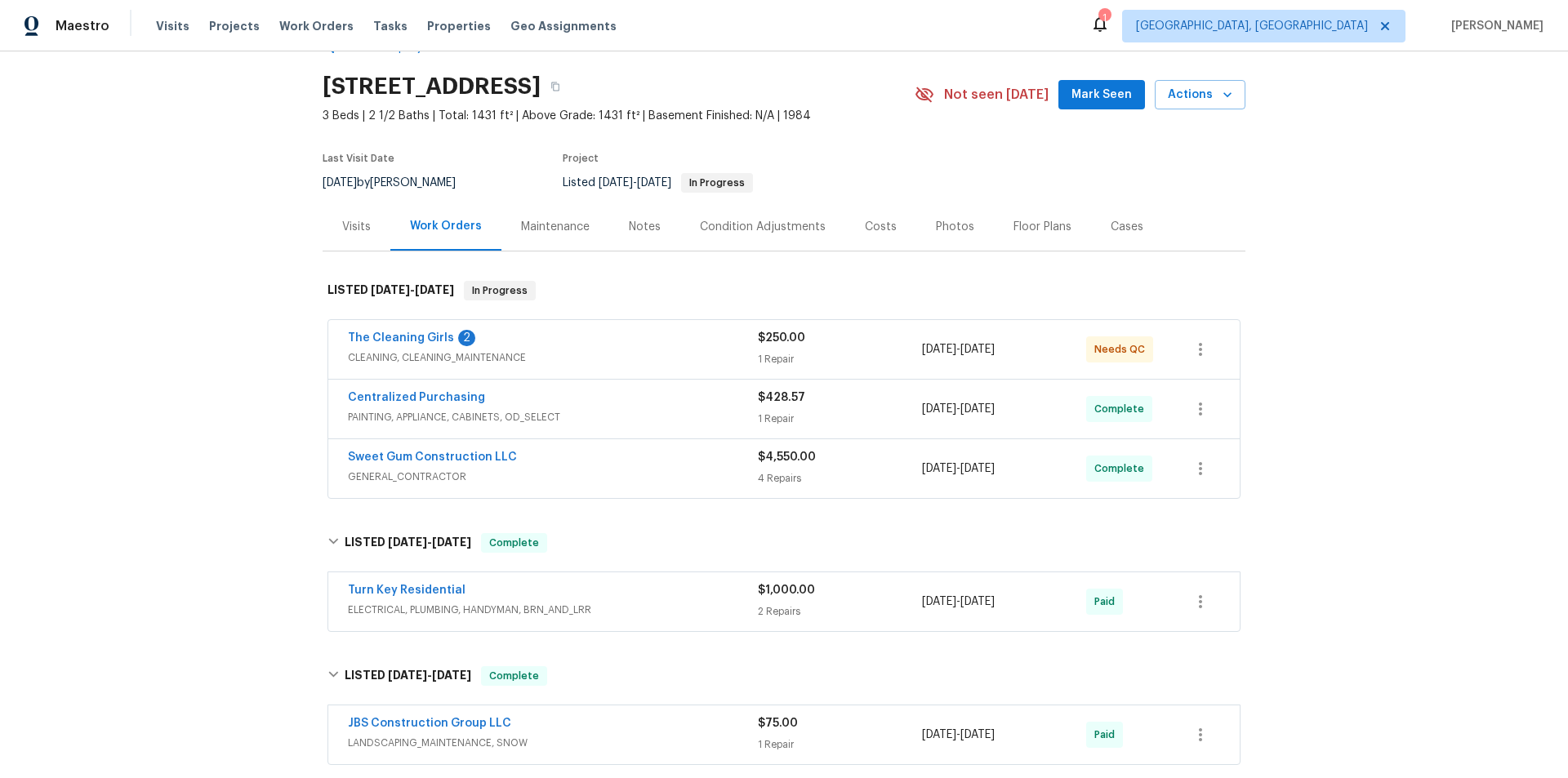
scroll to position [0, 0]
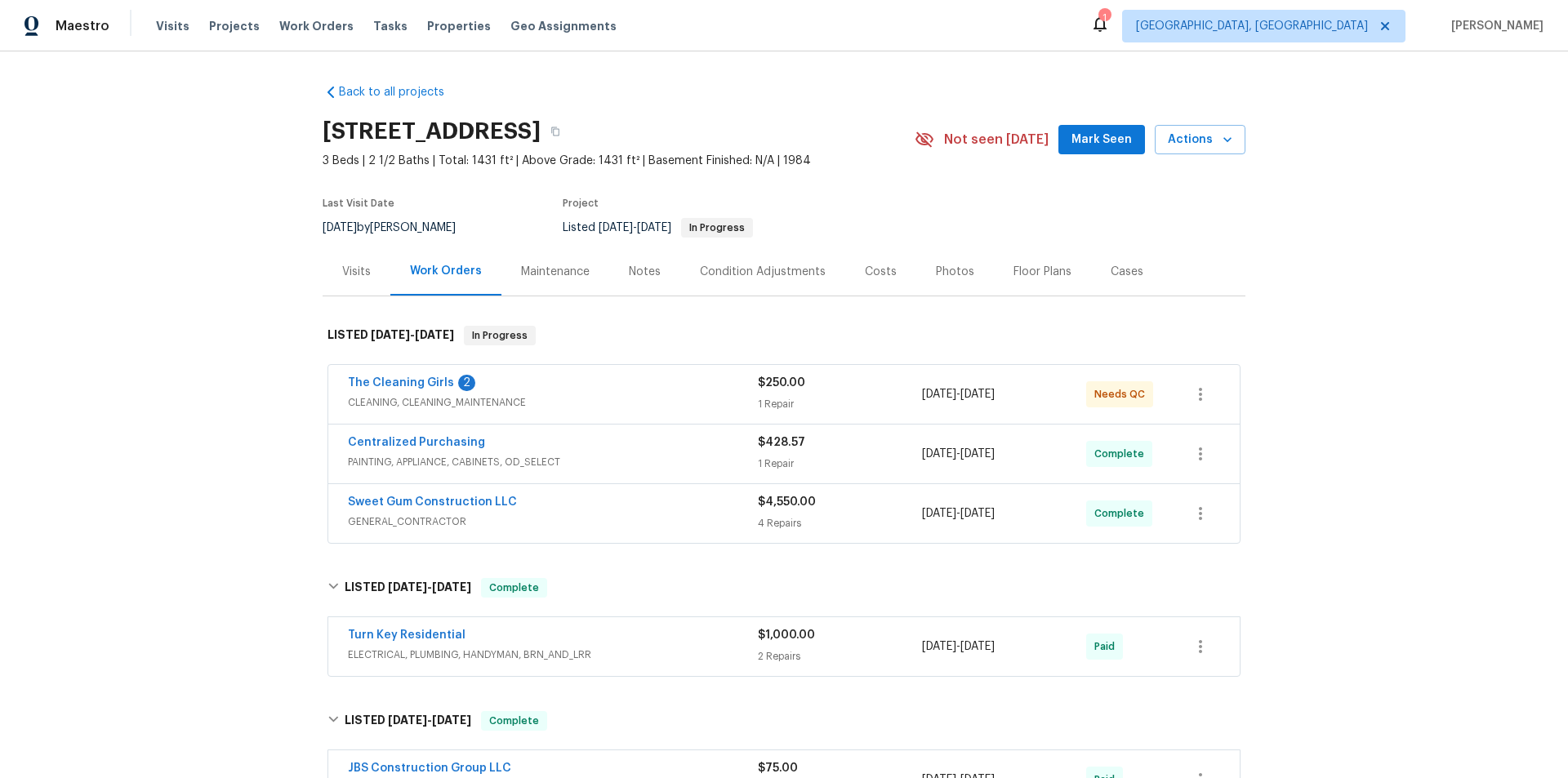
click at [1279, 266] on div "Back to all projects 104 Mossbark Ln, Chapel Hill, NC 27514 3 Beds | 2 1/2 Bath…" at bounding box center [784, 415] width 1568 height 727
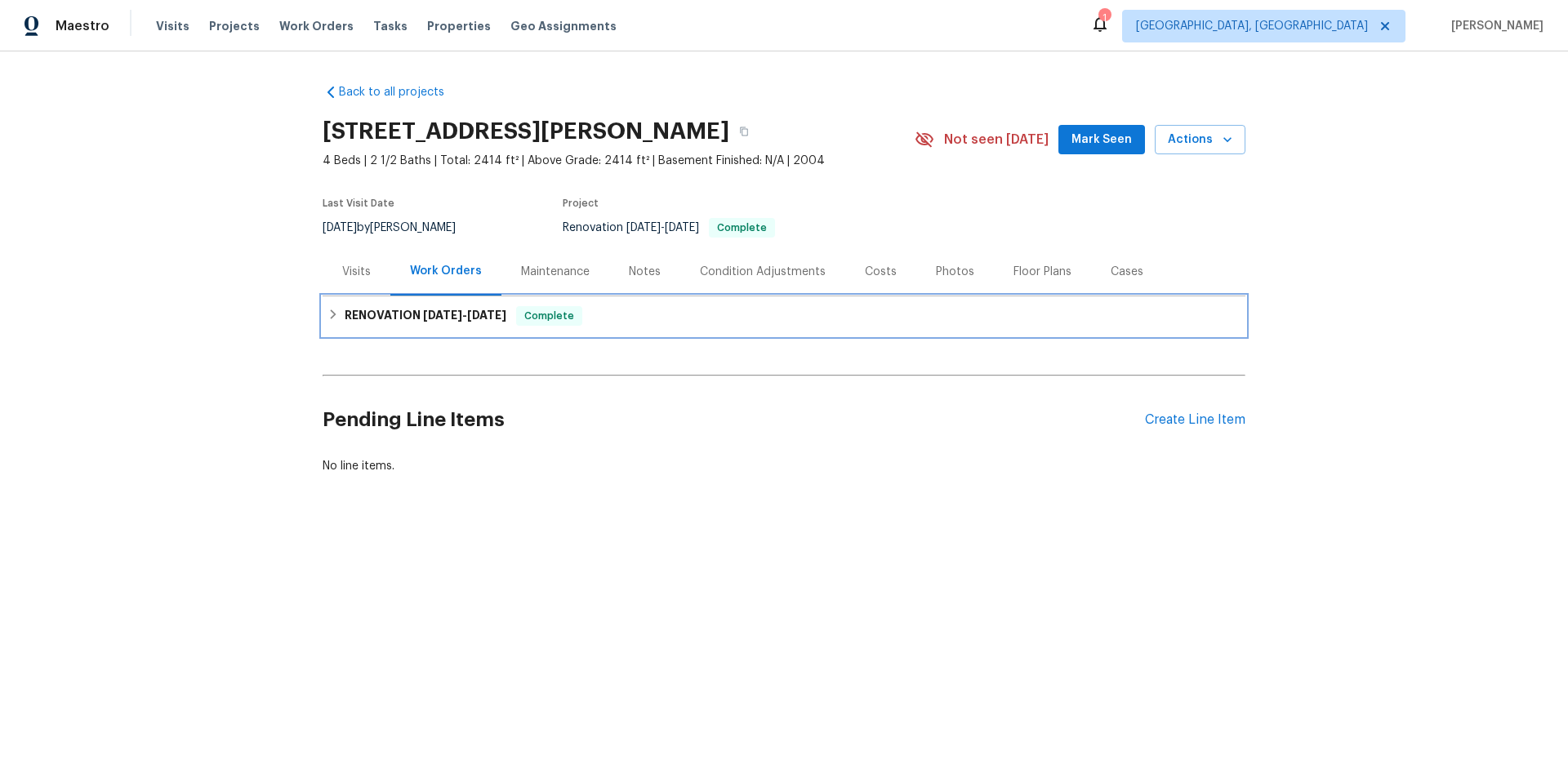
click at [409, 322] on h6 "RENOVATION [DATE] - [DATE]" at bounding box center [426, 316] width 162 height 20
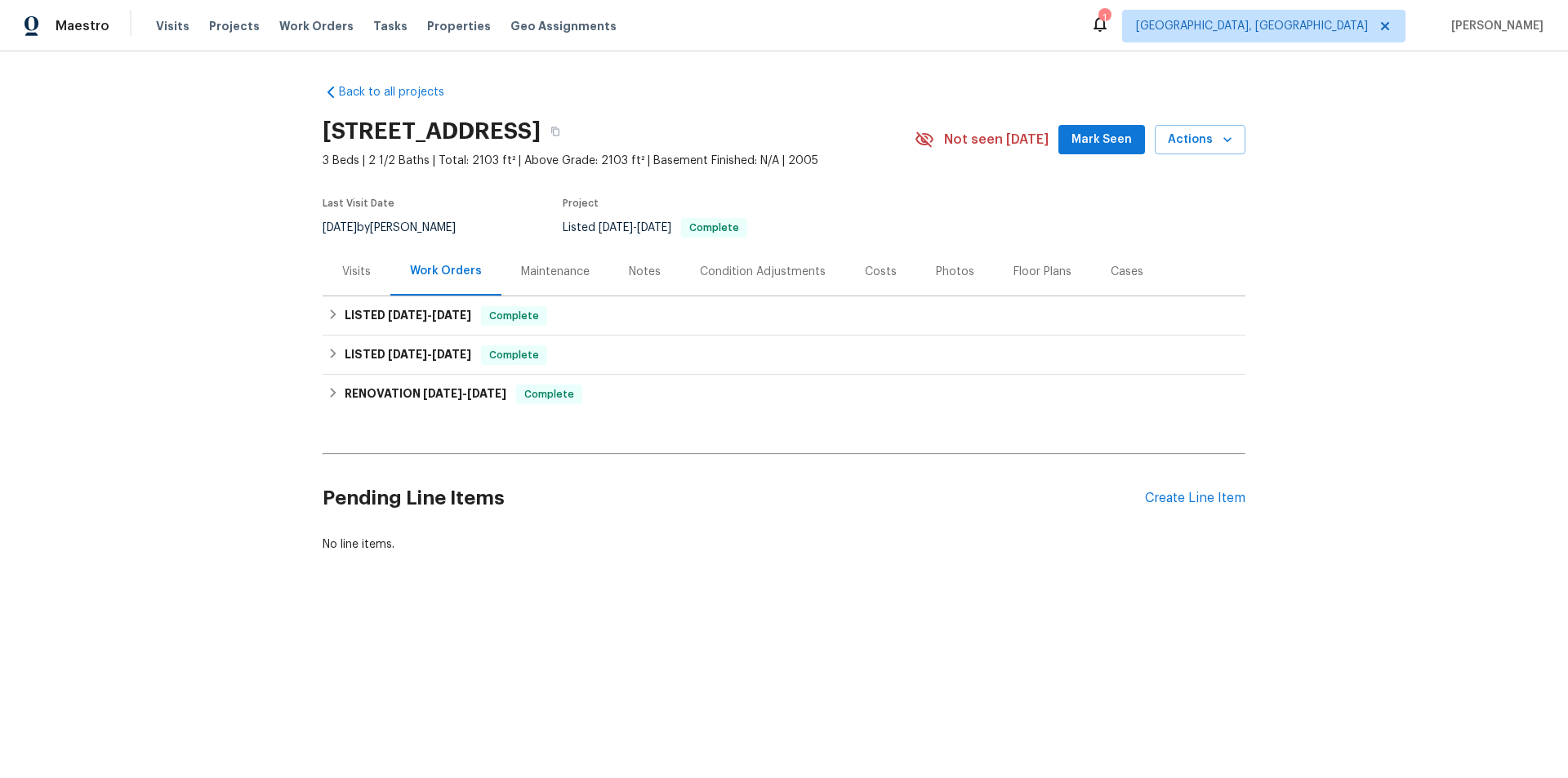
click at [356, 272] on div "Visits" at bounding box center [356, 272] width 28 height 16
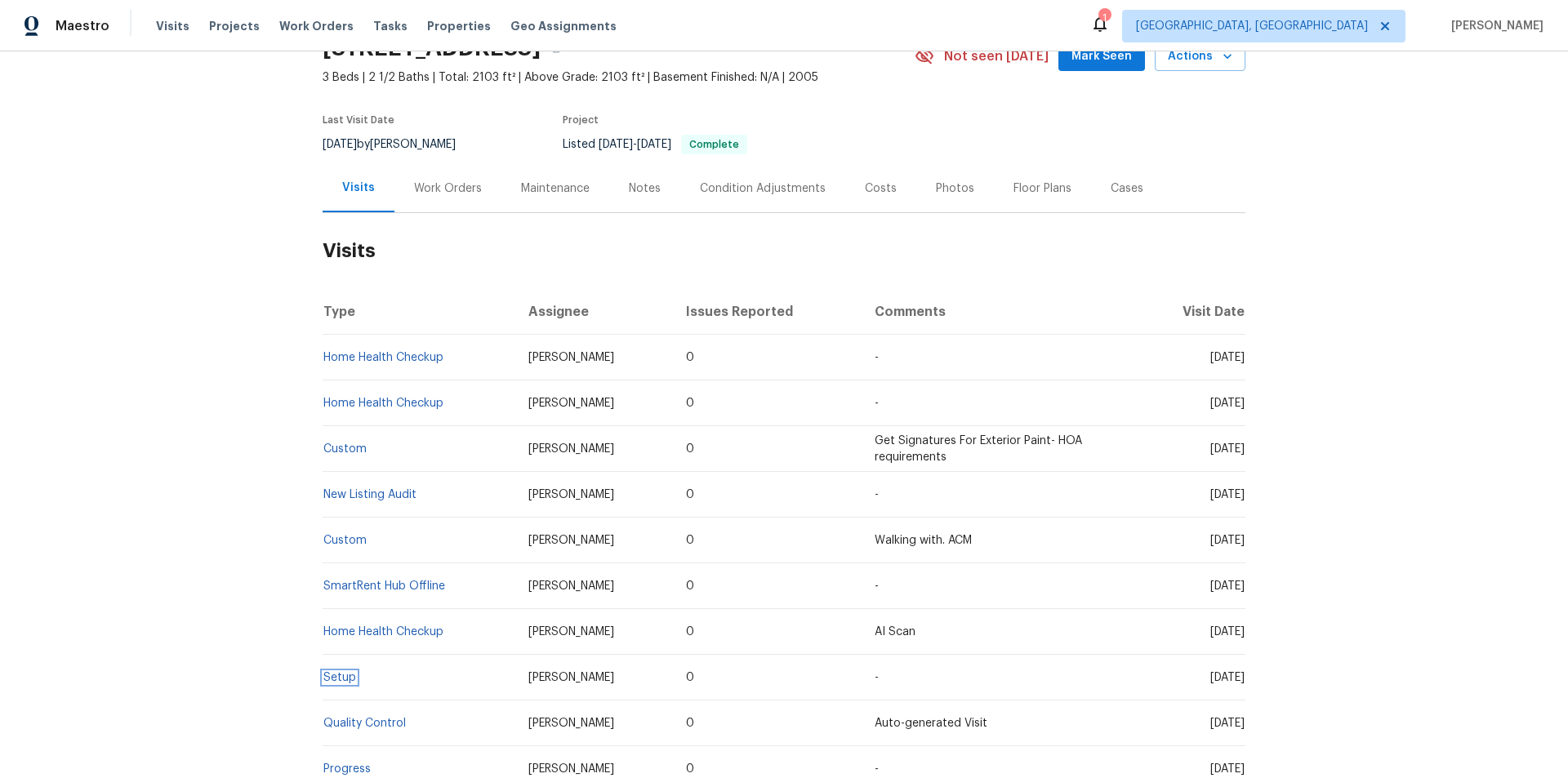
scroll to position [82, 0]
click at [444, 171] on div "Work Orders" at bounding box center [448, 190] width 107 height 48
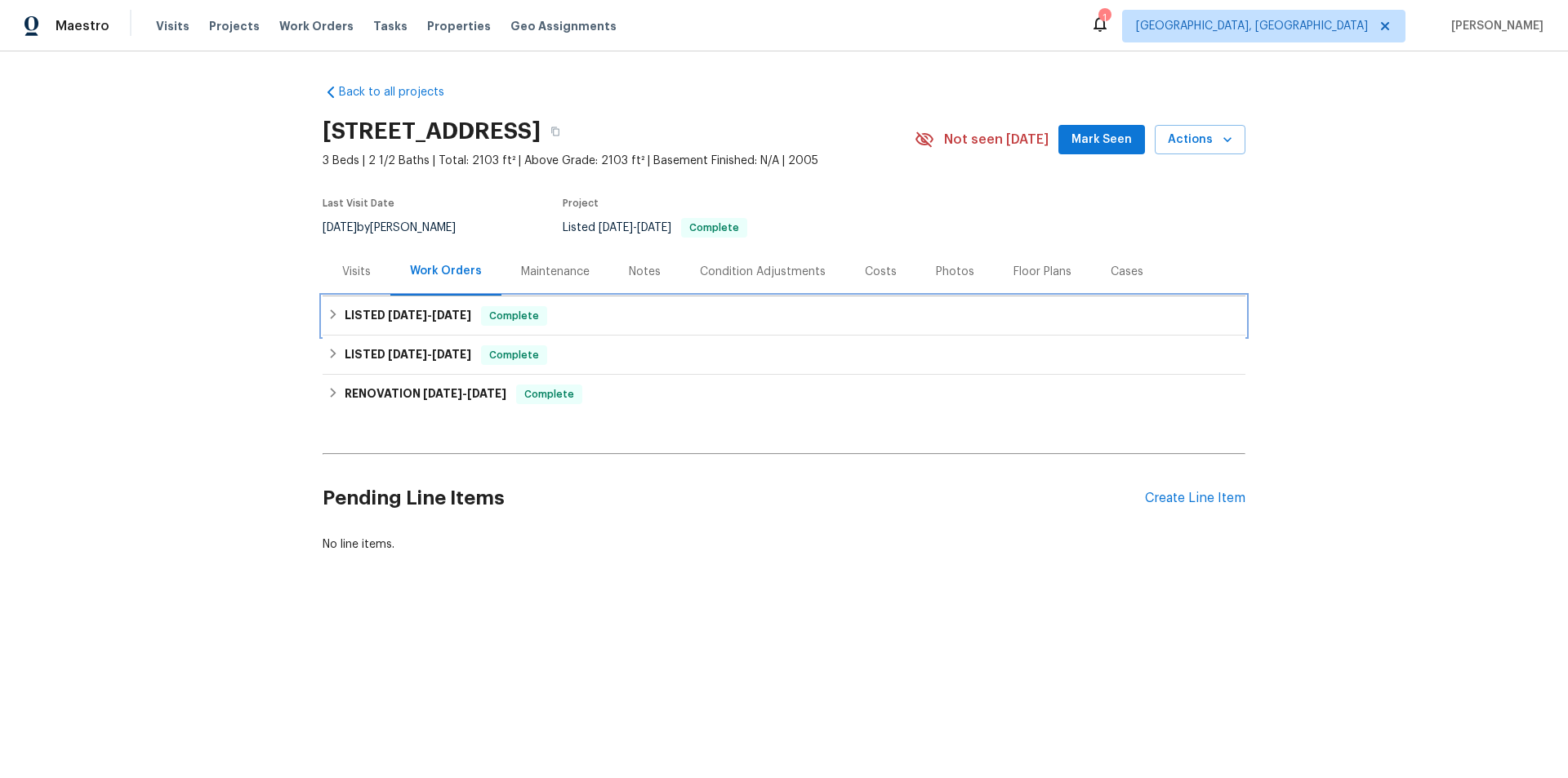
click at [377, 320] on h6 "LISTED 9/10/25 - 9/15/25" at bounding box center [407, 316] width 126 height 20
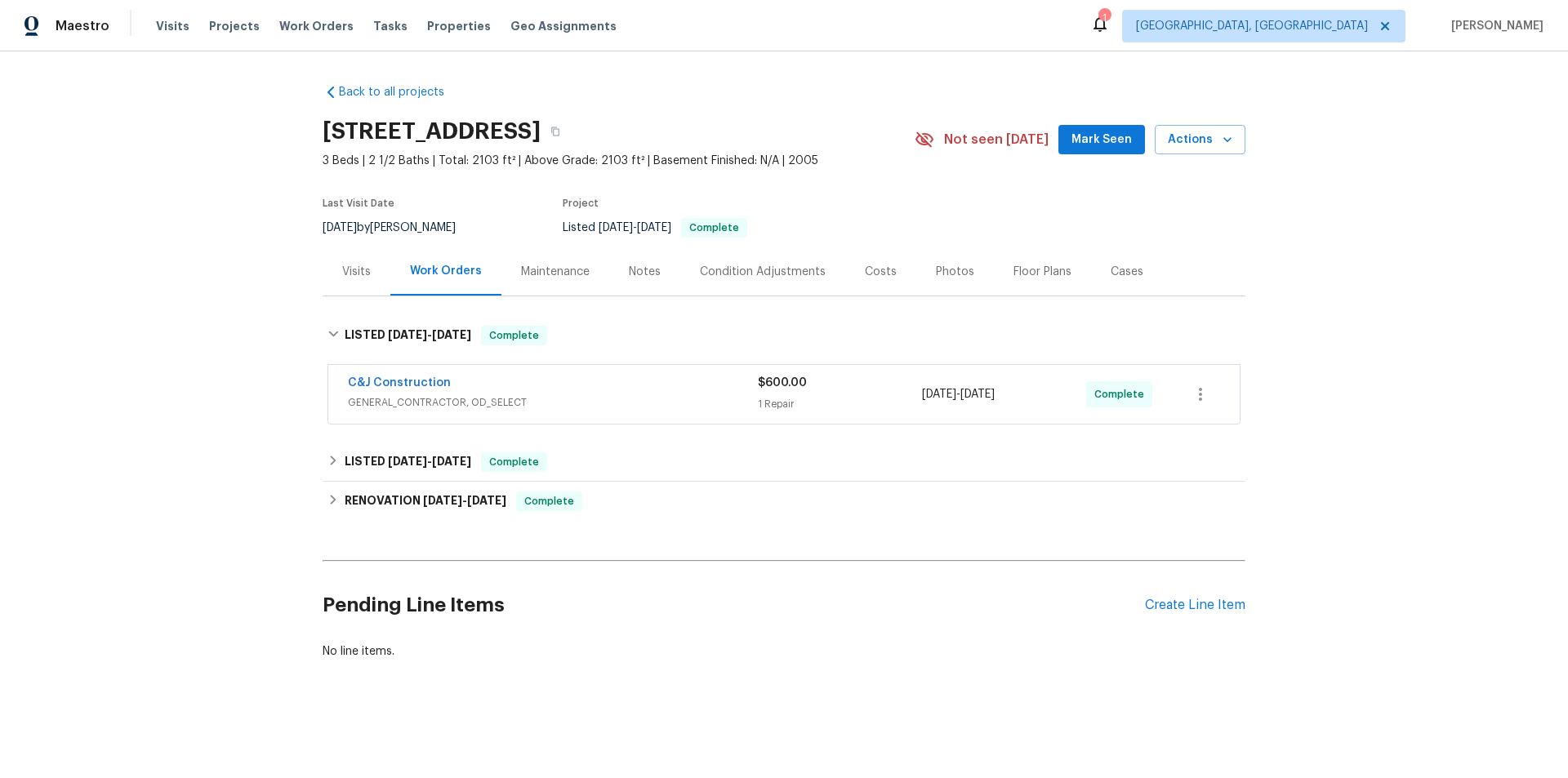
click at [364, 441] on div "Back to all projects 8062 Holland Park St, Chino, CA 91708 3 Beds | 2 1/2 Baths…" at bounding box center [783, 371] width 923 height 602
click at [371, 464] on h6 "LISTED 8/26/25 - 8/27/25" at bounding box center [407, 462] width 126 height 20
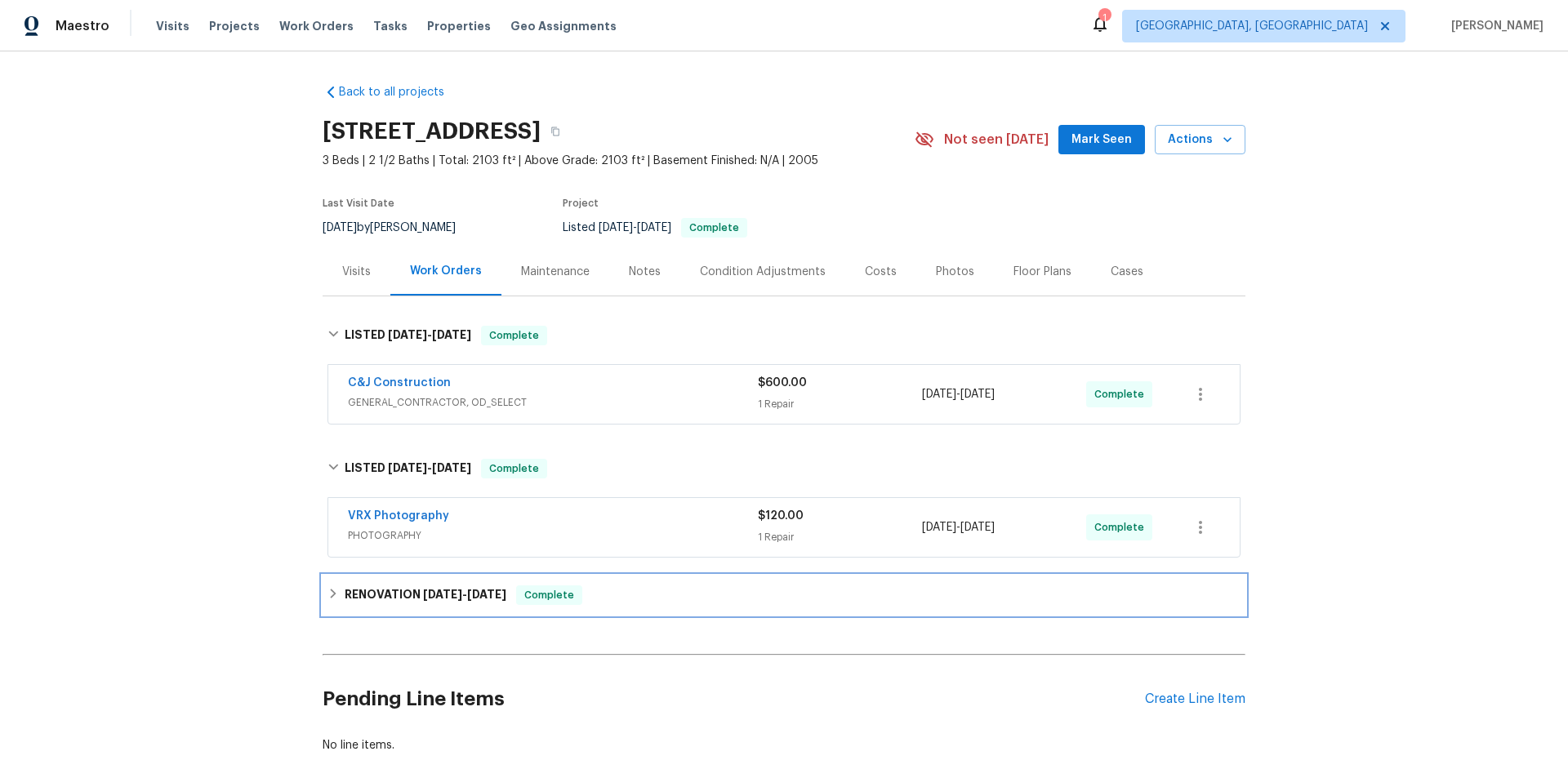
click at [358, 583] on div "RENOVATION 8/11/25 - 8/20/25 Complete" at bounding box center [783, 595] width 923 height 39
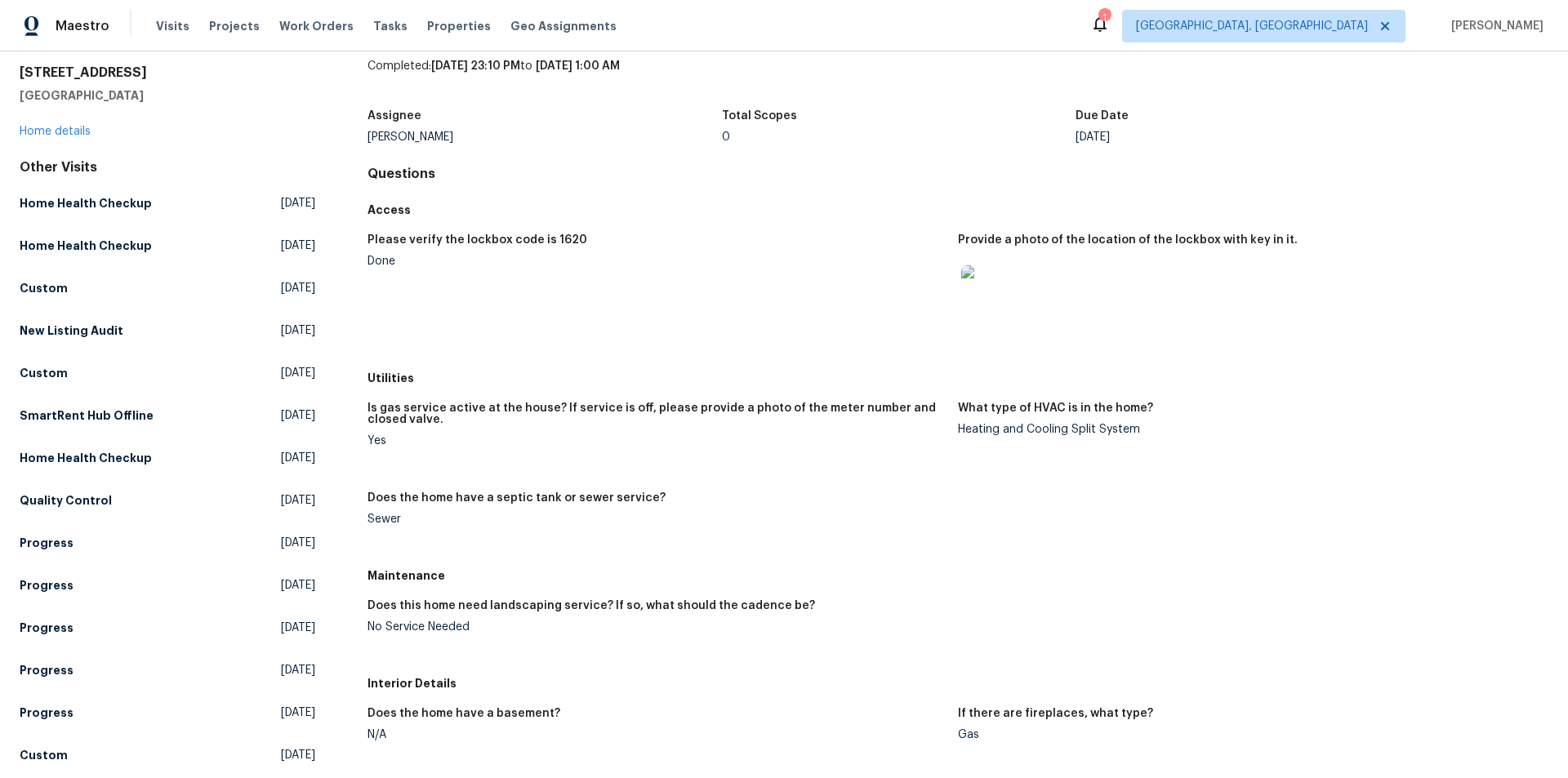
scroll to position [82, 0]
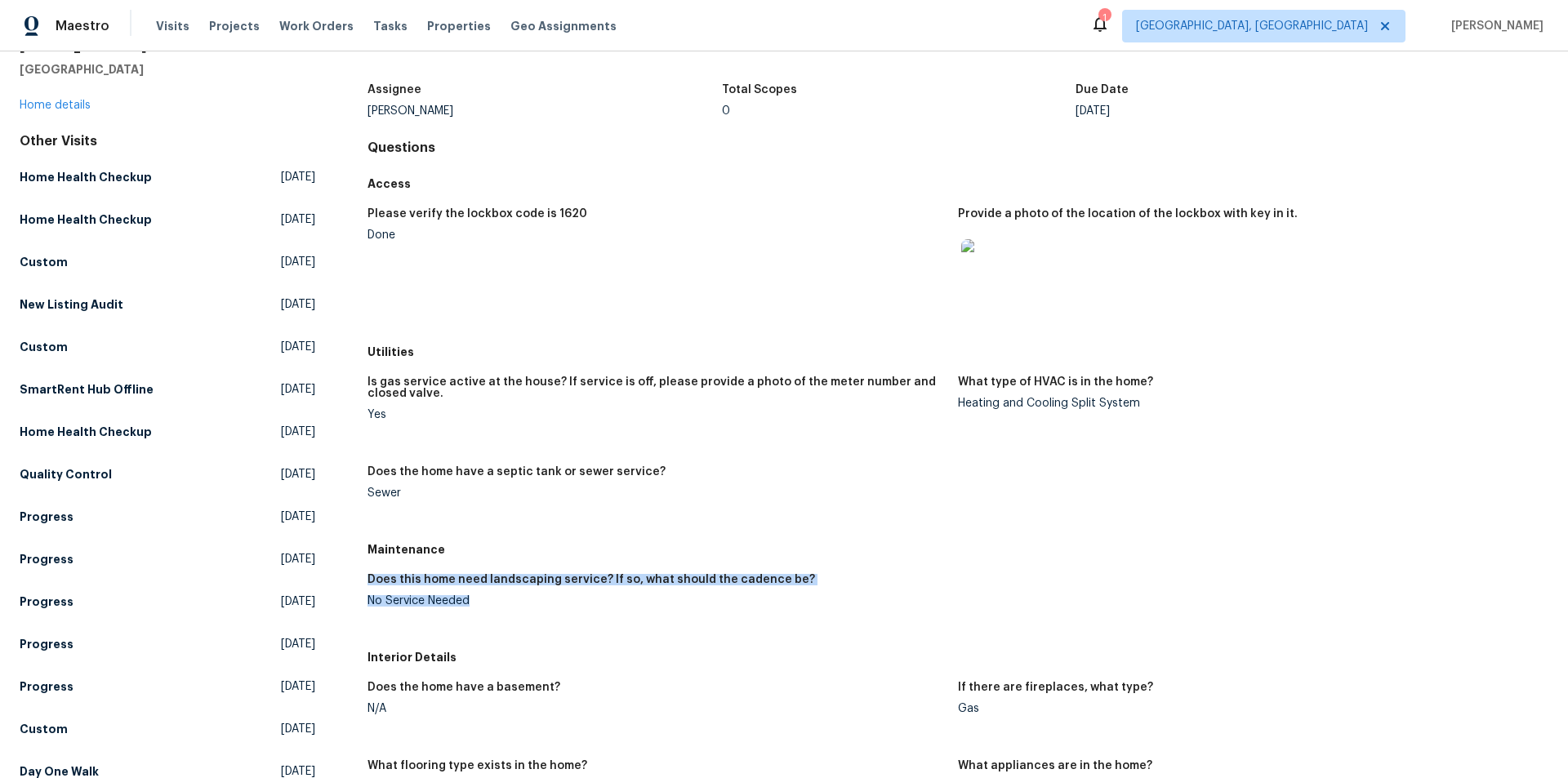
drag, startPoint x: 363, startPoint y: 591, endPoint x: 484, endPoint y: 600, distance: 121.3
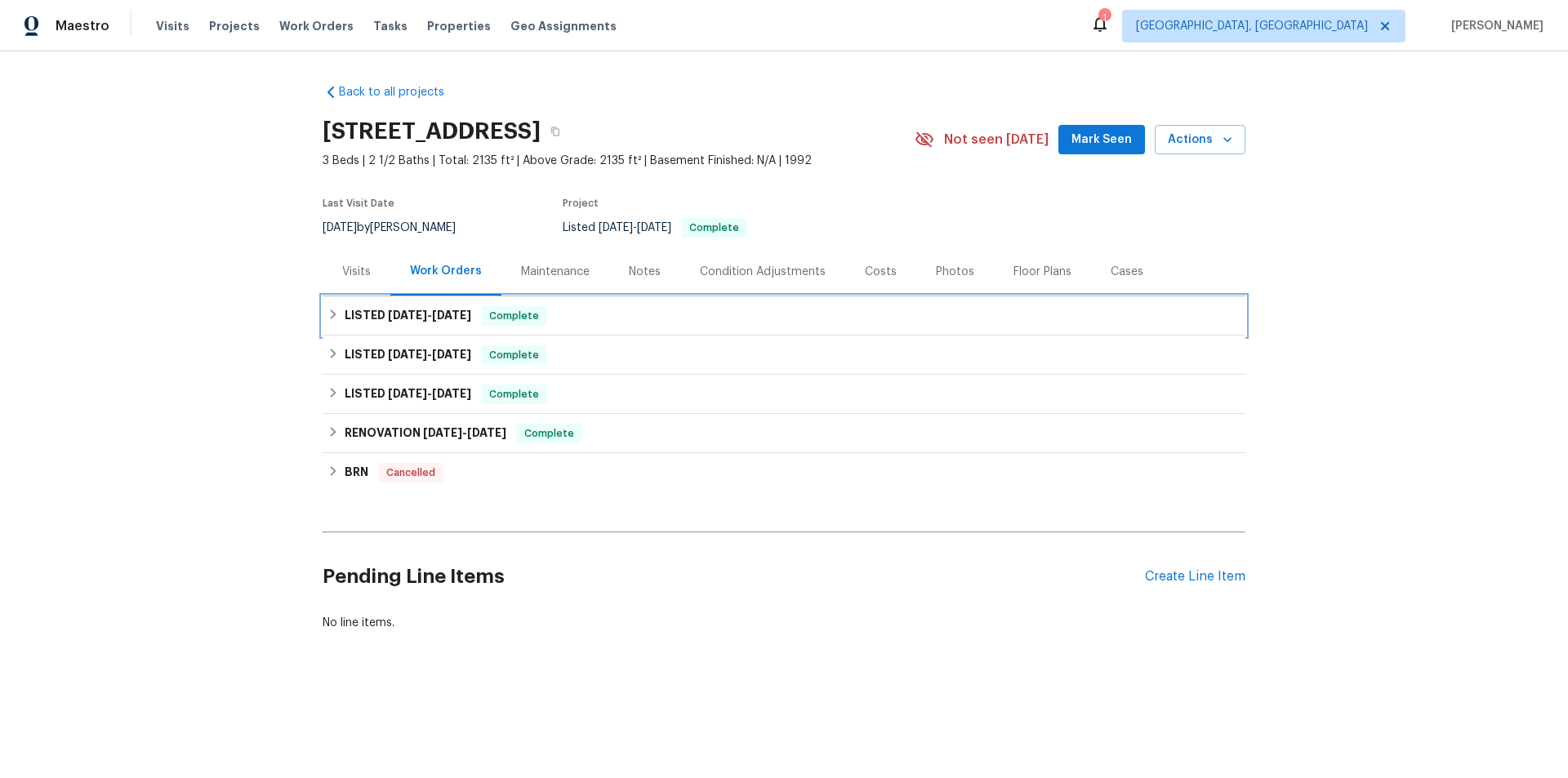
click at [387, 312] on span "[DATE]" at bounding box center [407, 315] width 39 height 12
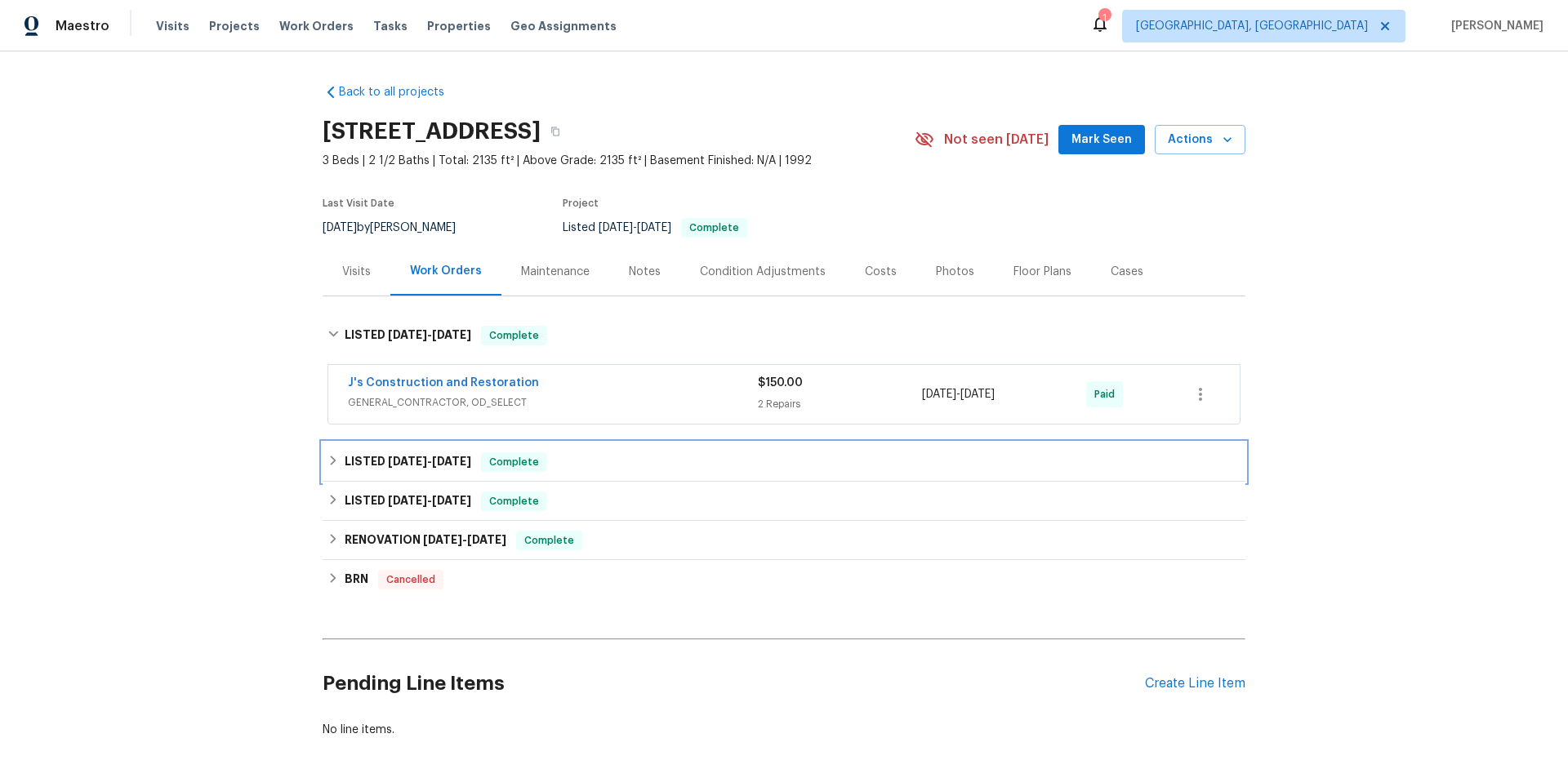
click at [402, 454] on h6 "LISTED [DATE] - [DATE]" at bounding box center [407, 462] width 126 height 20
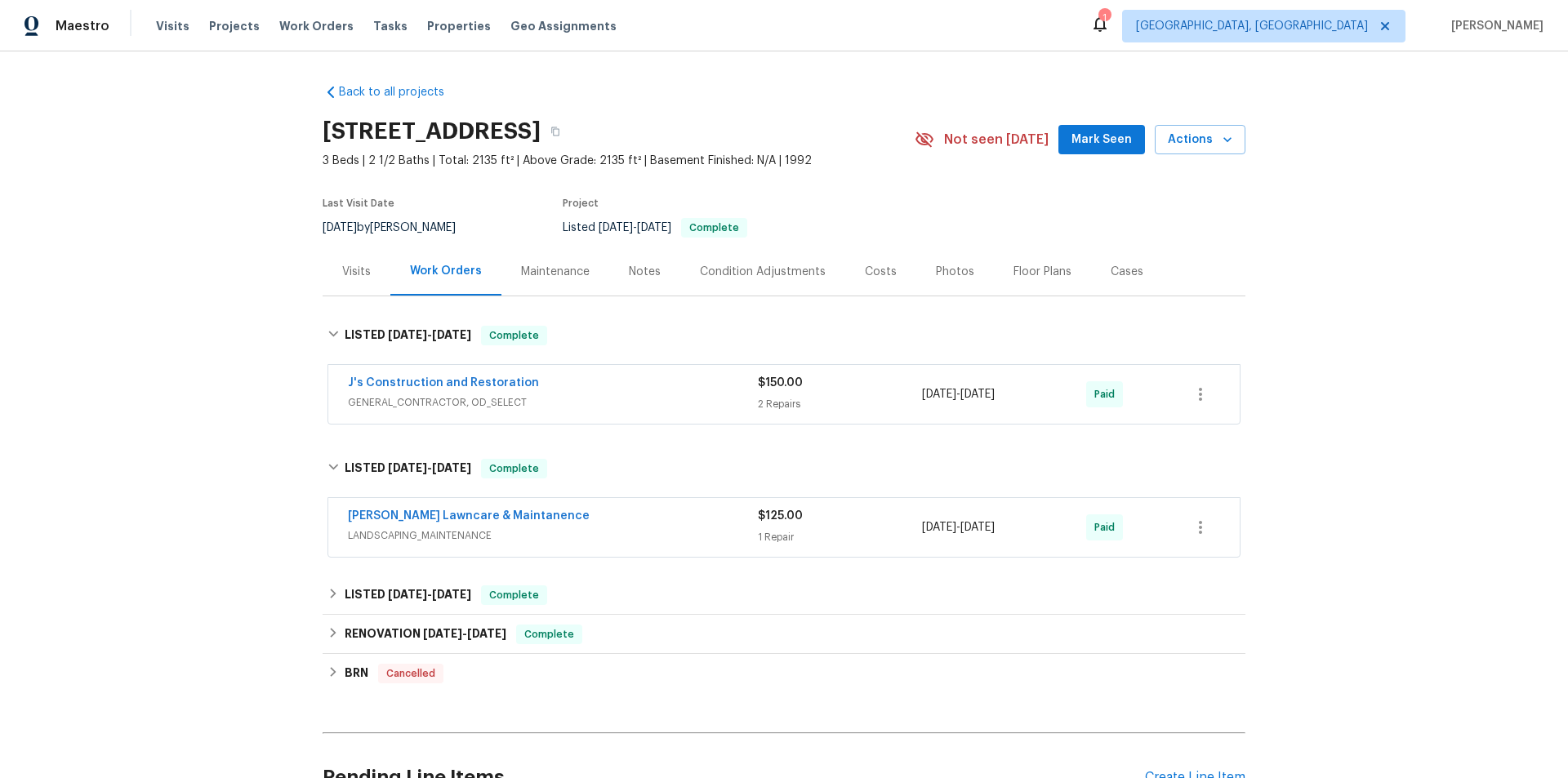
click at [397, 575] on div "Back to all projects [STREET_ADDRESS] 3 Beds | 2 1/2 Baths | Total: 2135 ft² | …" at bounding box center [783, 458] width 923 height 774
click at [370, 582] on div "LISTED [DATE] - [DATE] Complete" at bounding box center [783, 595] width 923 height 39
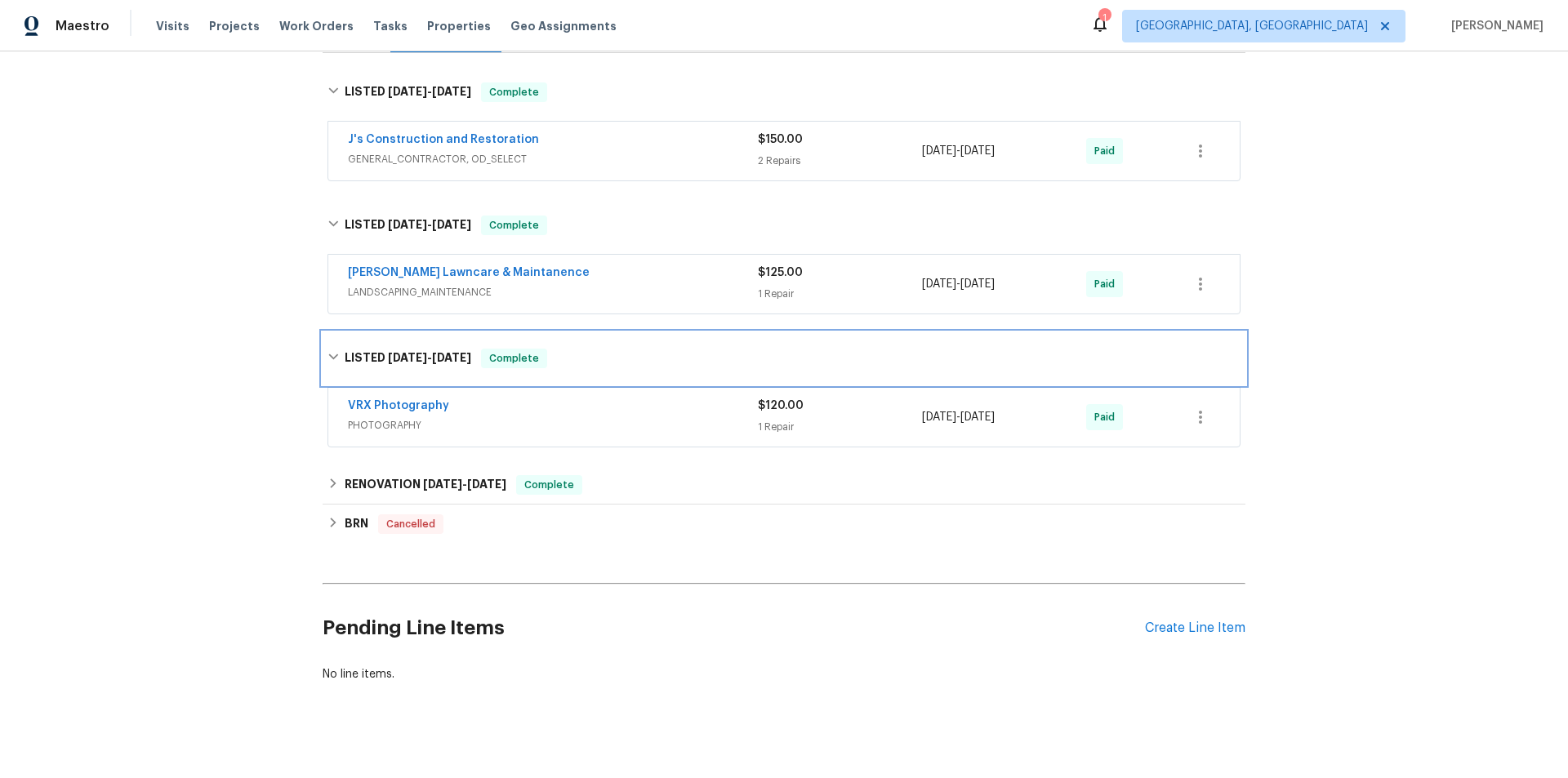
scroll to position [245, 0]
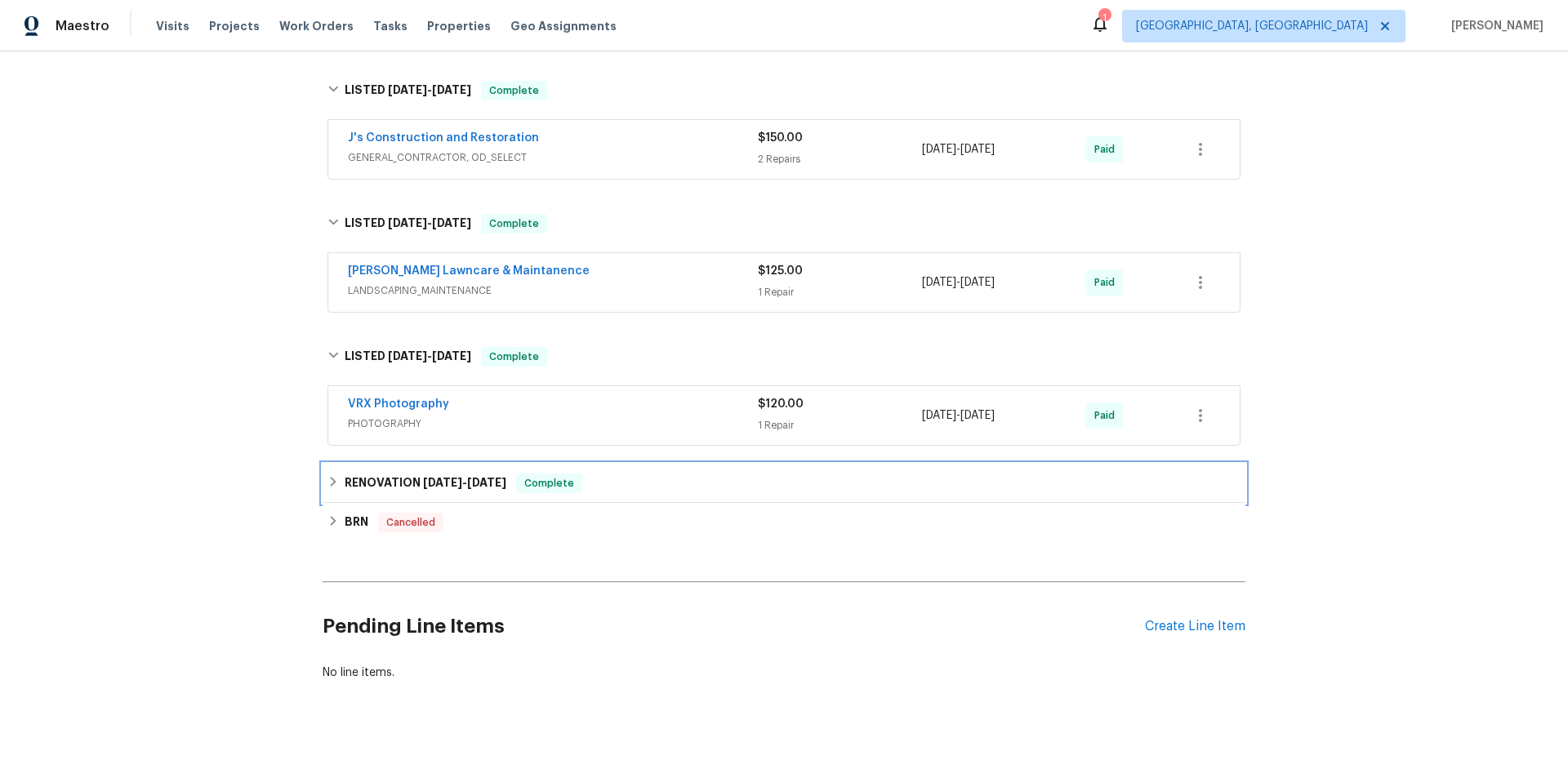
click at [383, 474] on h6 "RENOVATION [DATE] - [DATE]" at bounding box center [426, 484] width 162 height 20
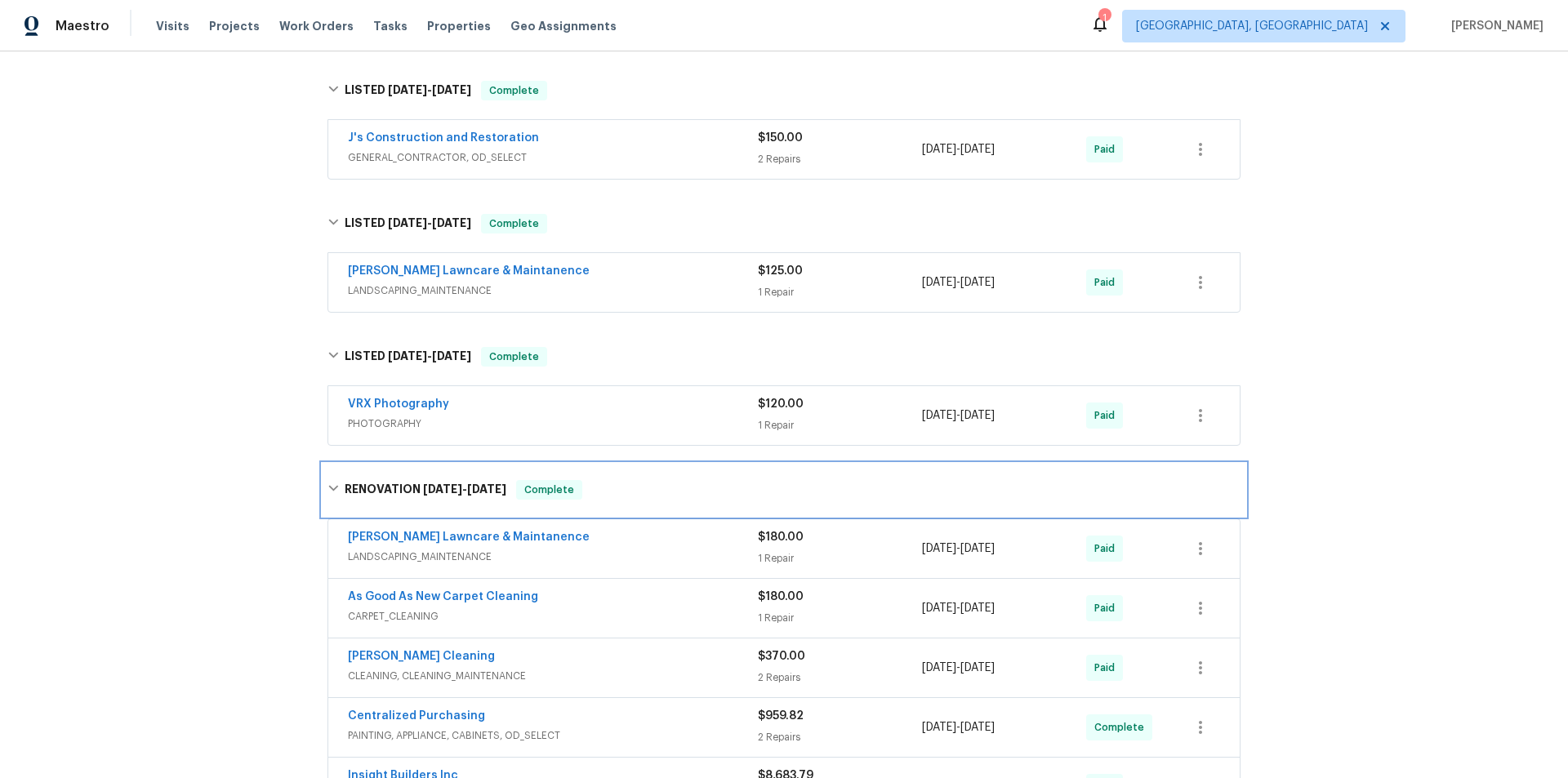
scroll to position [572, 0]
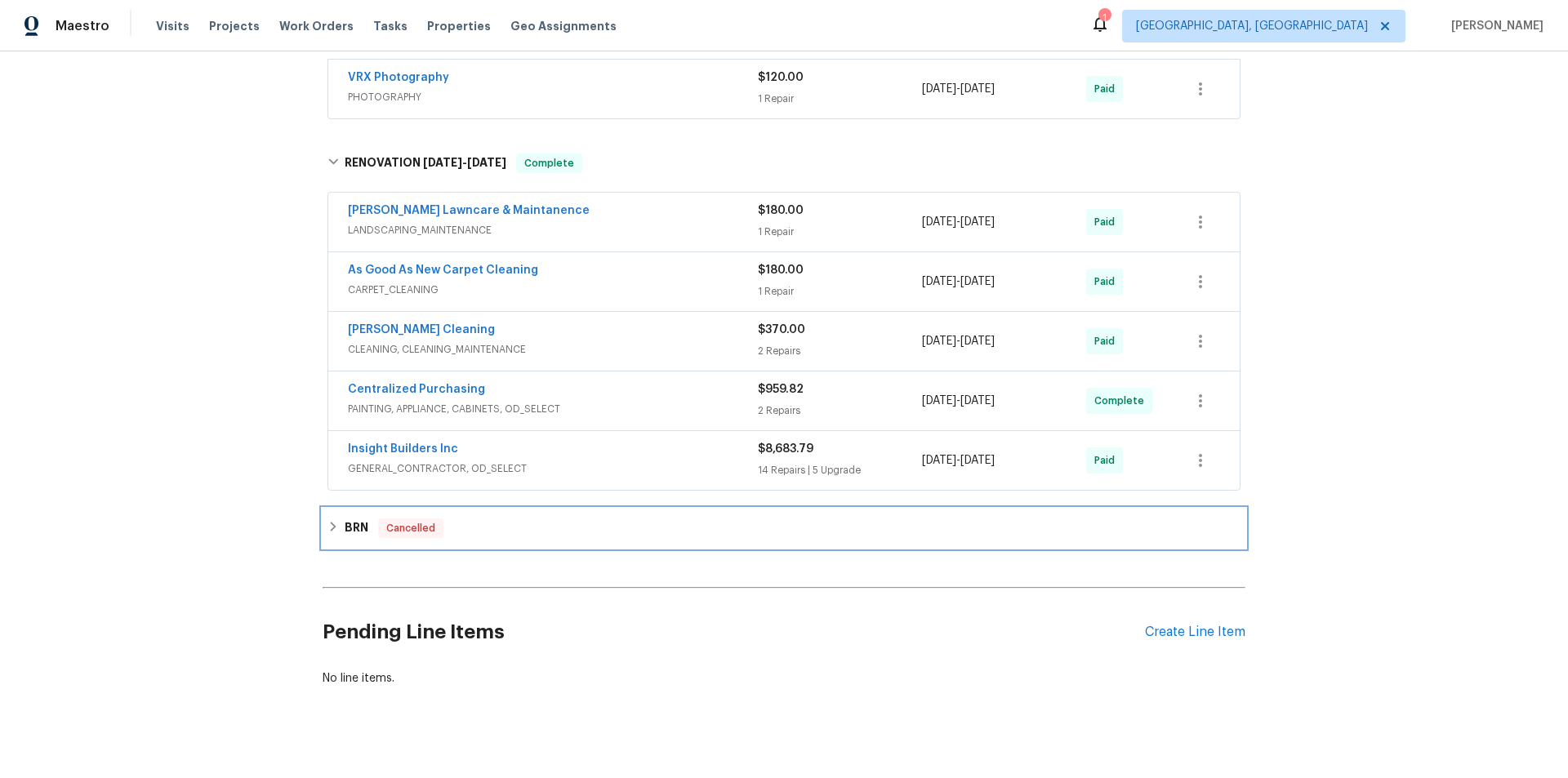
click at [324, 516] on div "BRN Cancelled" at bounding box center [783, 528] width 923 height 39
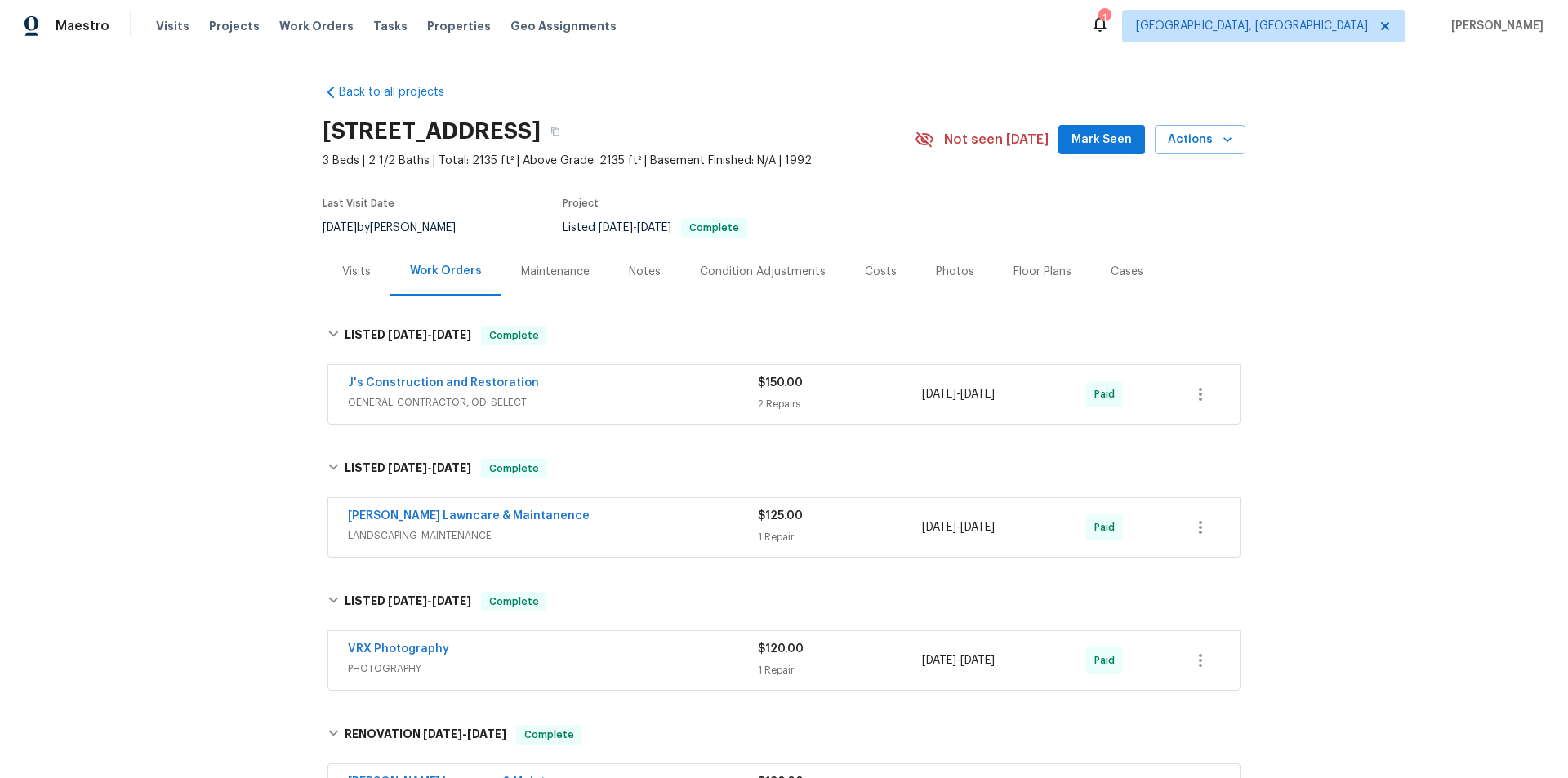
scroll to position [394, 0]
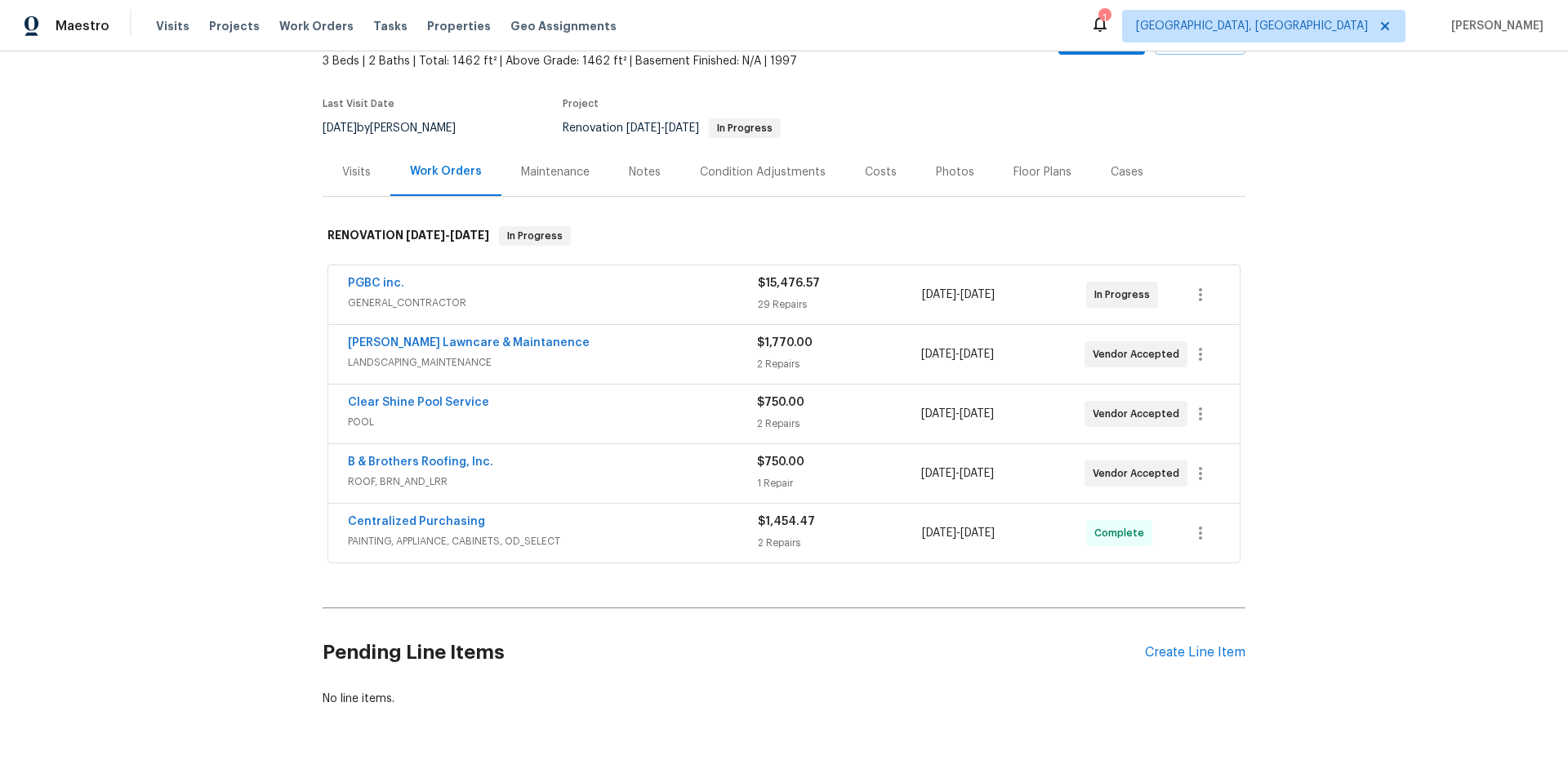
scroll to position [70, 0]
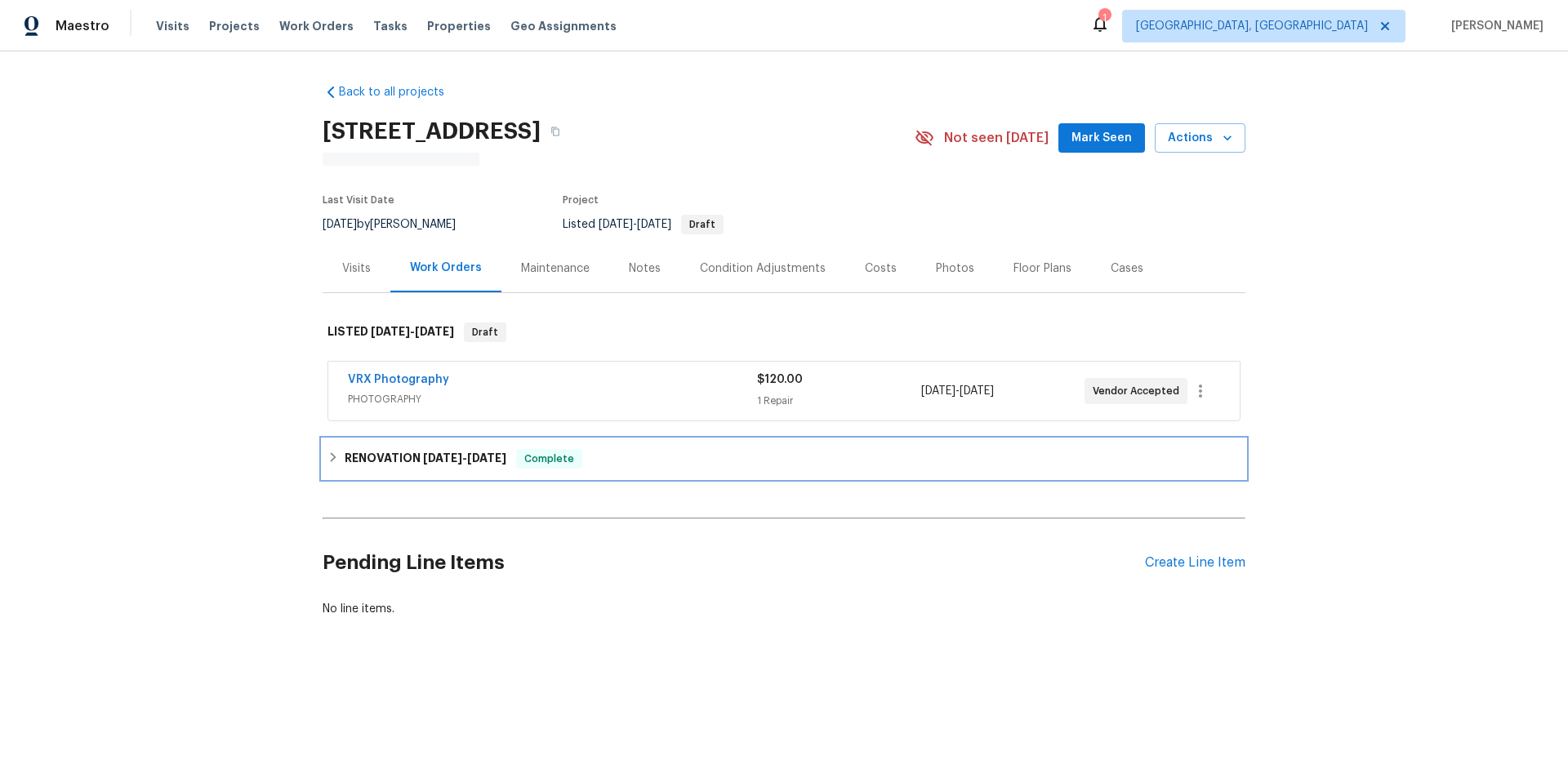
click at [436, 464] on h6 "RENOVATION [DATE] - [DATE]" at bounding box center [426, 459] width 162 height 20
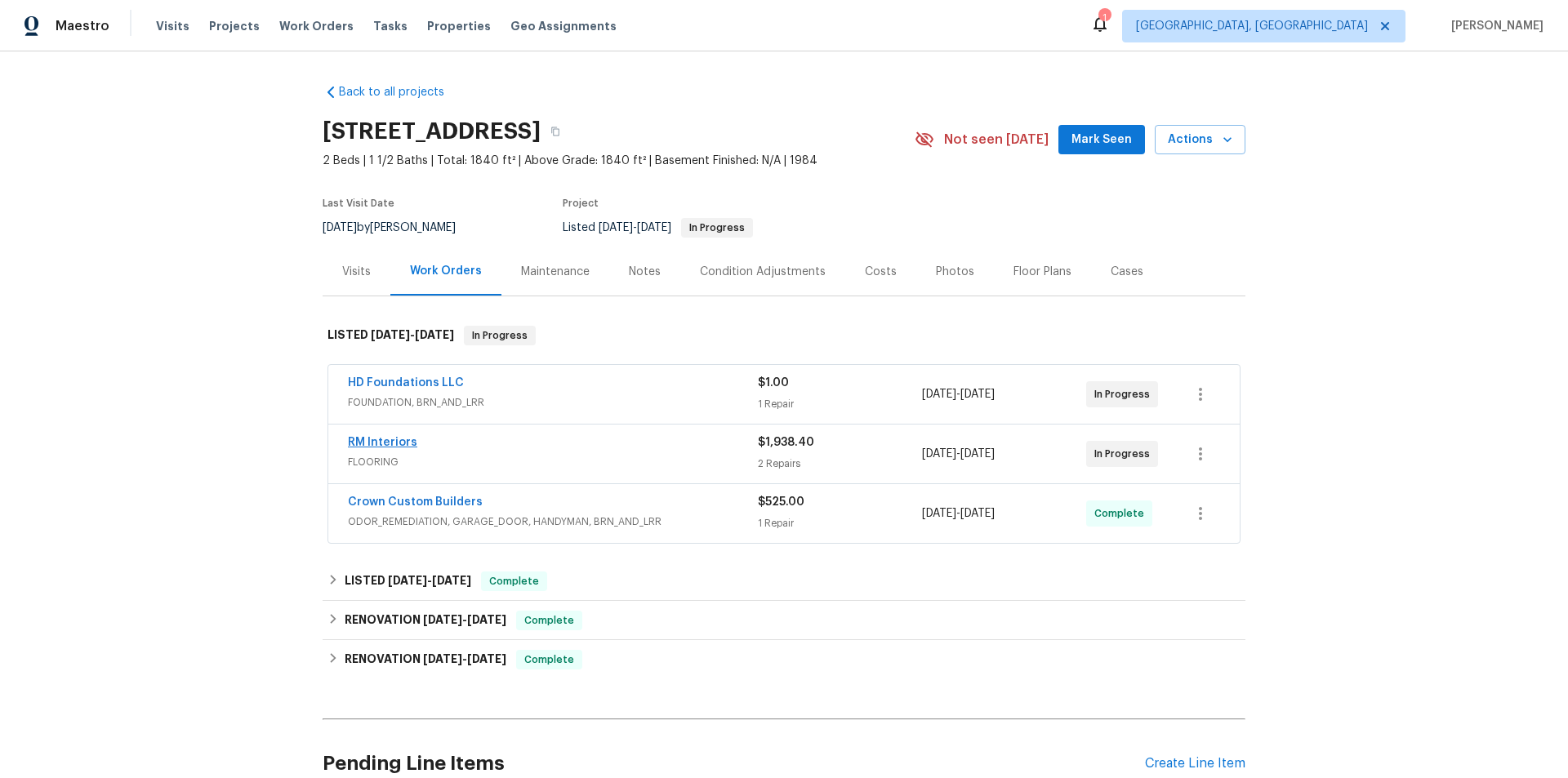
scroll to position [163, 0]
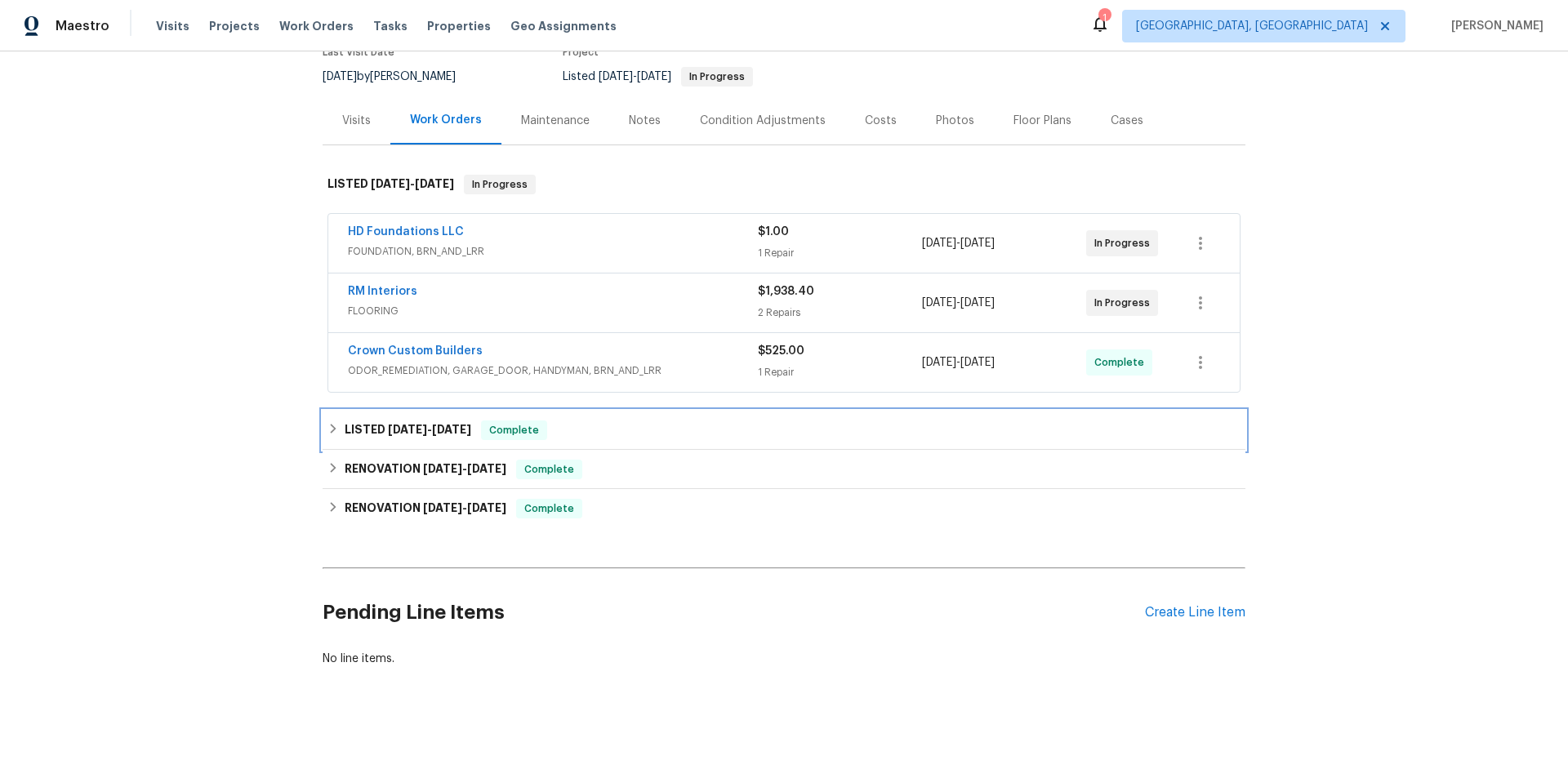
click at [377, 430] on div "LISTED [DATE] - [DATE] Complete" at bounding box center [783, 430] width 923 height 39
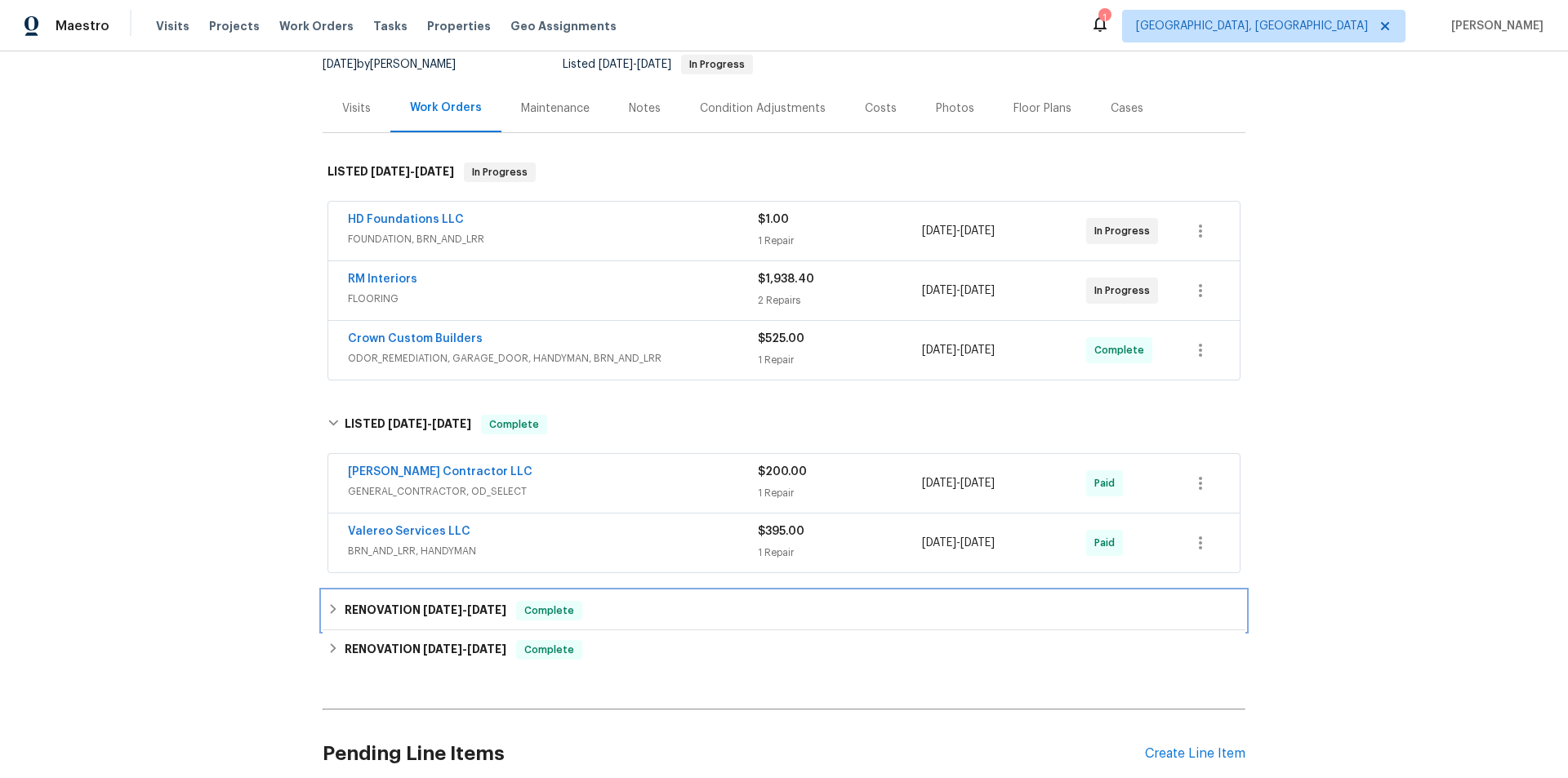
click at [385, 596] on div "RENOVATION [DATE] - [DATE] Complete" at bounding box center [783, 610] width 923 height 39
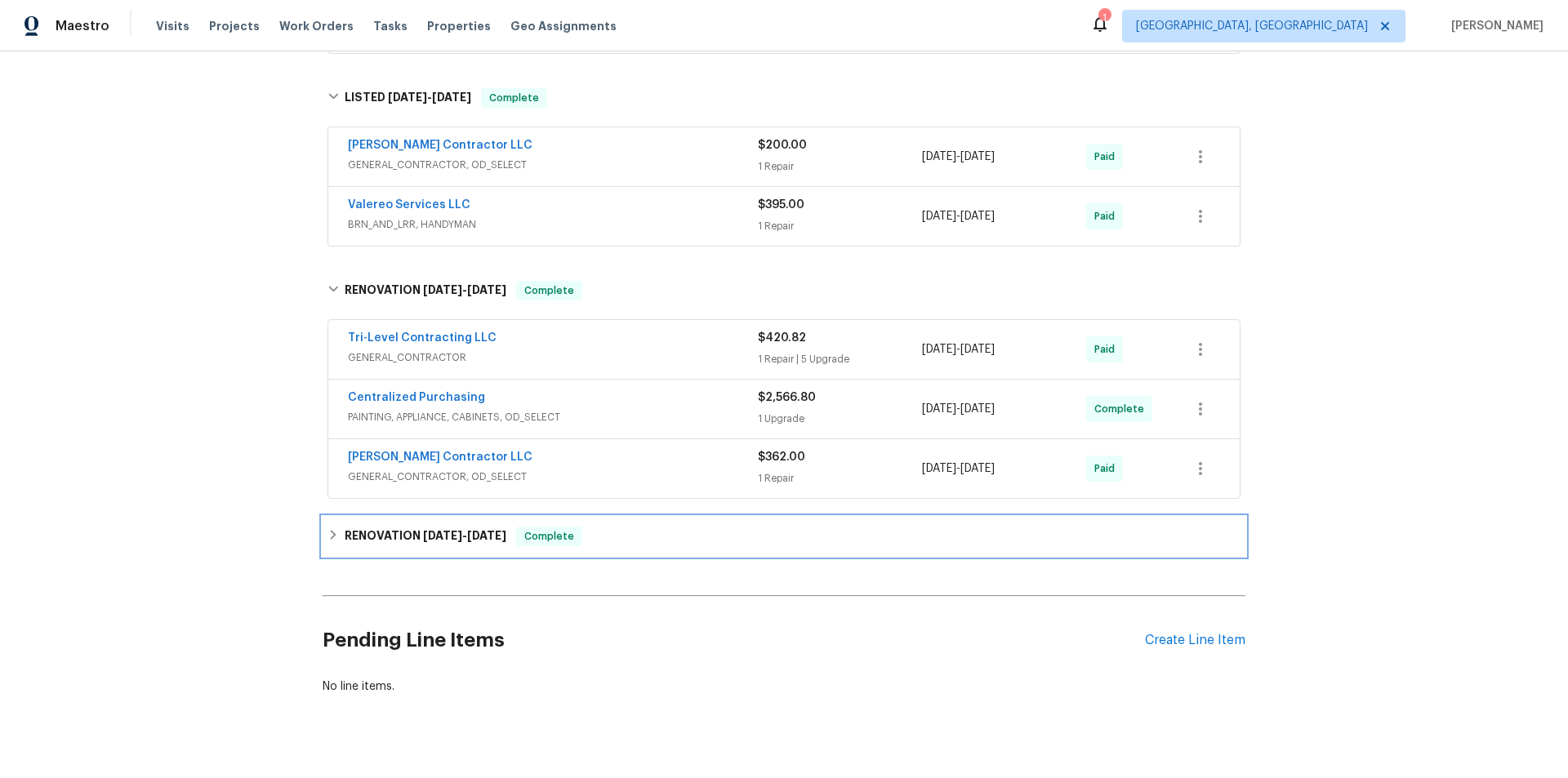
click at [389, 542] on h6 "RENOVATION [DATE] - [DATE]" at bounding box center [426, 537] width 162 height 20
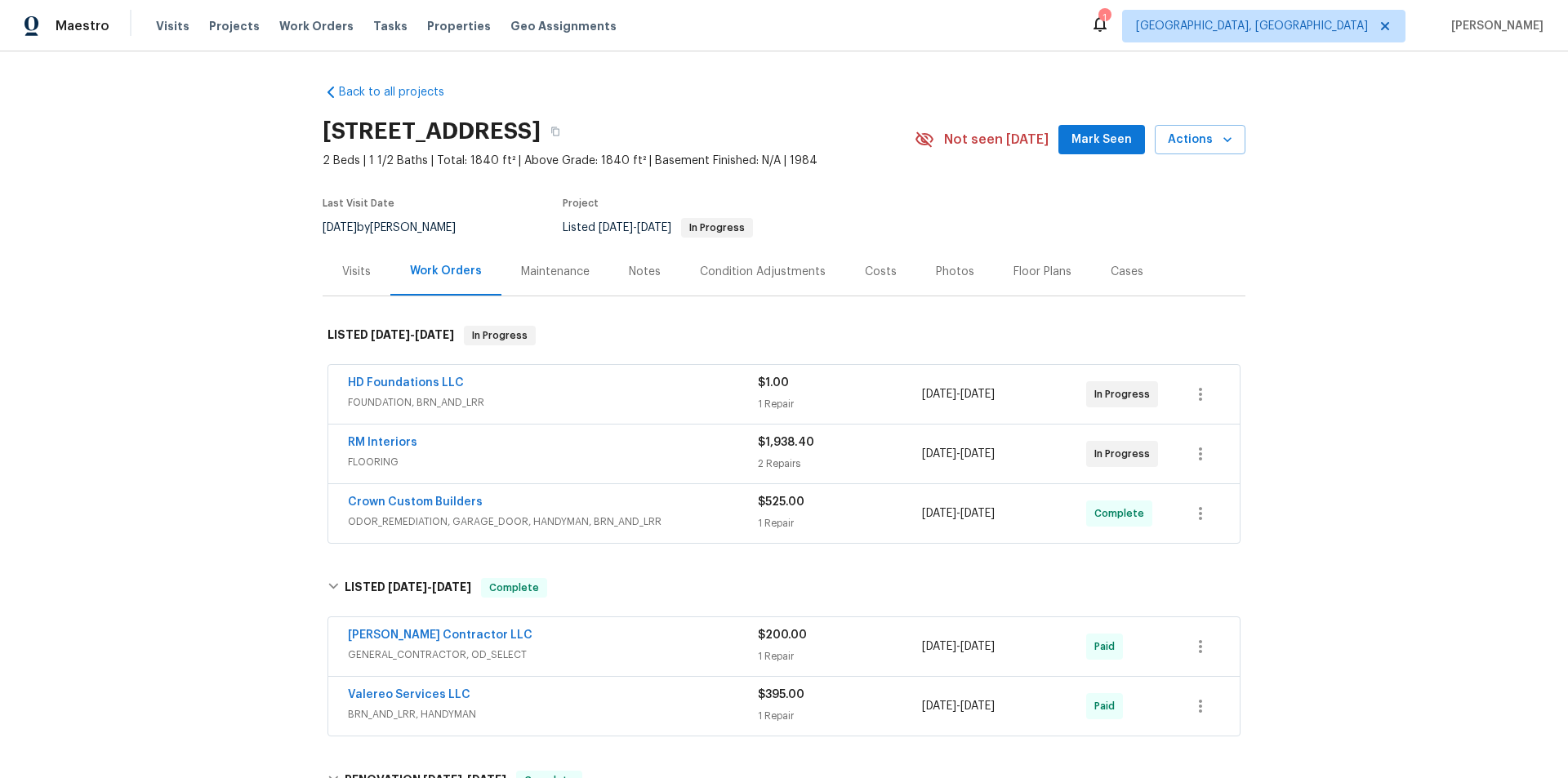
scroll to position [871, 0]
